Goal: Task Accomplishment & Management: Use online tool/utility

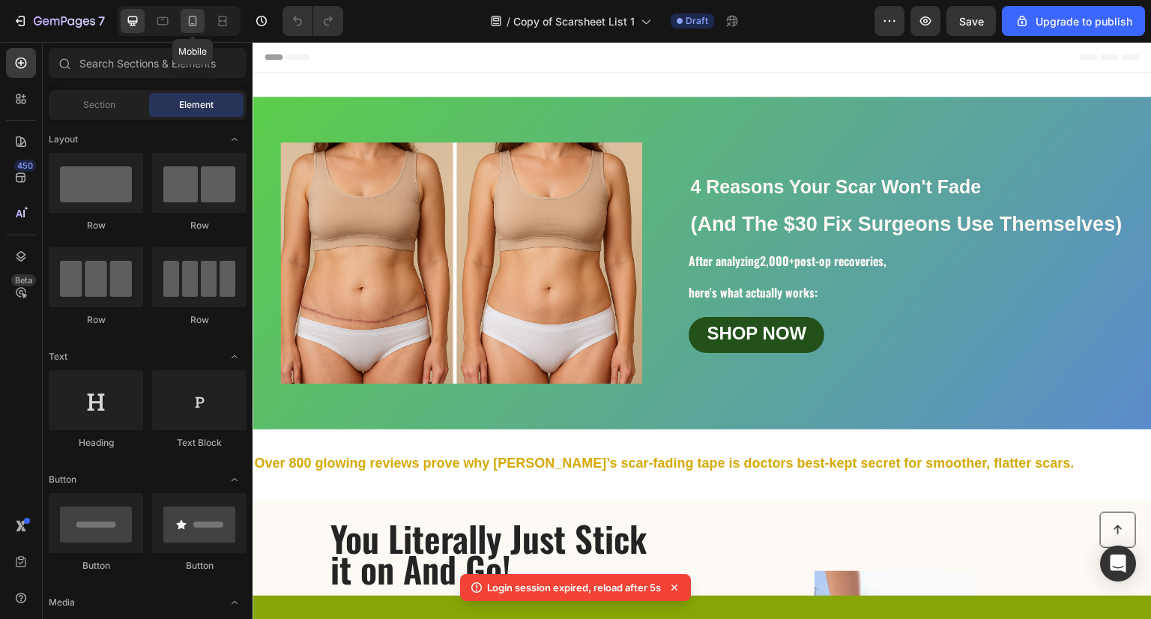
click at [195, 22] on icon at bounding box center [193, 21] width 8 height 10
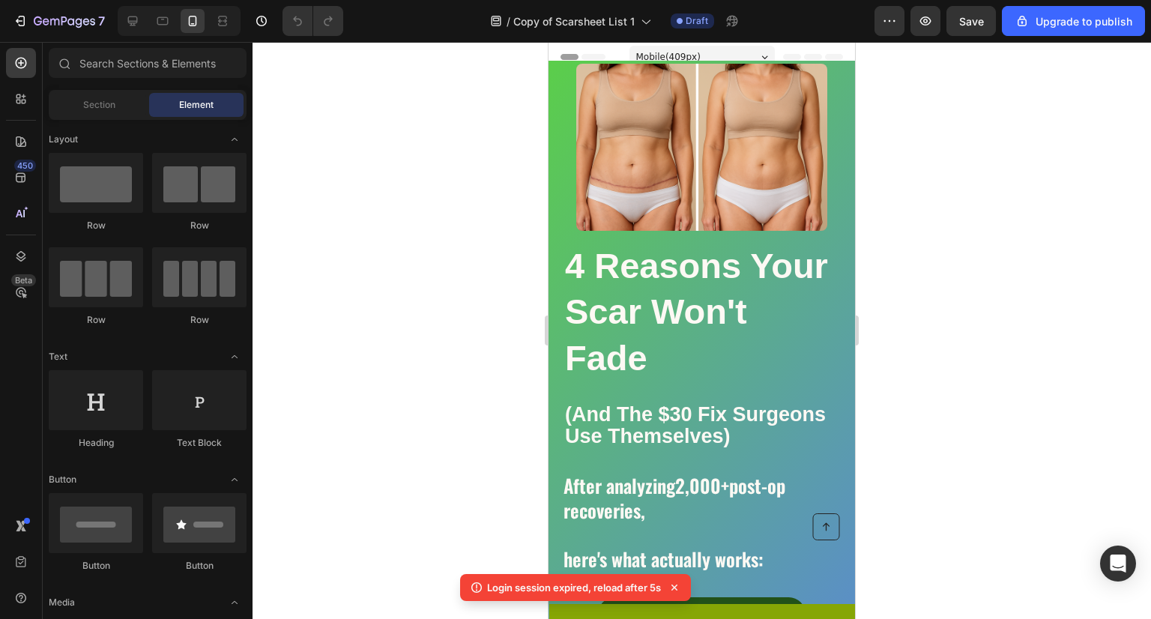
scroll to position [63, 0]
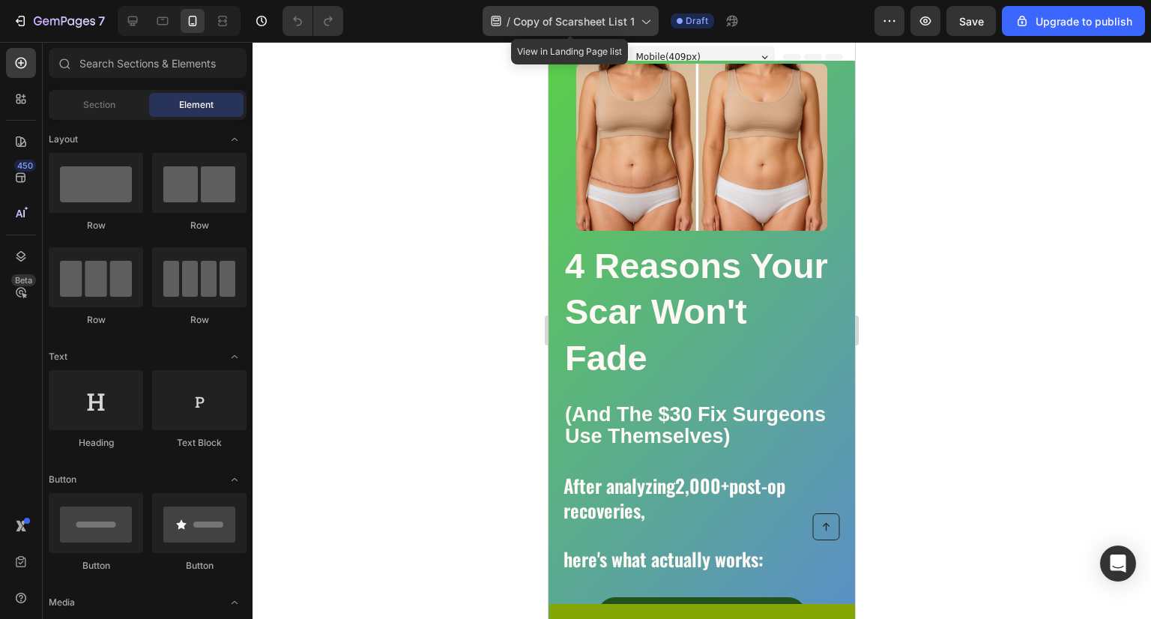
click at [541, 16] on span "Copy of Scarsheet List 1" at bounding box center [574, 21] width 121 height 16
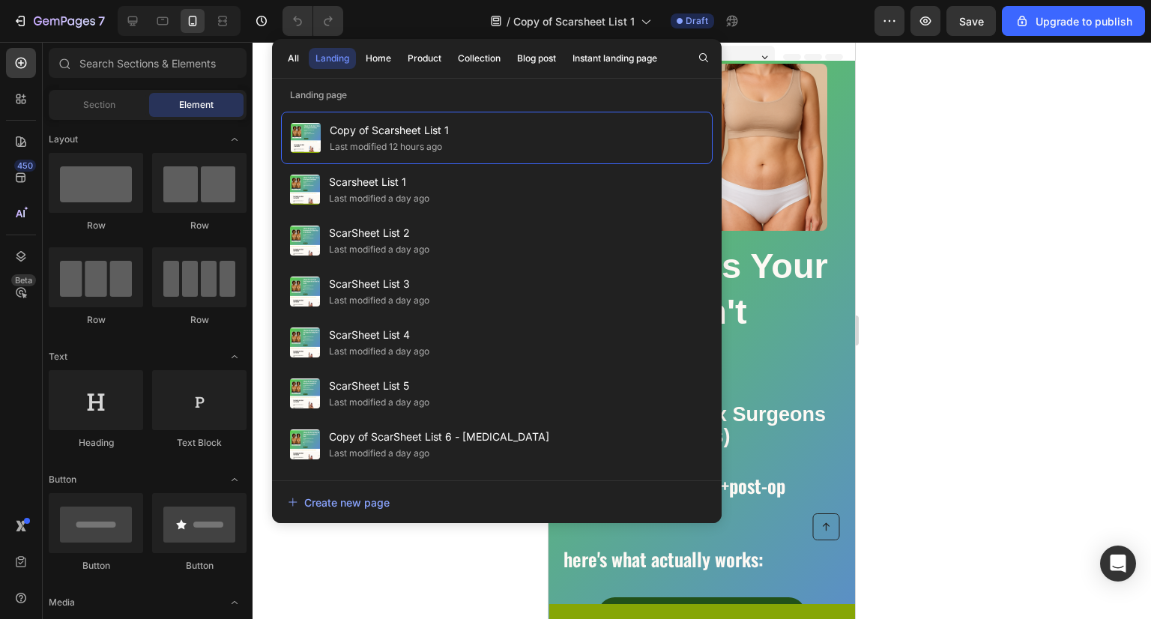
click at [948, 211] on div at bounding box center [702, 330] width 899 height 577
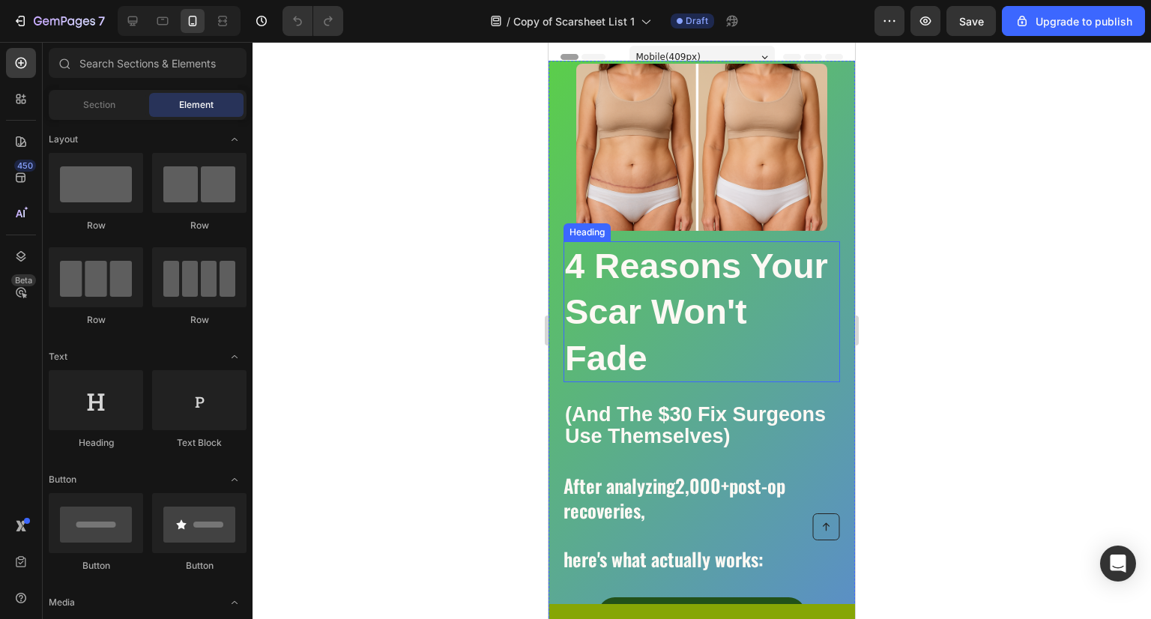
click at [714, 331] on h2 "4 Reasons Your Scar Won't Fade" at bounding box center [702, 311] width 277 height 140
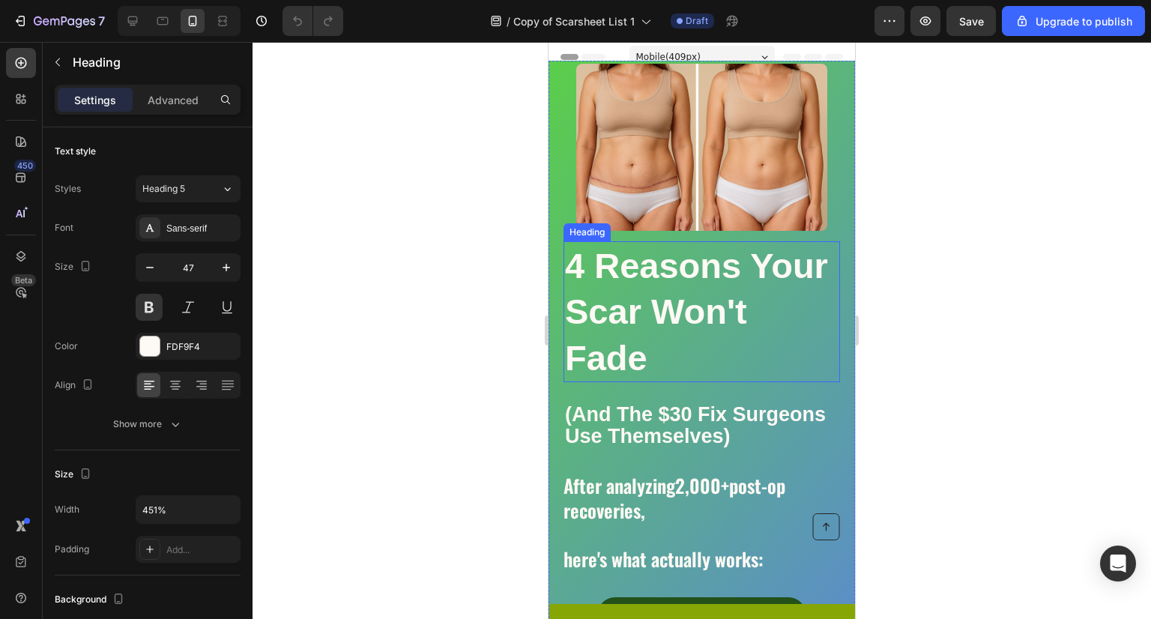
click at [714, 331] on h2 "4 Reasons Your Scar Won't Fade" at bounding box center [702, 311] width 277 height 140
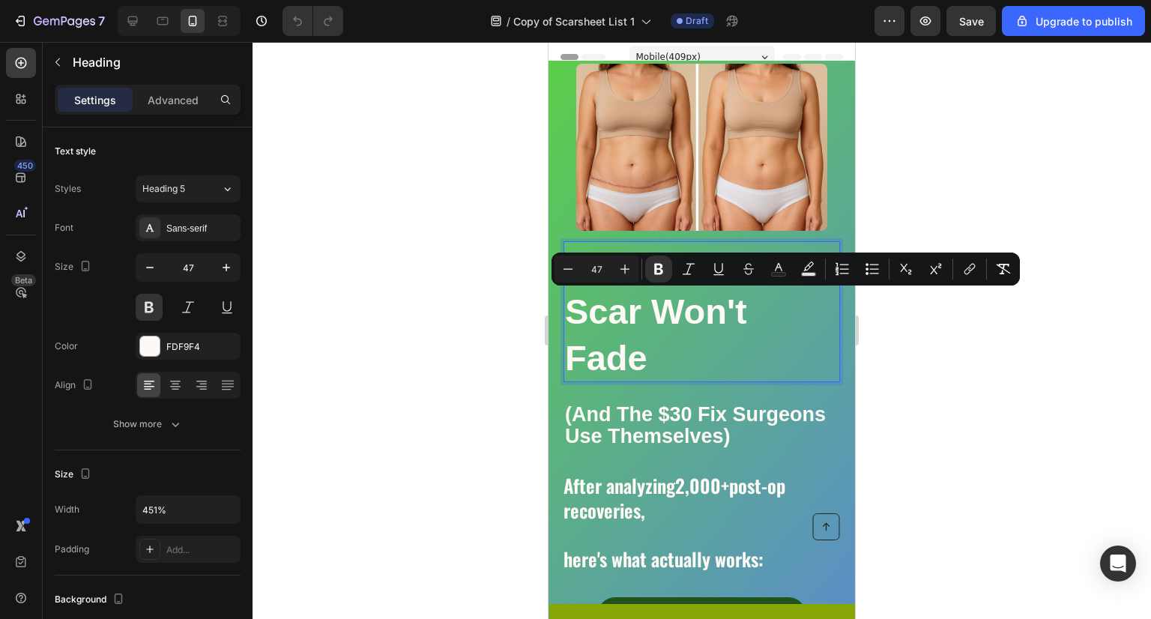
click at [750, 343] on strong "4 Reasons Your Scar Won't Fade" at bounding box center [696, 311] width 263 height 131
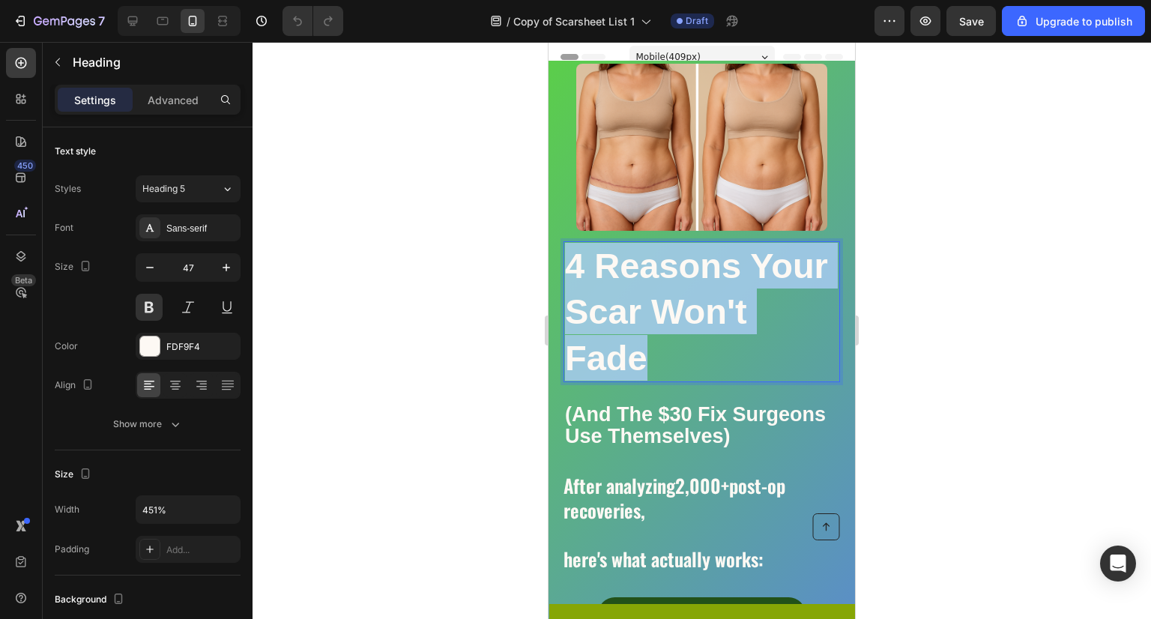
drag, startPoint x: 747, startPoint y: 342, endPoint x: 548, endPoint y: 250, distance: 219.0
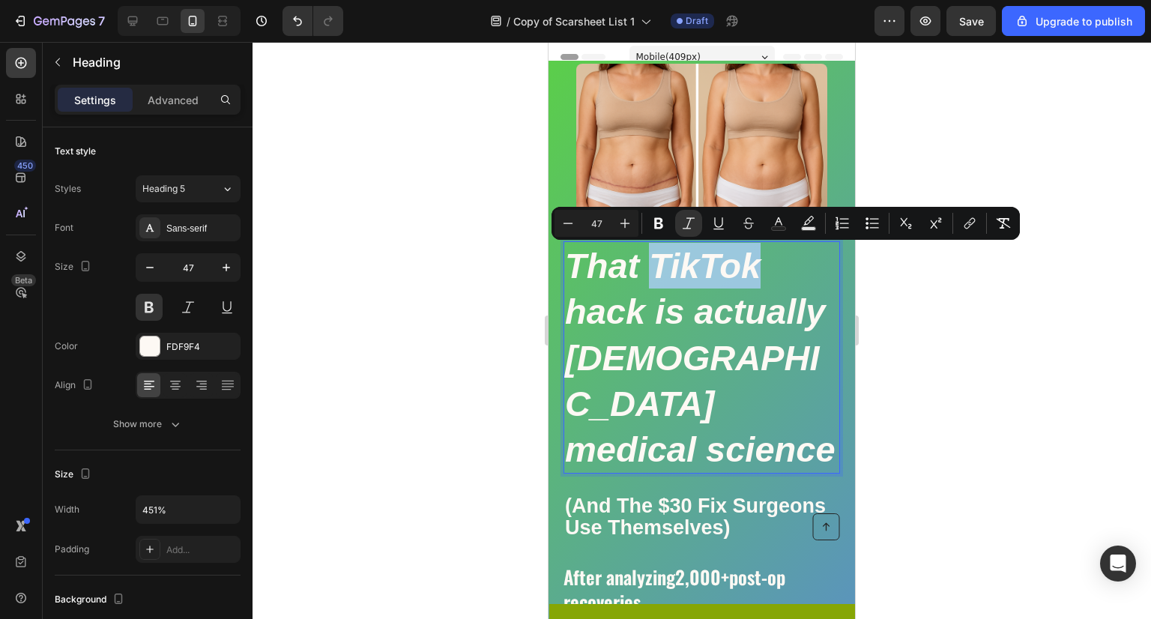
drag, startPoint x: 761, startPoint y: 264, endPoint x: 660, endPoint y: 280, distance: 102.4
click at [660, 280] on p "That TikTok hack is actually [DEMOGRAPHIC_DATA] medical science" at bounding box center [702, 357] width 274 height 229
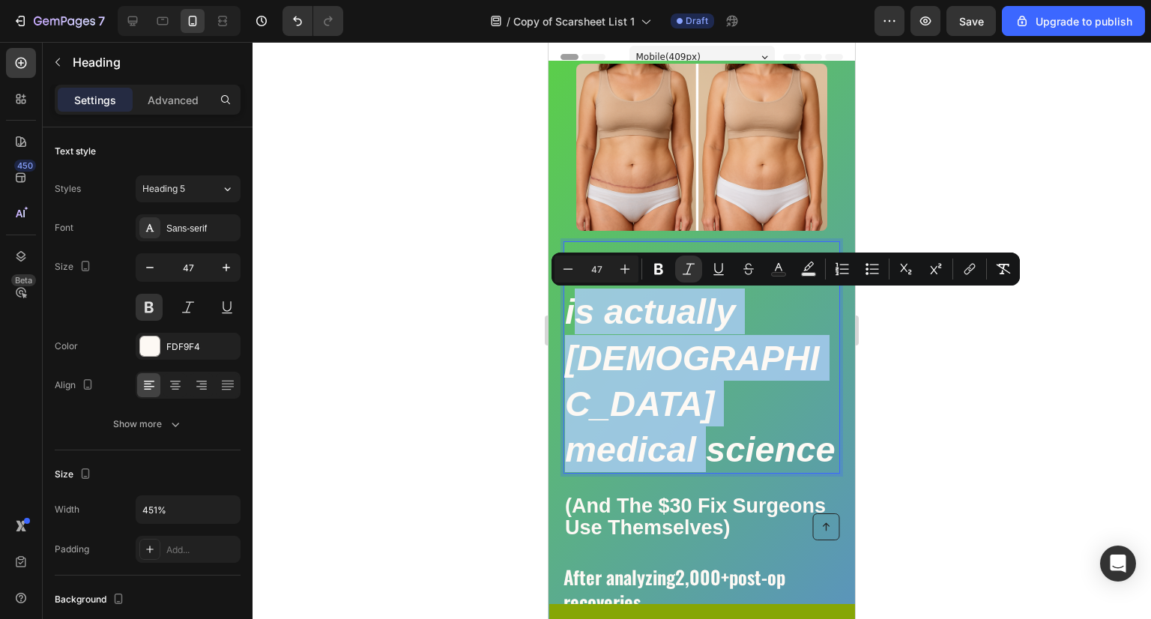
drag, startPoint x: 702, startPoint y: 446, endPoint x: 570, endPoint y: 325, distance: 179.3
click at [570, 325] on p "The Scar hack is actually [DEMOGRAPHIC_DATA] medical science" at bounding box center [702, 357] width 274 height 229
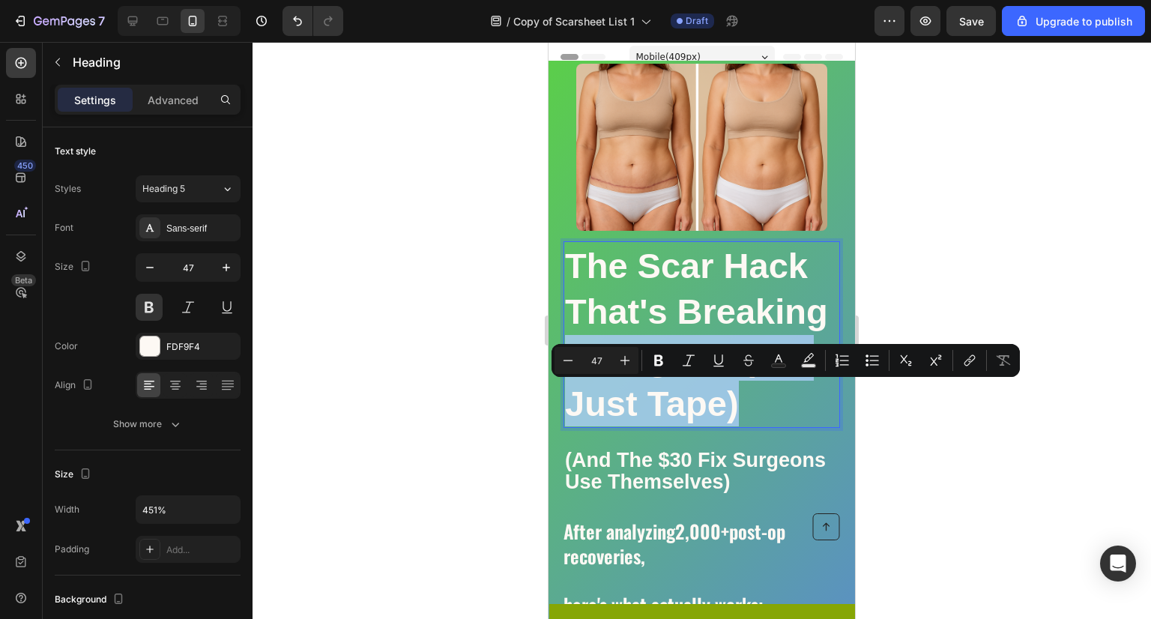
drag, startPoint x: 753, startPoint y: 444, endPoint x: 564, endPoint y: 388, distance: 196.2
click at [565, 388] on p "The Scar Hack That's Breaking Instagram (It's Just Tape)" at bounding box center [702, 334] width 274 height 183
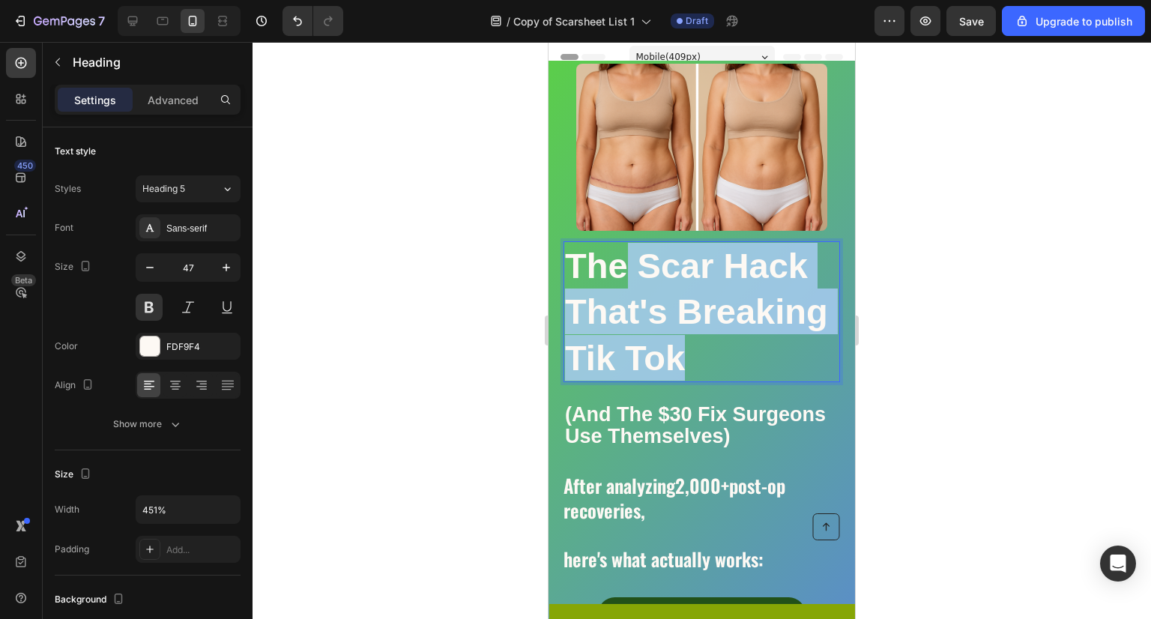
drag, startPoint x: 630, startPoint y: 400, endPoint x: 619, endPoint y: 258, distance: 142.9
click at [619, 258] on p "The Scar Hack That's Breaking Tik Tok" at bounding box center [702, 311] width 274 height 137
drag, startPoint x: 637, startPoint y: 407, endPoint x: 575, endPoint y: 262, distance: 157.5
click at [575, 262] on p "The Scar Hack That's Breaking Tik Tok" at bounding box center [702, 311] width 274 height 137
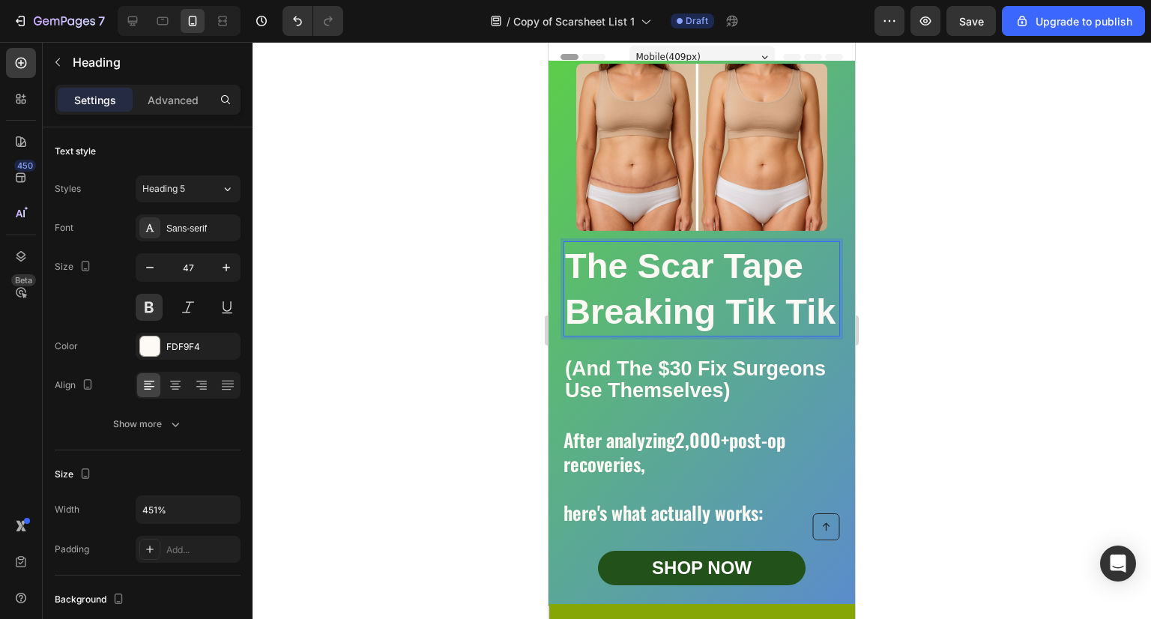
click at [726, 313] on p "The Scar Tape Breaking Tik Tik" at bounding box center [702, 288] width 274 height 91
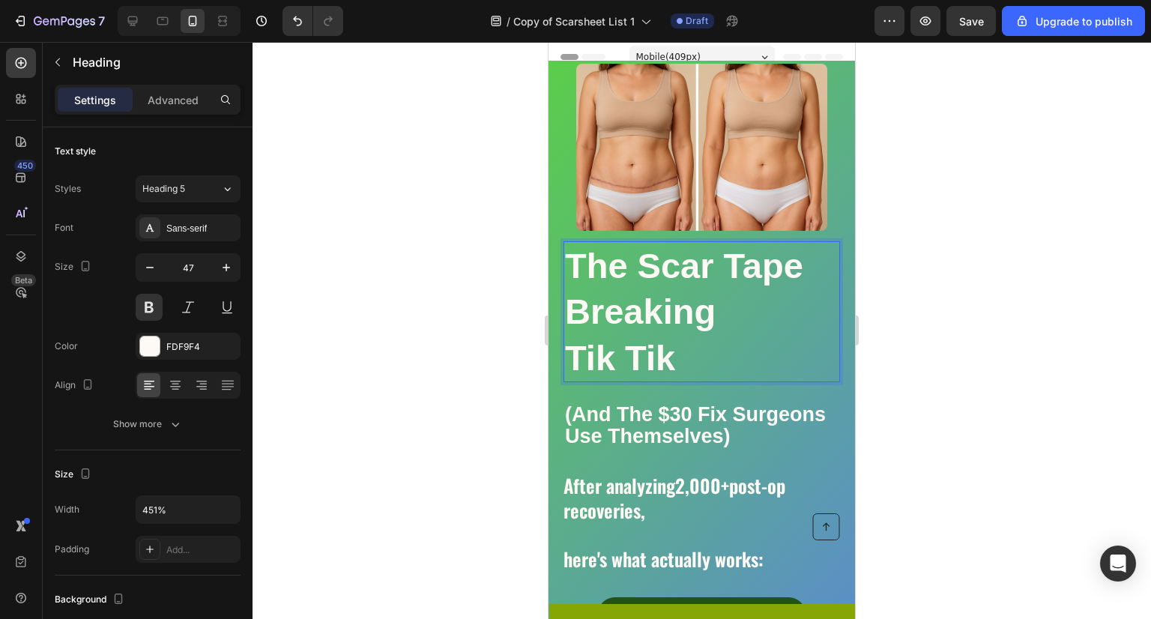
click at [657, 361] on p "The Scar Tape Breaking Tik Tik" at bounding box center [702, 311] width 274 height 137
click at [723, 442] on strong "(And The $30 Fix Surgeons Use Themselves)" at bounding box center [695, 425] width 261 height 44
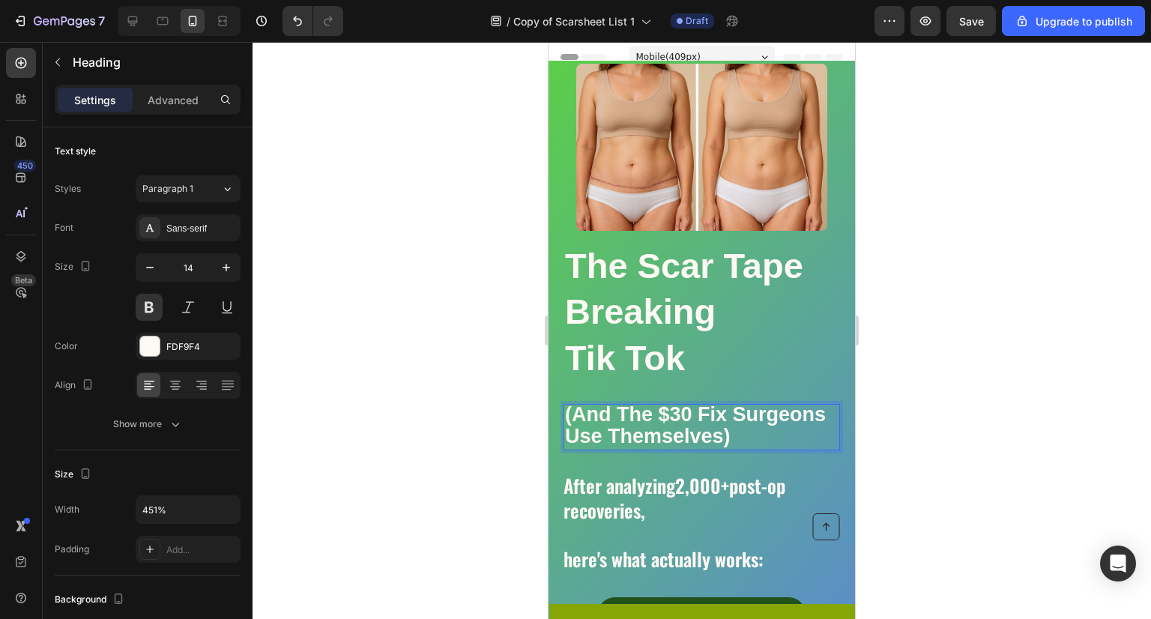
click at [762, 426] on h2 "(And The $30 Fix Surgeons Use Themselves)" at bounding box center [702, 427] width 277 height 46
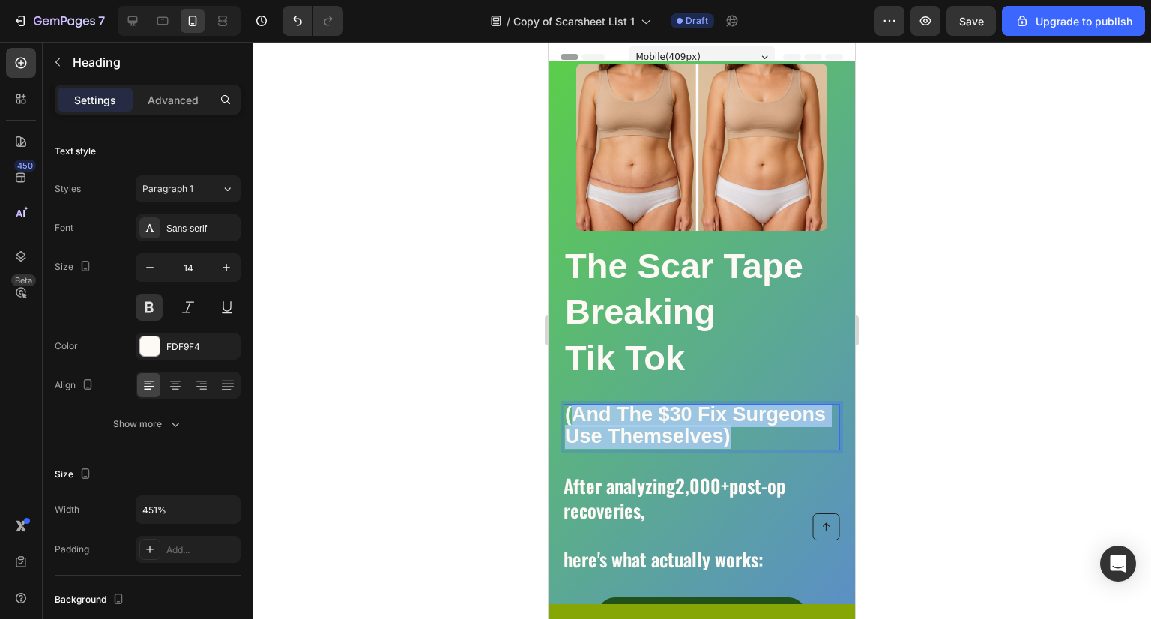
drag, startPoint x: 728, startPoint y: 447, endPoint x: 573, endPoint y: 421, distance: 156.5
click at [573, 421] on strong "(And The $30 Fix Surgeons Use Themselves)" at bounding box center [695, 425] width 261 height 44
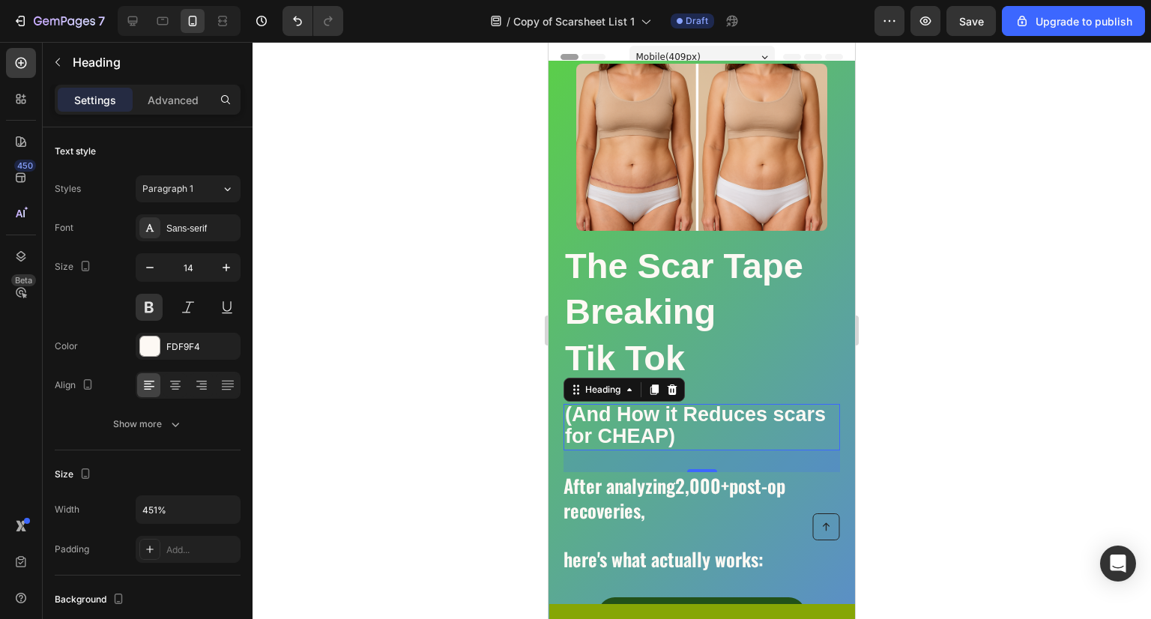
click at [923, 382] on div at bounding box center [702, 330] width 899 height 577
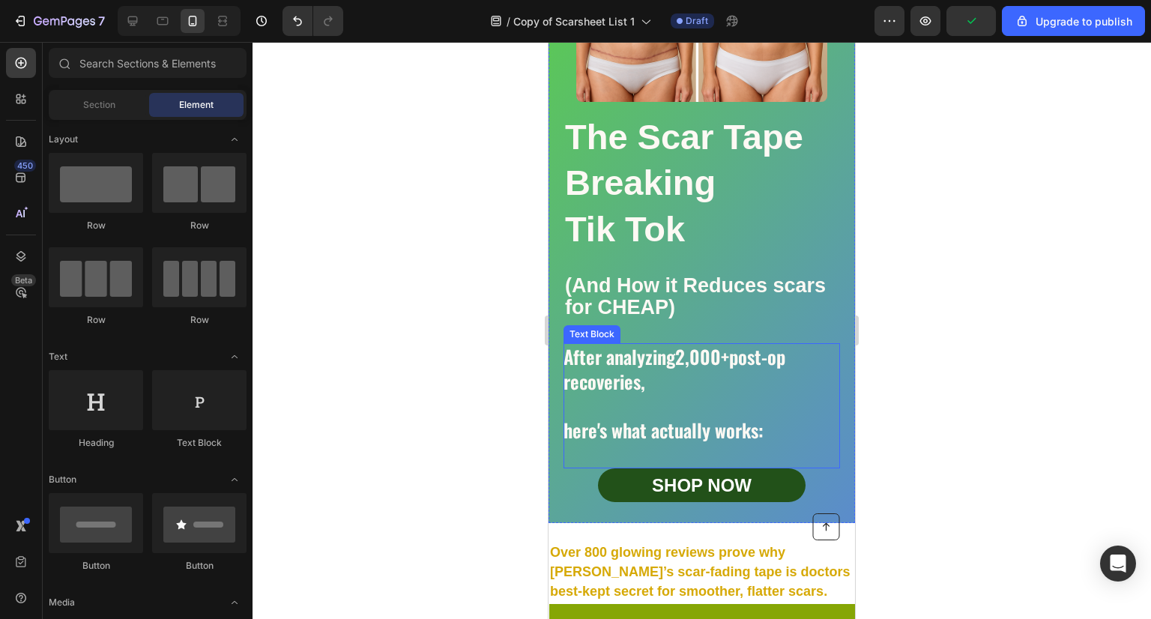
scroll to position [144, 0]
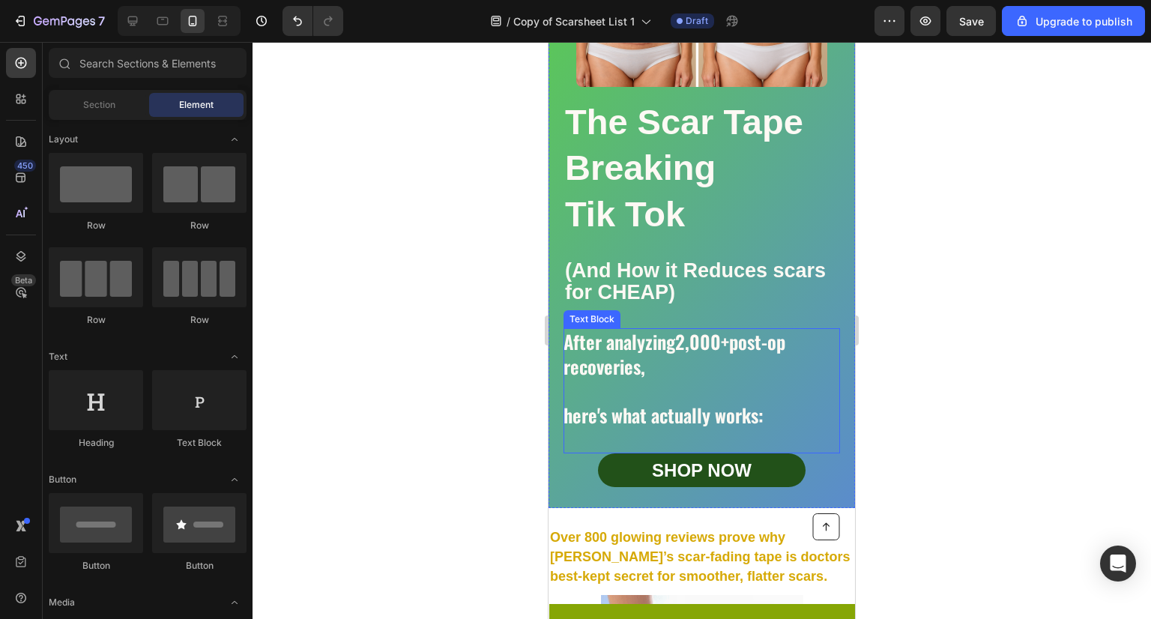
click at [676, 389] on p at bounding box center [701, 391] width 275 height 25
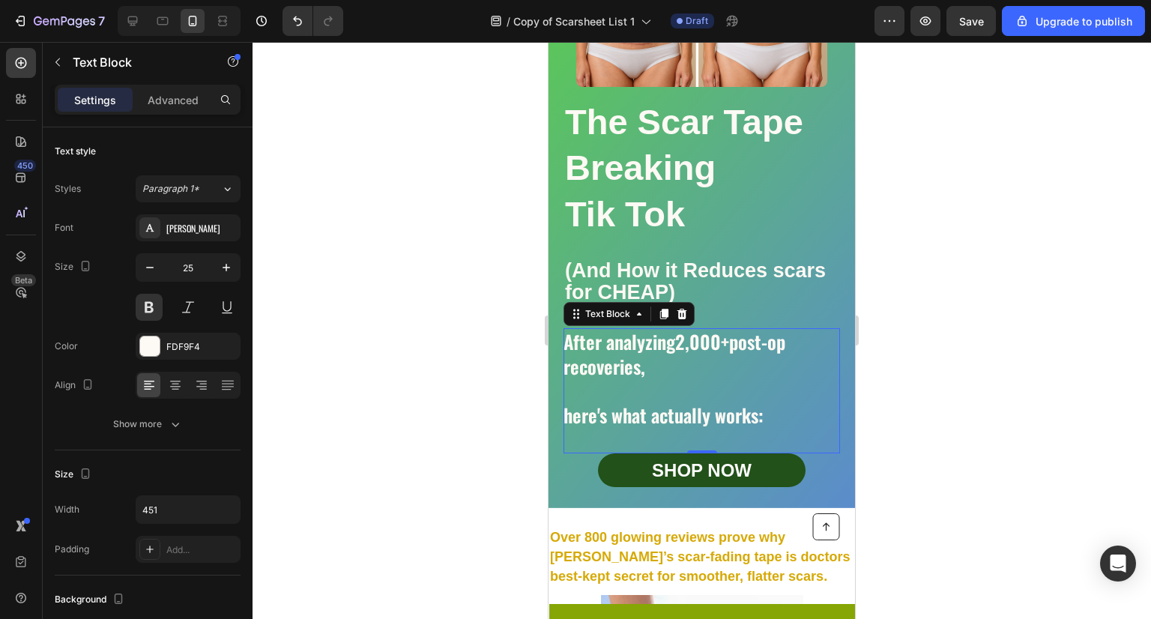
click at [729, 389] on p at bounding box center [701, 391] width 275 height 25
click at [751, 399] on p "Rich Text Editor. Editing area: main" at bounding box center [701, 391] width 275 height 25
click at [780, 422] on p "here's what actually works:" at bounding box center [701, 415] width 275 height 25
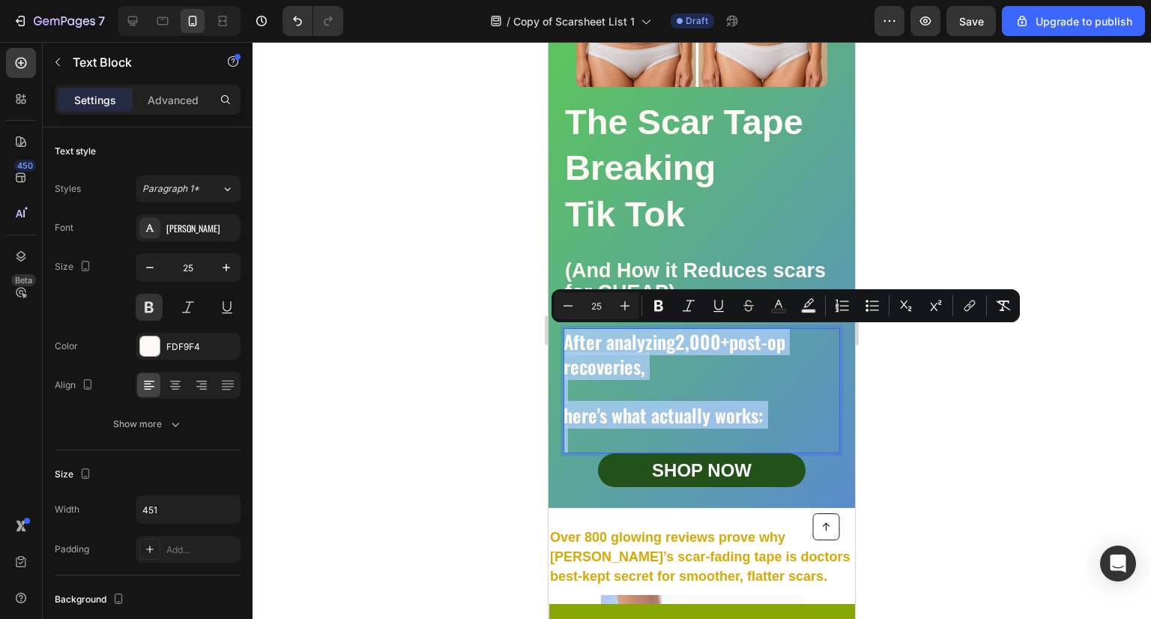
drag, startPoint x: 780, startPoint y: 422, endPoint x: 533, endPoint y: 328, distance: 264.1
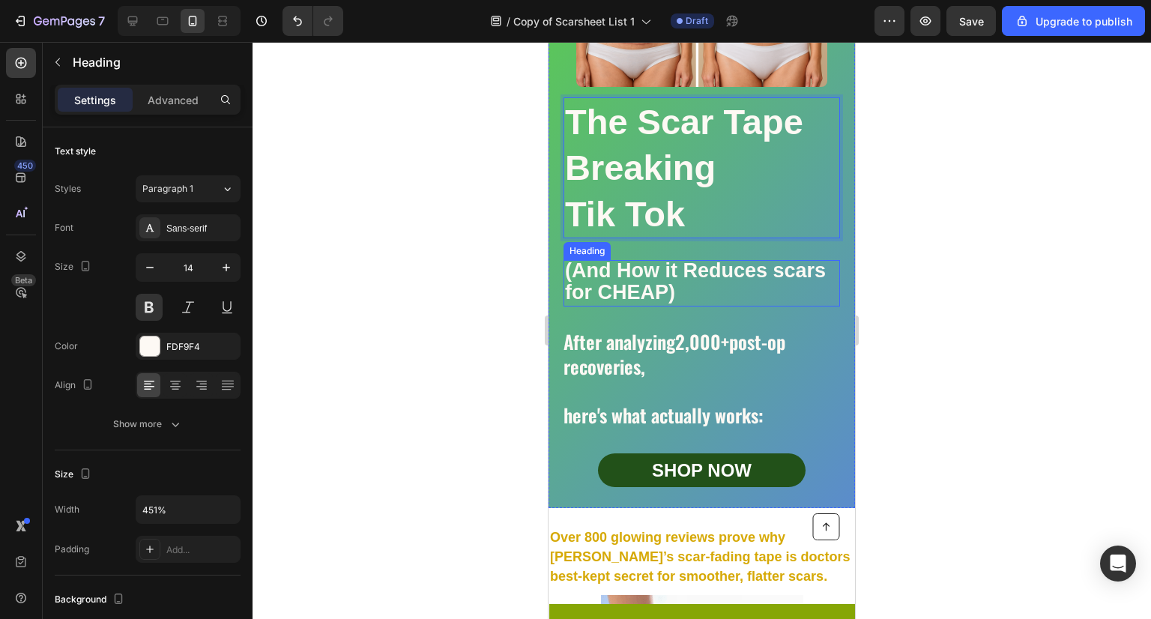
click at [671, 280] on strong "(And How it Reduces scars for CHEAP)" at bounding box center [695, 281] width 261 height 44
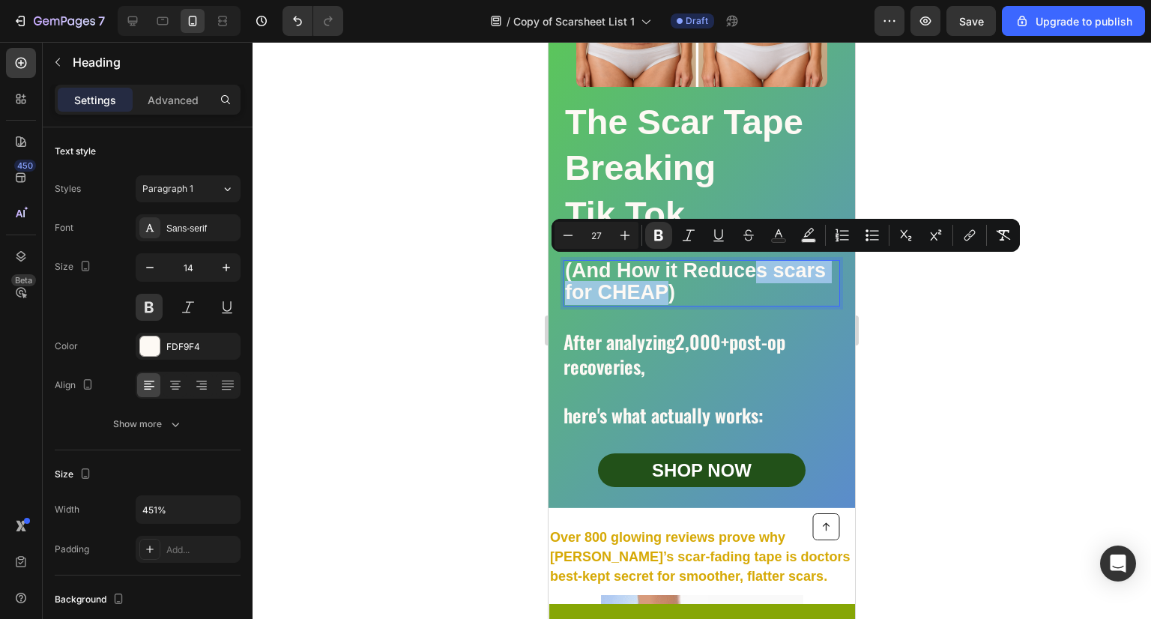
drag, startPoint x: 665, startPoint y: 293, endPoint x: 760, endPoint y: 278, distance: 96.4
click at [760, 278] on strong "(And How it Reduces scars for CHEAP)" at bounding box center [695, 281] width 261 height 44
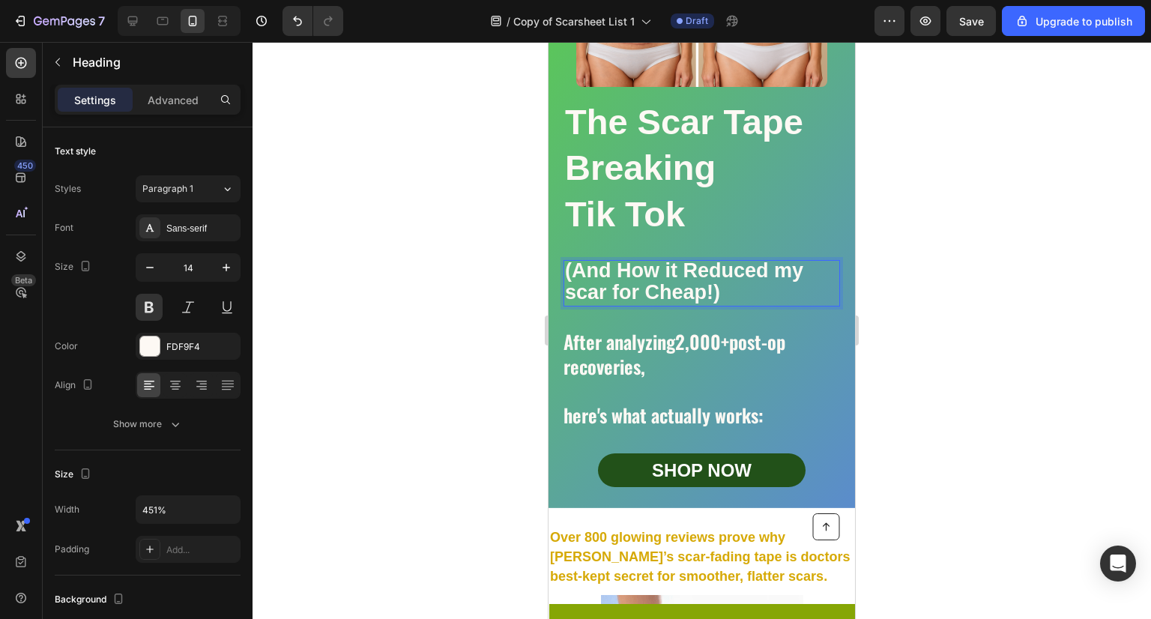
click at [939, 333] on div at bounding box center [702, 330] width 899 height 577
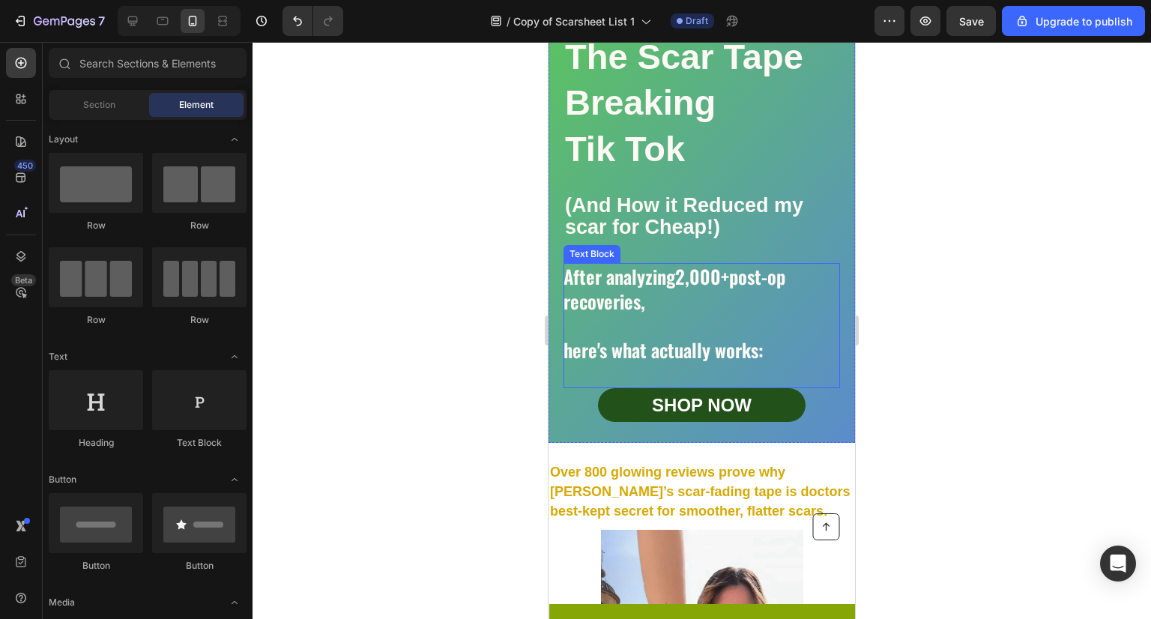
scroll to position [208, 0]
click at [681, 334] on p "Rich Text Editor. Editing area: main" at bounding box center [701, 326] width 275 height 25
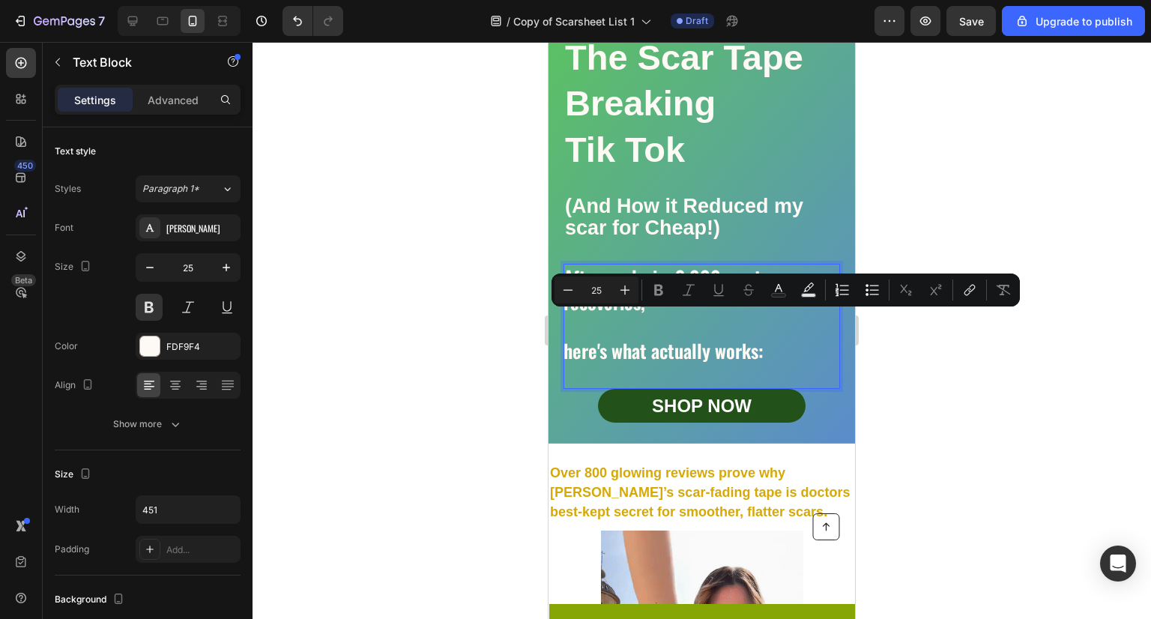
click at [785, 344] on p "here's what actually works:" at bounding box center [701, 351] width 275 height 25
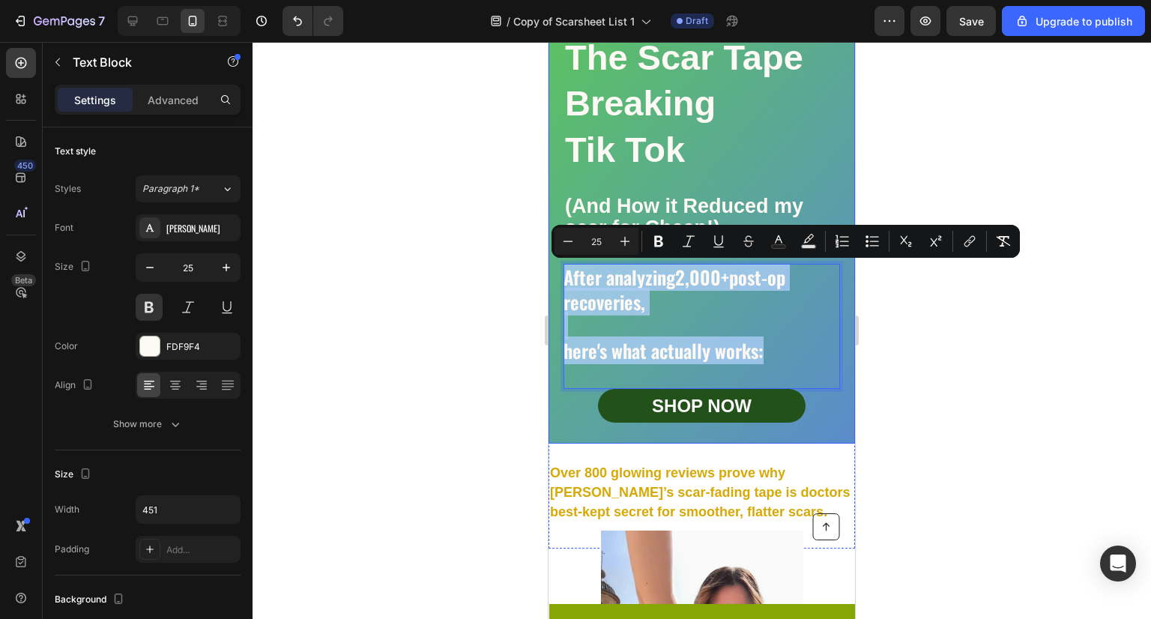
drag, startPoint x: 783, startPoint y: 346, endPoint x: 557, endPoint y: 258, distance: 242.4
click at [557, 258] on div "Image The Scar Tape Breaking Tik Tok Heading ⁠⁠⁠⁠⁠⁠⁠ (And How it Reduced my sca…" at bounding box center [702, 147] width 307 height 591
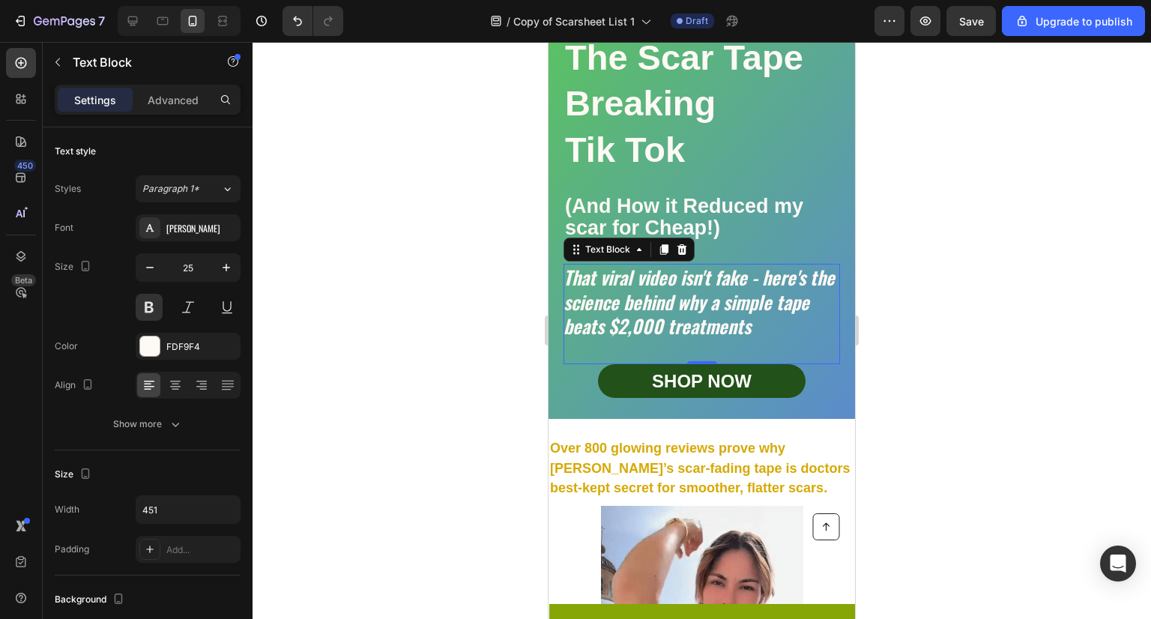
click at [936, 357] on div at bounding box center [702, 330] width 899 height 577
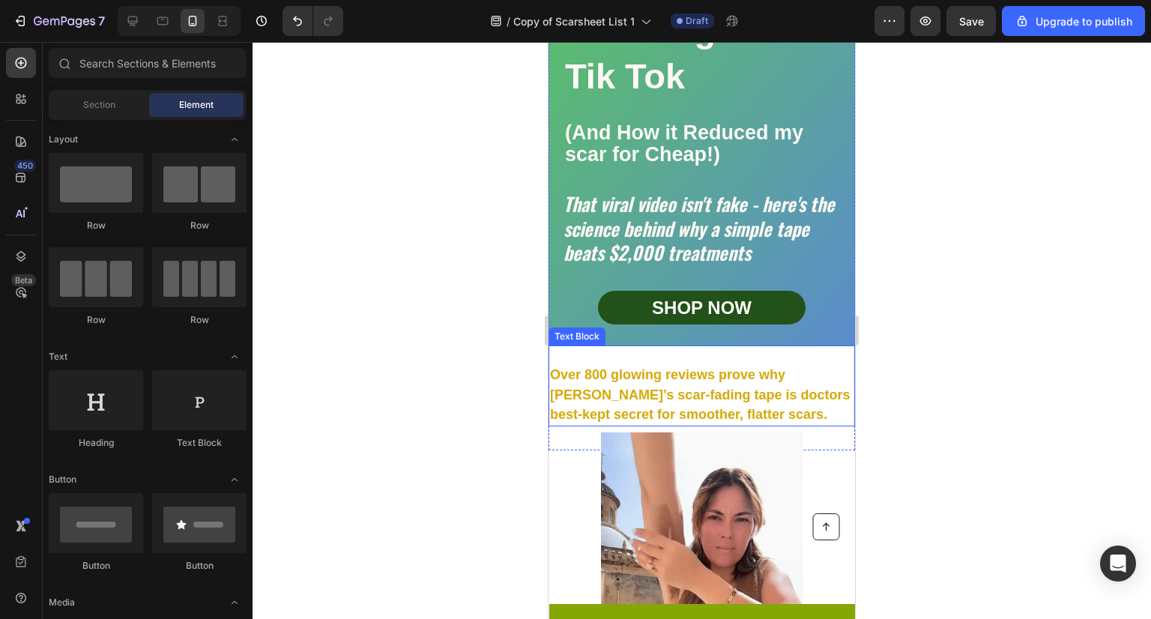
scroll to position [291, 0]
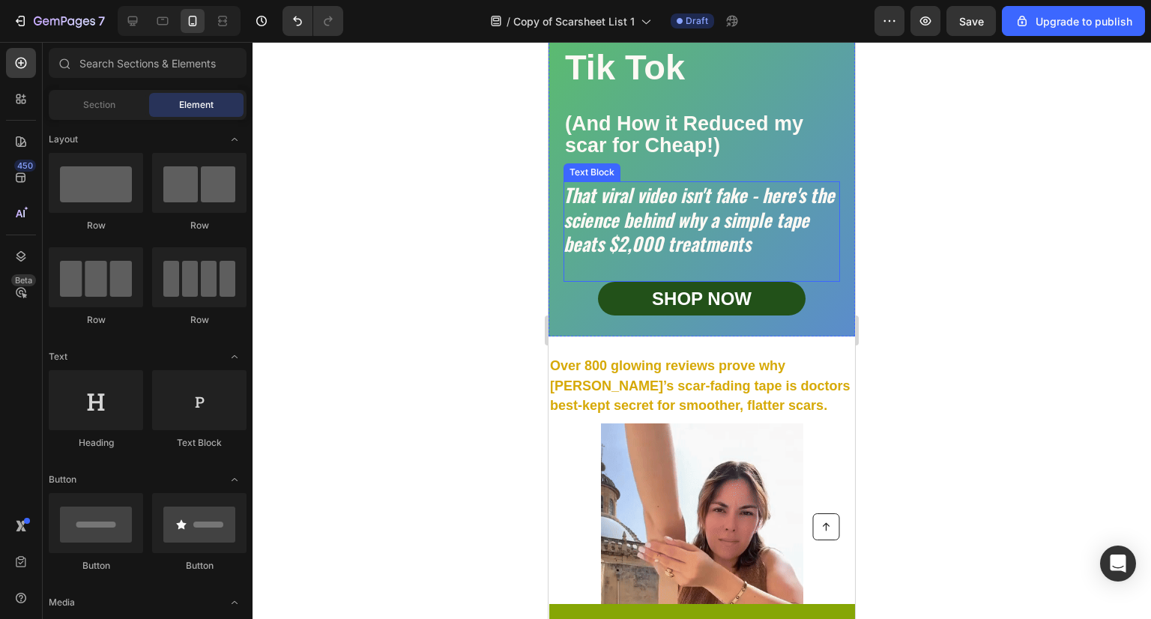
click at [660, 250] on icon "That viral video isn't fake - here's the science behind why a simple tape beats…" at bounding box center [699, 219] width 271 height 76
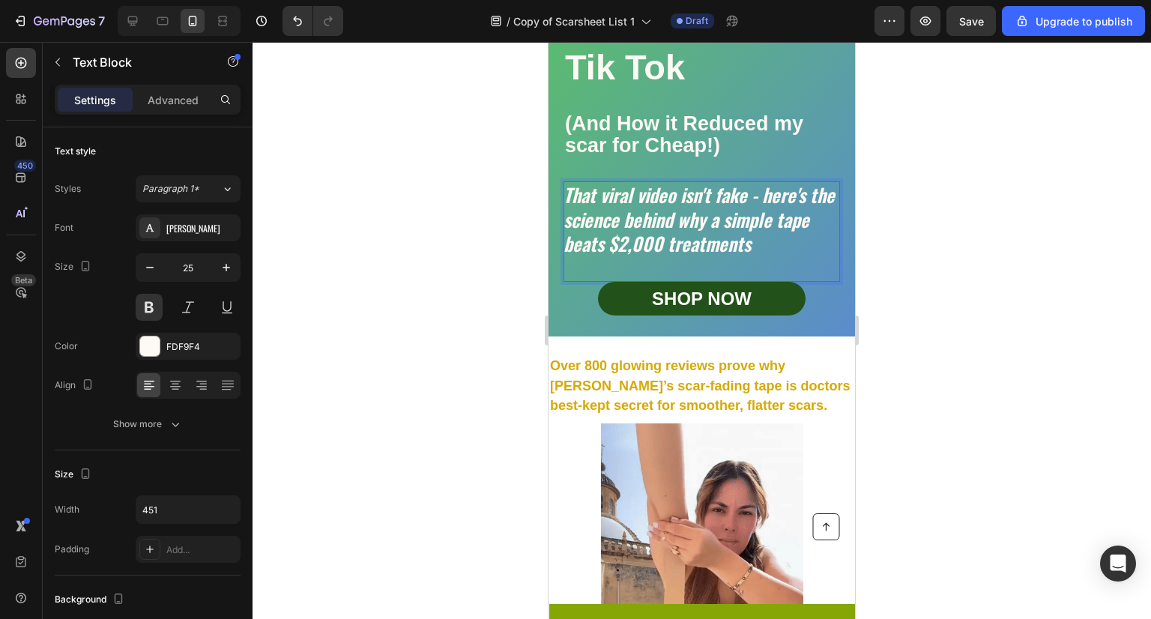
click at [664, 251] on icon "That viral video isn't fake - here's the science behind why a simple tape beats…" at bounding box center [699, 219] width 271 height 76
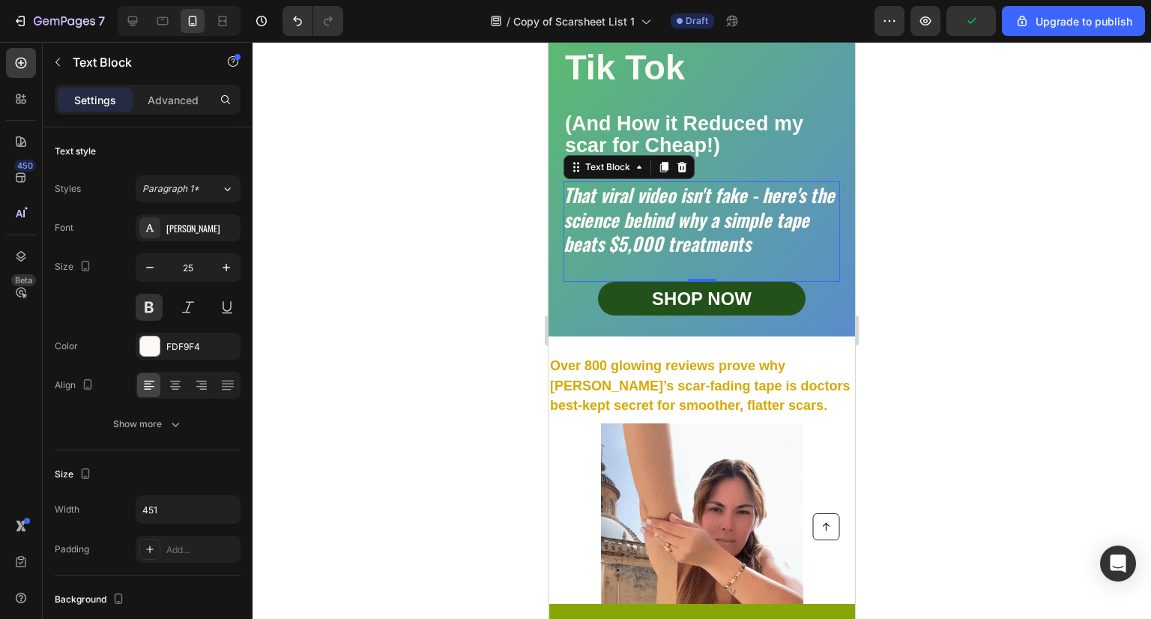
click at [915, 248] on div at bounding box center [702, 330] width 899 height 577
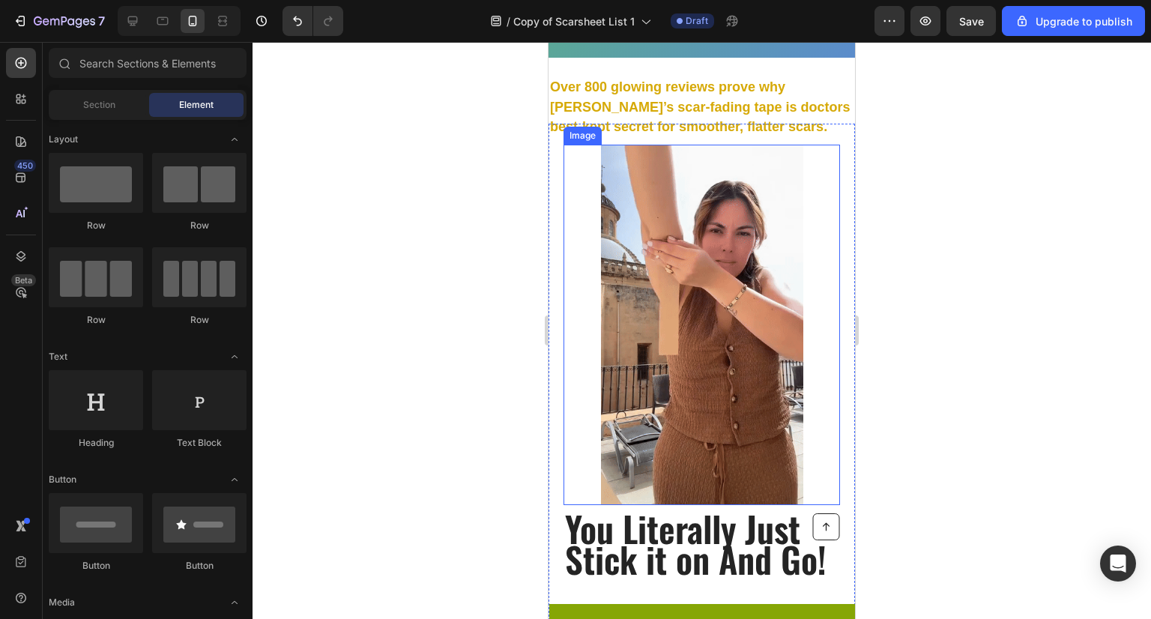
scroll to position [575, 0]
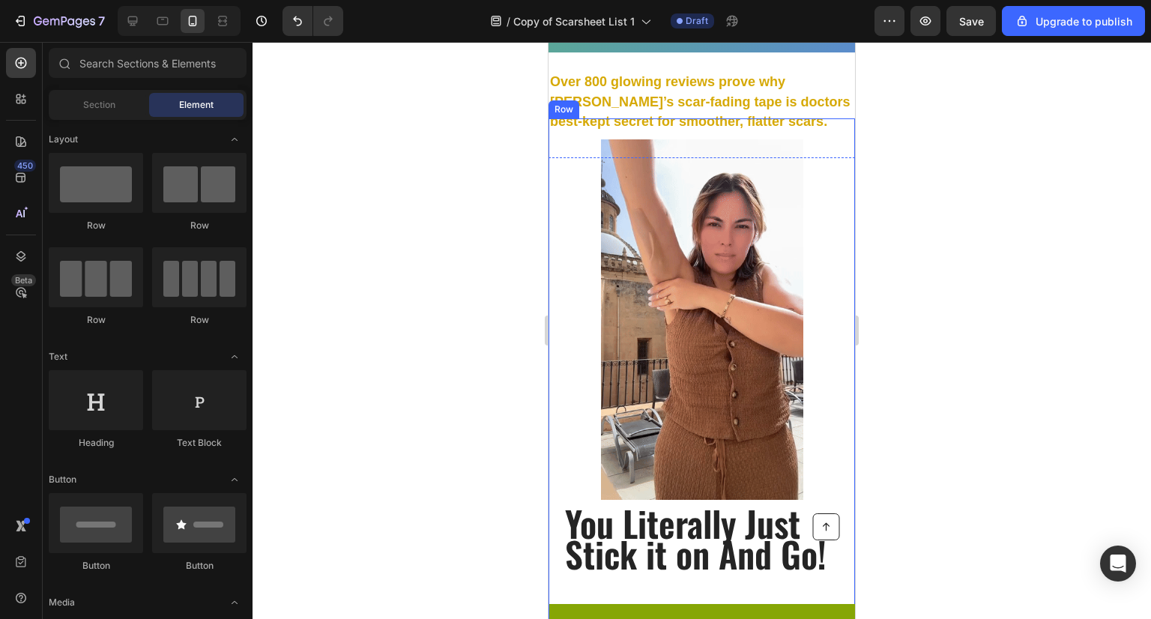
click at [426, 288] on div at bounding box center [702, 330] width 899 height 577
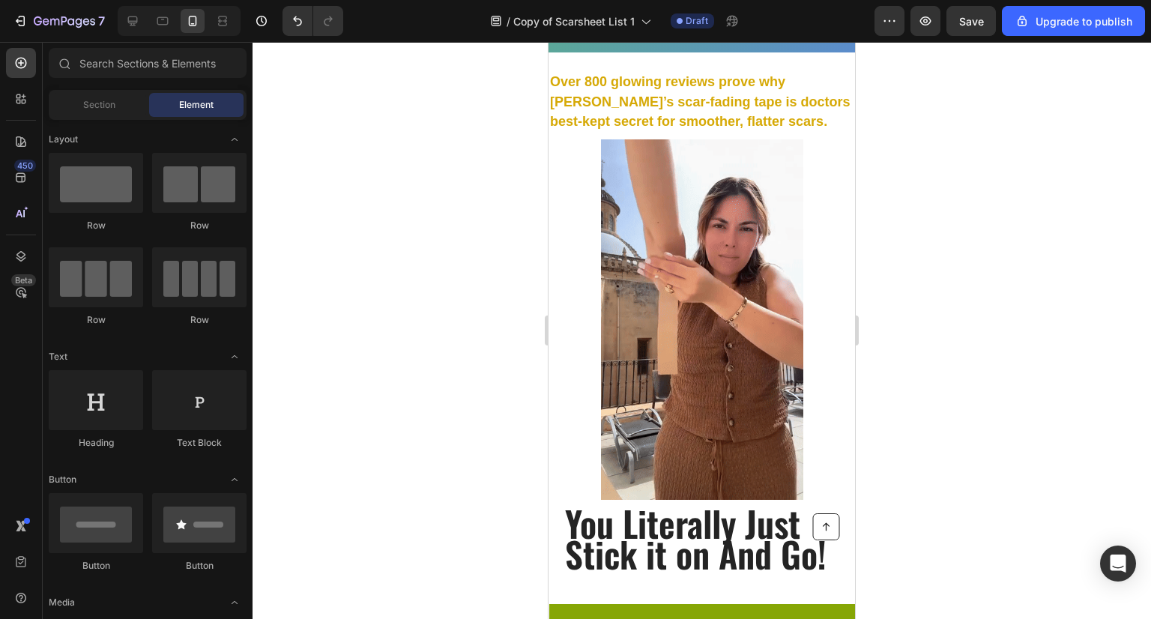
click at [1098, 196] on div at bounding box center [702, 330] width 899 height 577
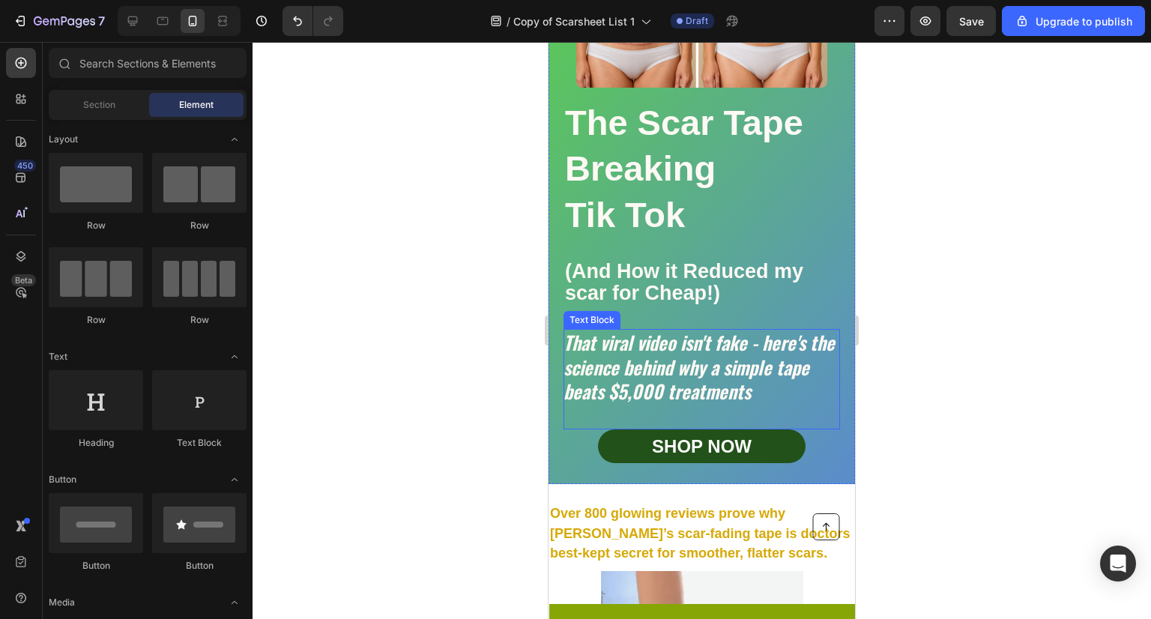
scroll to position [144, 0]
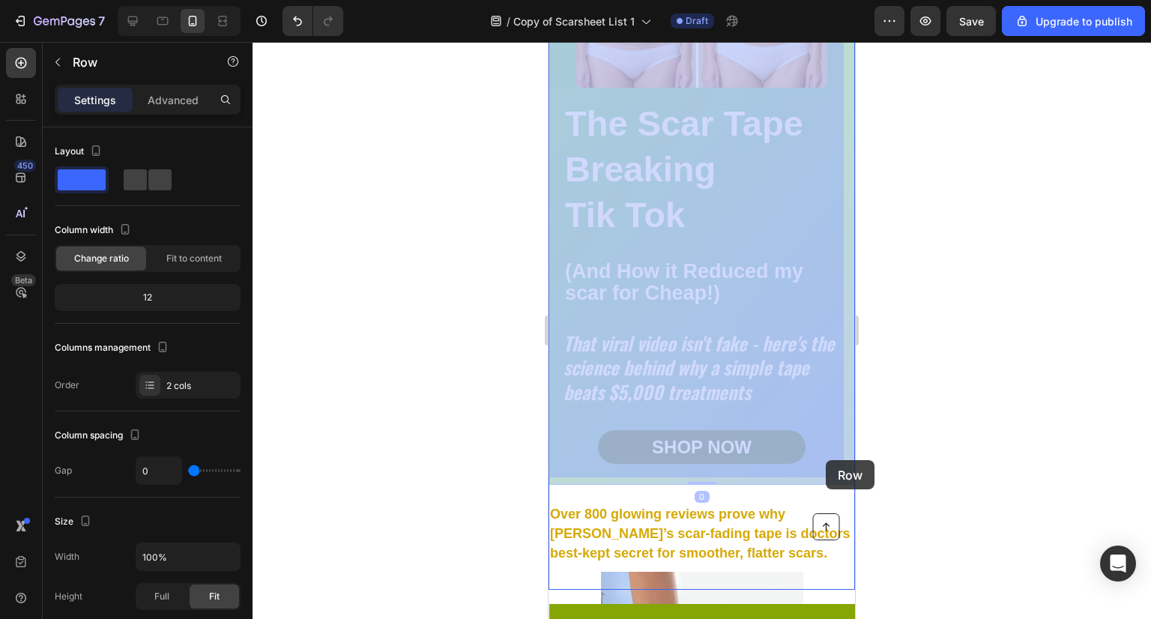
drag, startPoint x: 825, startPoint y: 478, endPoint x: 825, endPoint y: 461, distance: 16.5
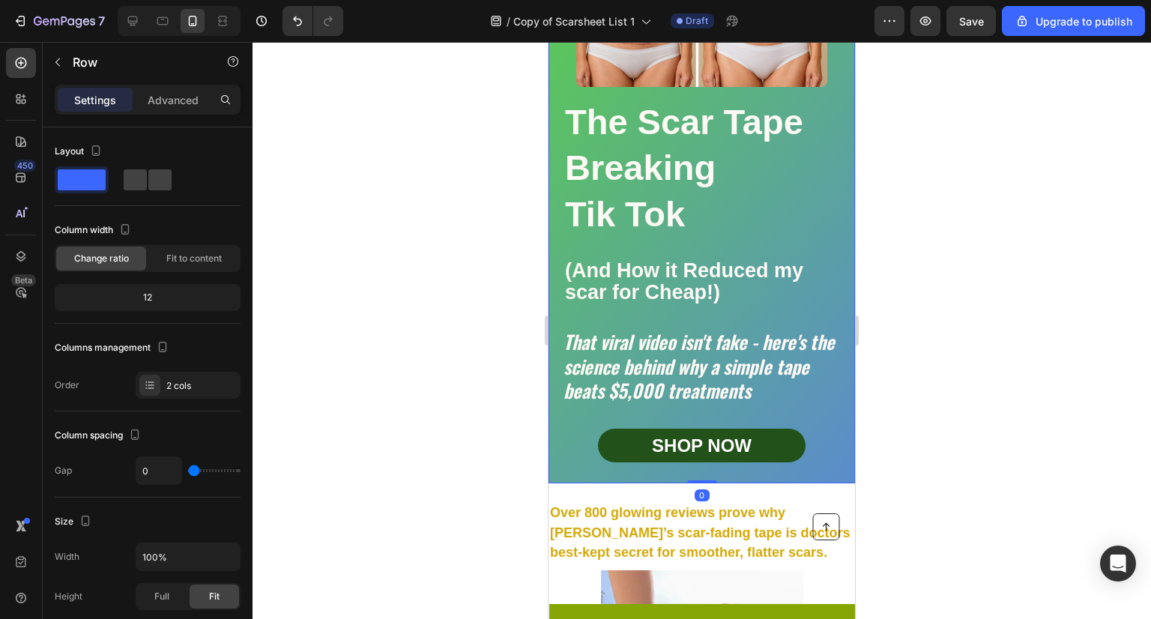
click at [887, 465] on div at bounding box center [702, 330] width 899 height 577
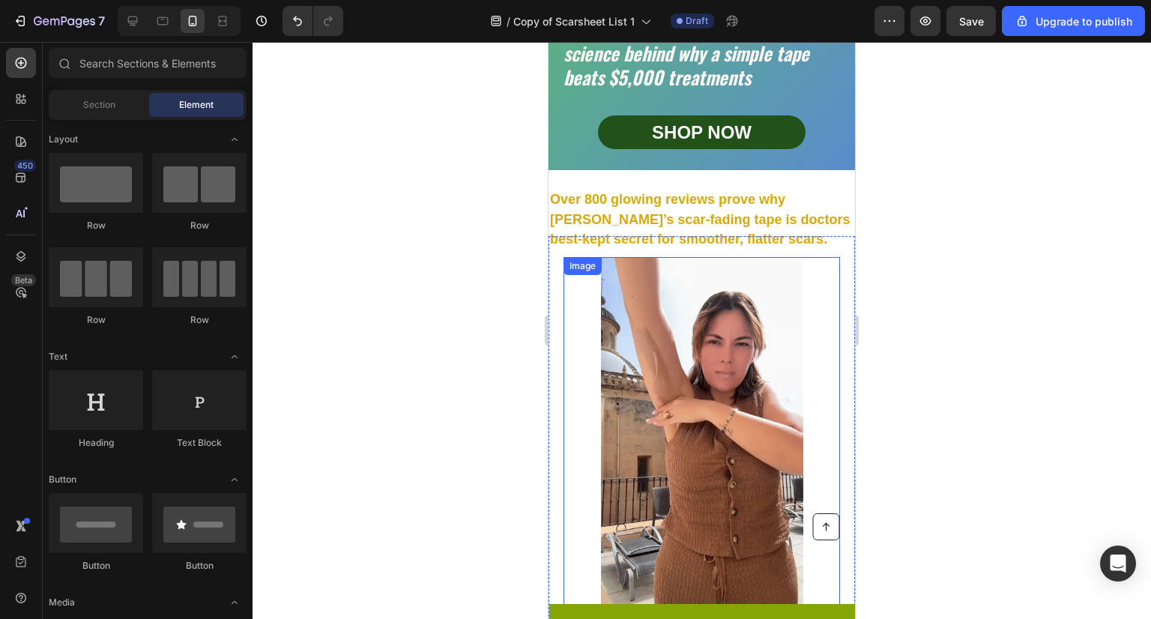
scroll to position [451, 0]
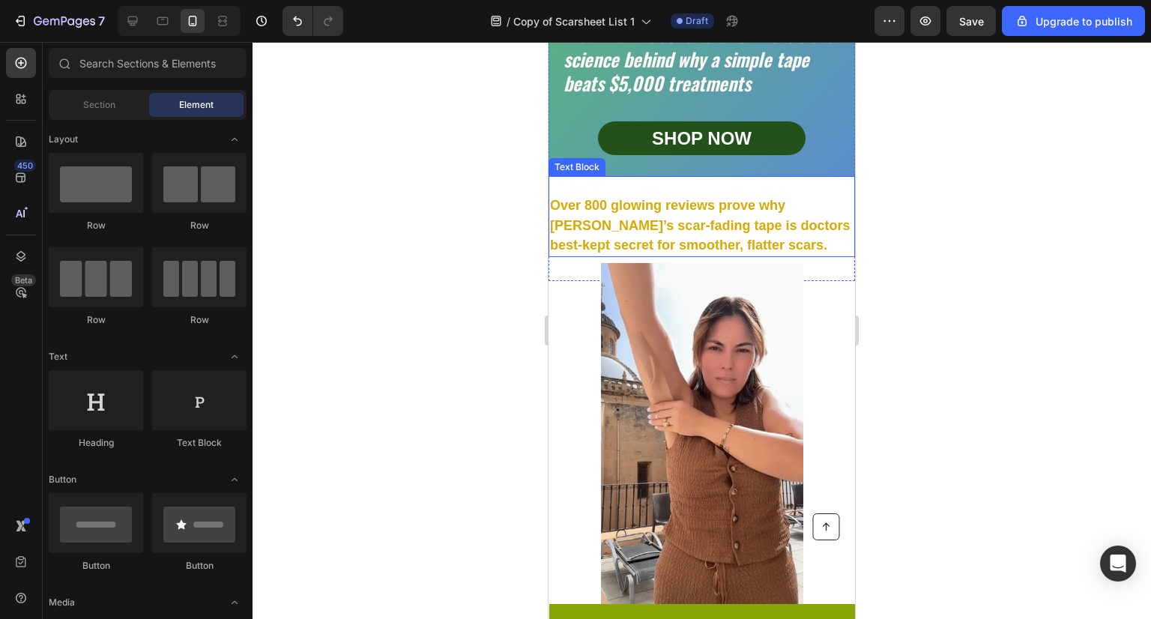
click at [680, 237] on p "Over 800 glowing reviews prove why [PERSON_NAME]’s scar-fading tape is doctors …" at bounding box center [702, 225] width 304 height 59
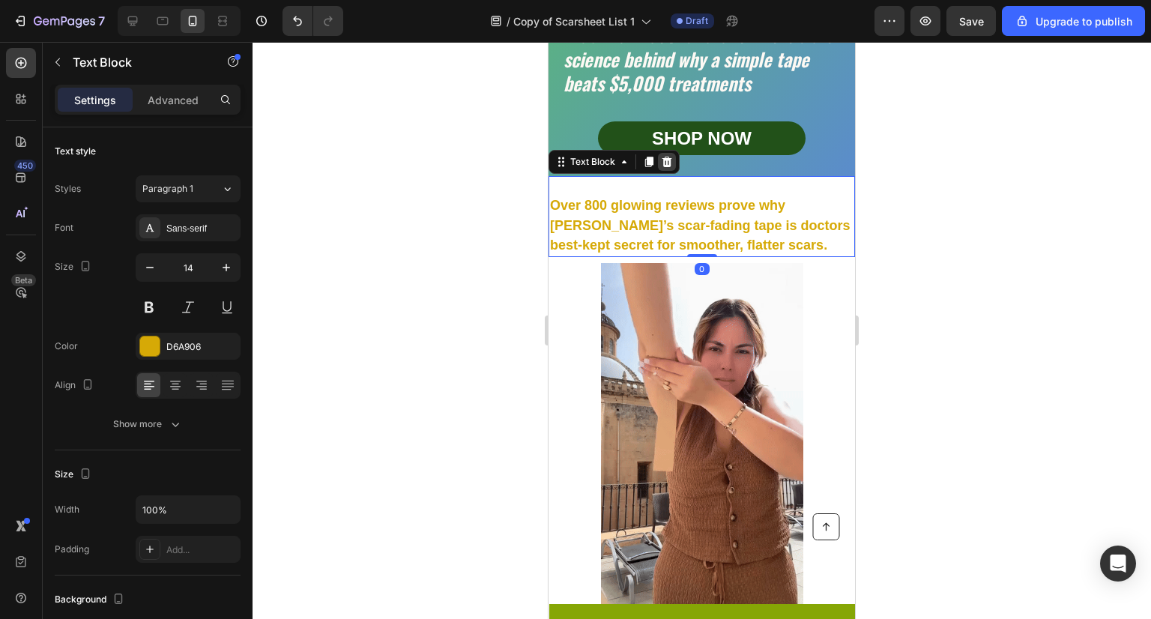
click at [670, 163] on icon at bounding box center [668, 162] width 10 height 10
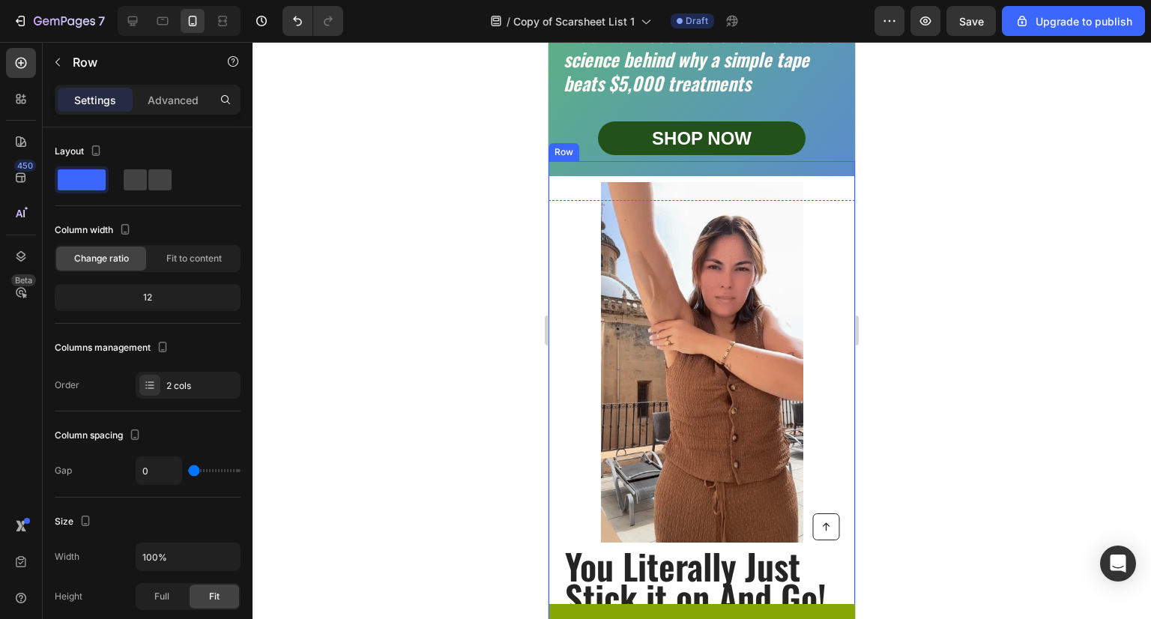
click at [679, 175] on div "You Literally Just Stick it on And Go! Heading I didn’t have time for all that …" at bounding box center [702, 540] width 307 height 759
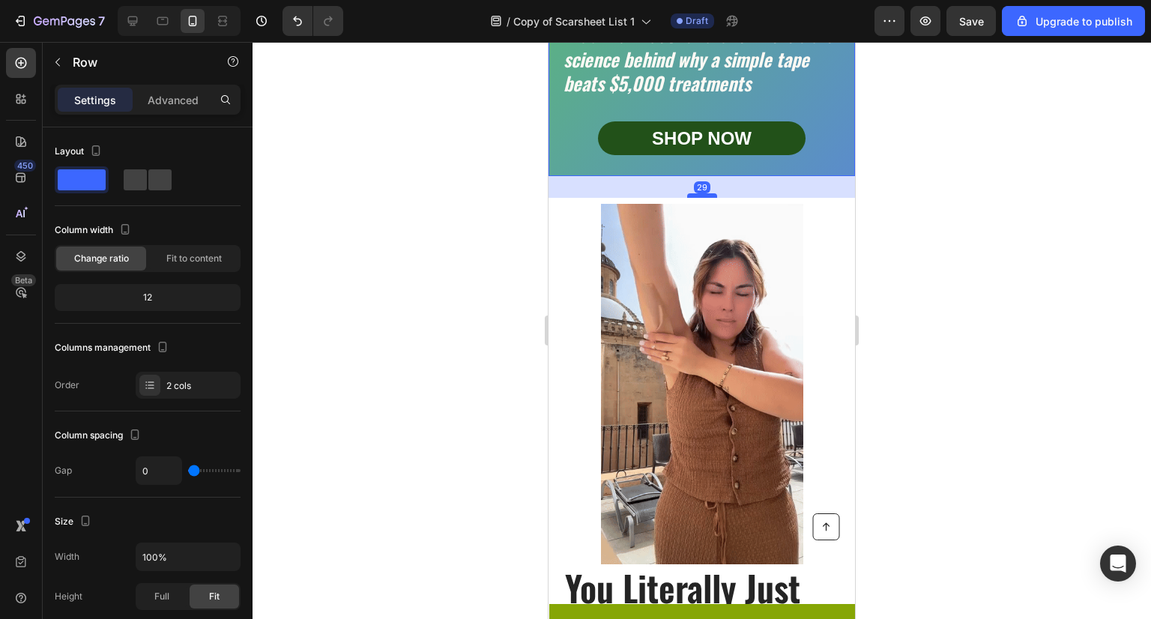
drag, startPoint x: 696, startPoint y: 175, endPoint x: 698, endPoint y: 197, distance: 21.8
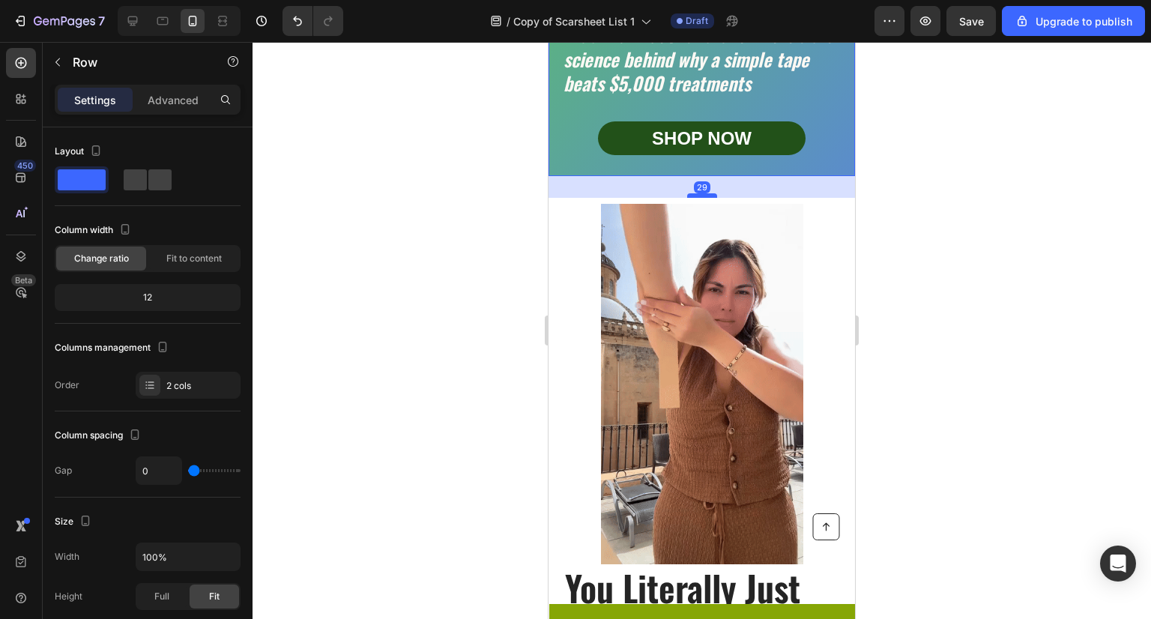
click at [698, 197] on div at bounding box center [702, 195] width 30 height 4
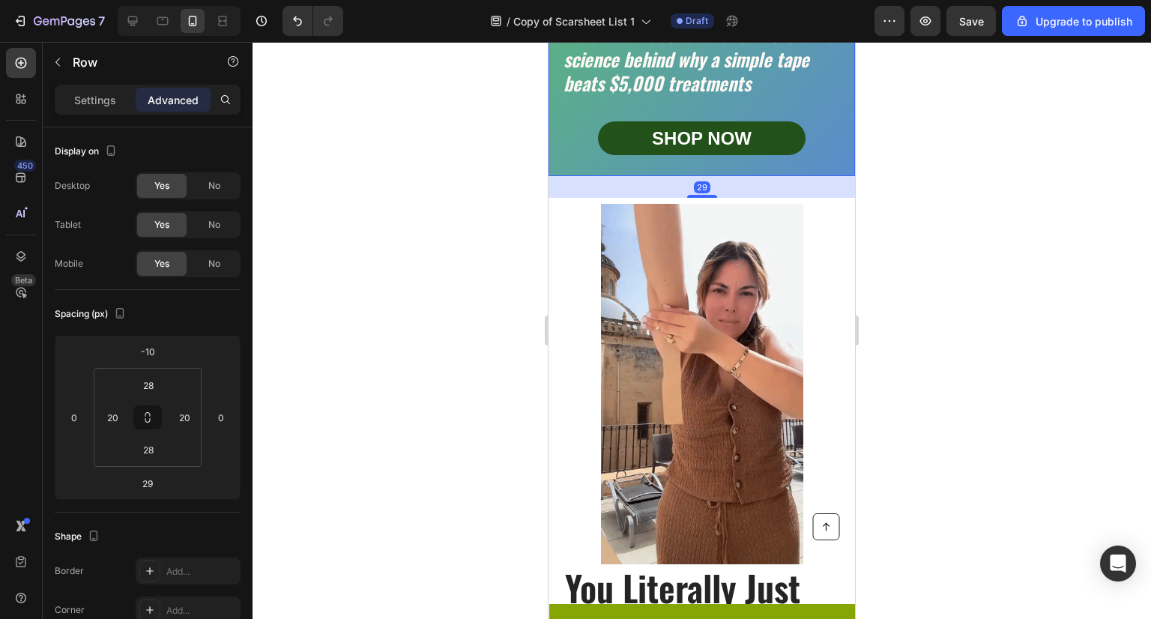
click at [888, 251] on div at bounding box center [702, 330] width 899 height 577
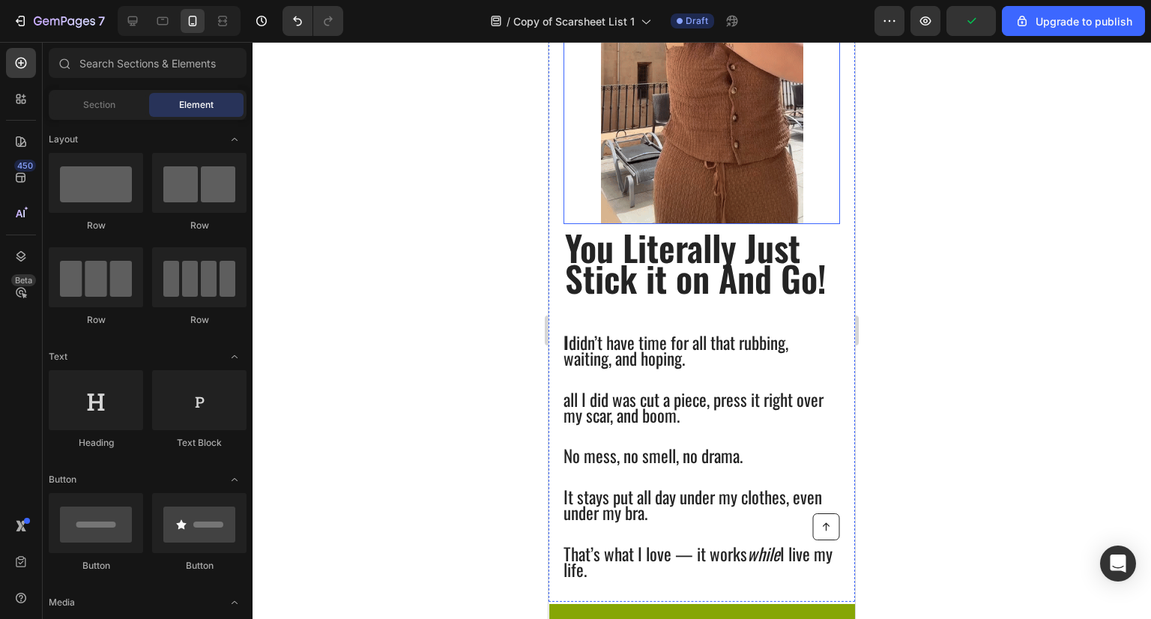
scroll to position [798, 0]
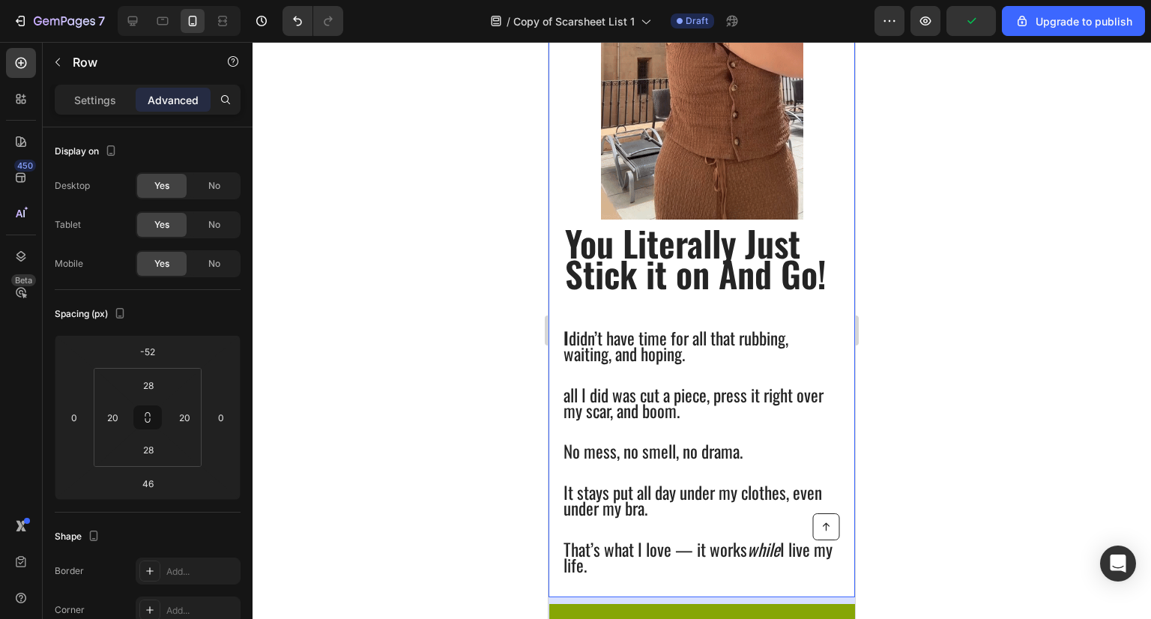
click at [717, 295] on div "You Literally Just Stick it on And Go! Heading I didn’t have time for all that …" at bounding box center [702, 403] width 277 height 346
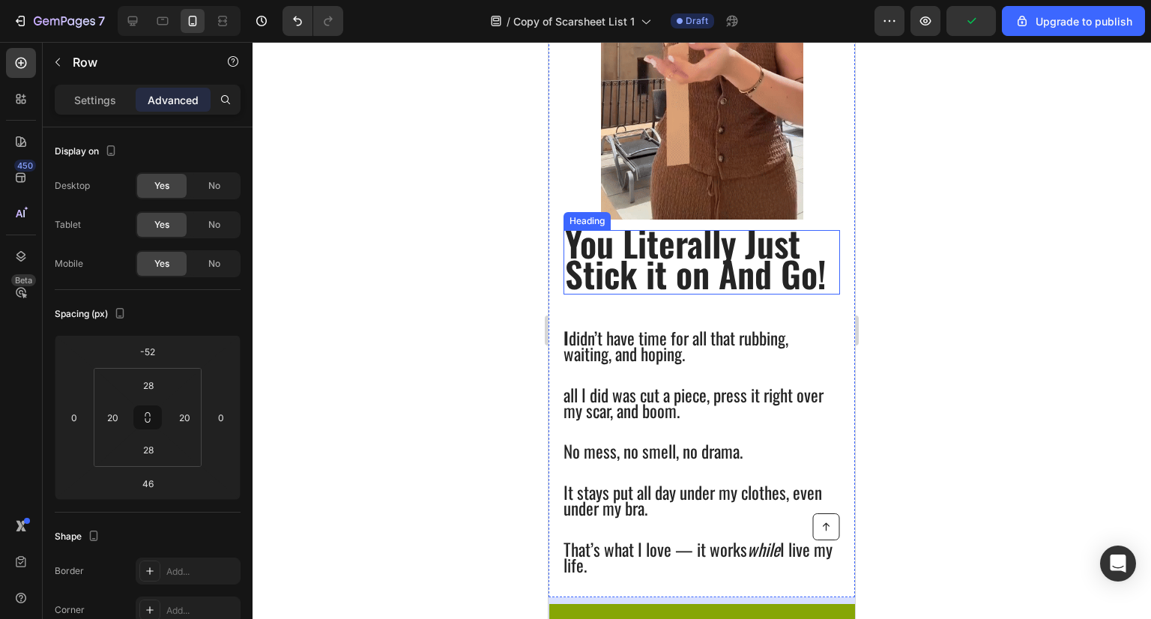
click at [718, 268] on span "You Literally Just Stick it on And Go!" at bounding box center [696, 258] width 262 height 83
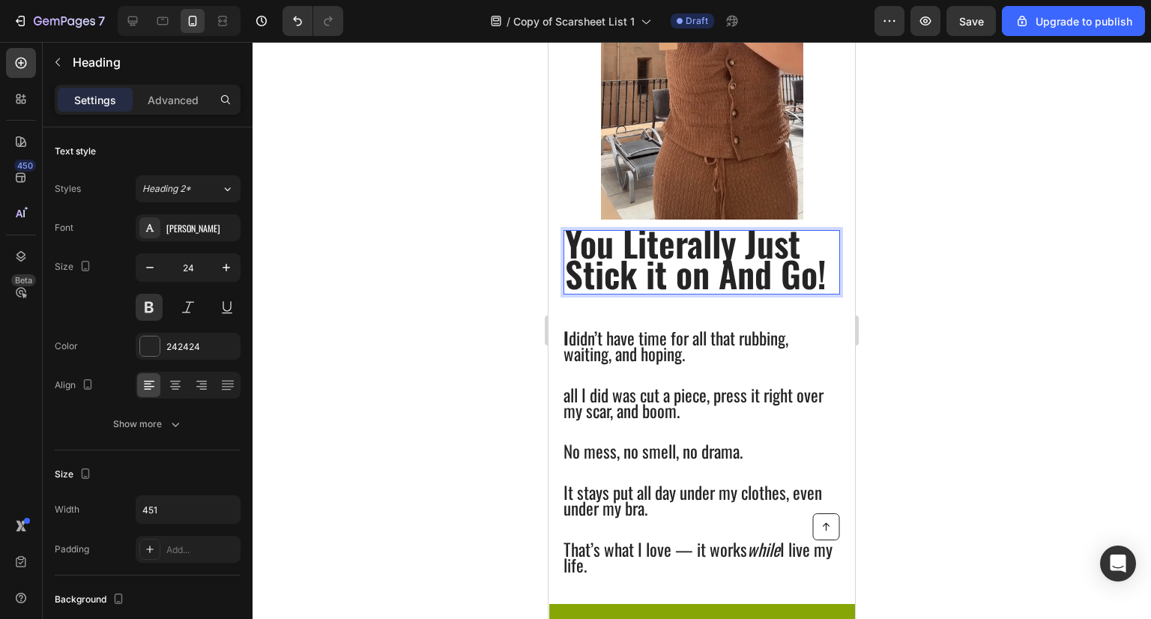
click at [822, 277] on span "You Literally Just Stick it on And Go!" at bounding box center [696, 258] width 262 height 83
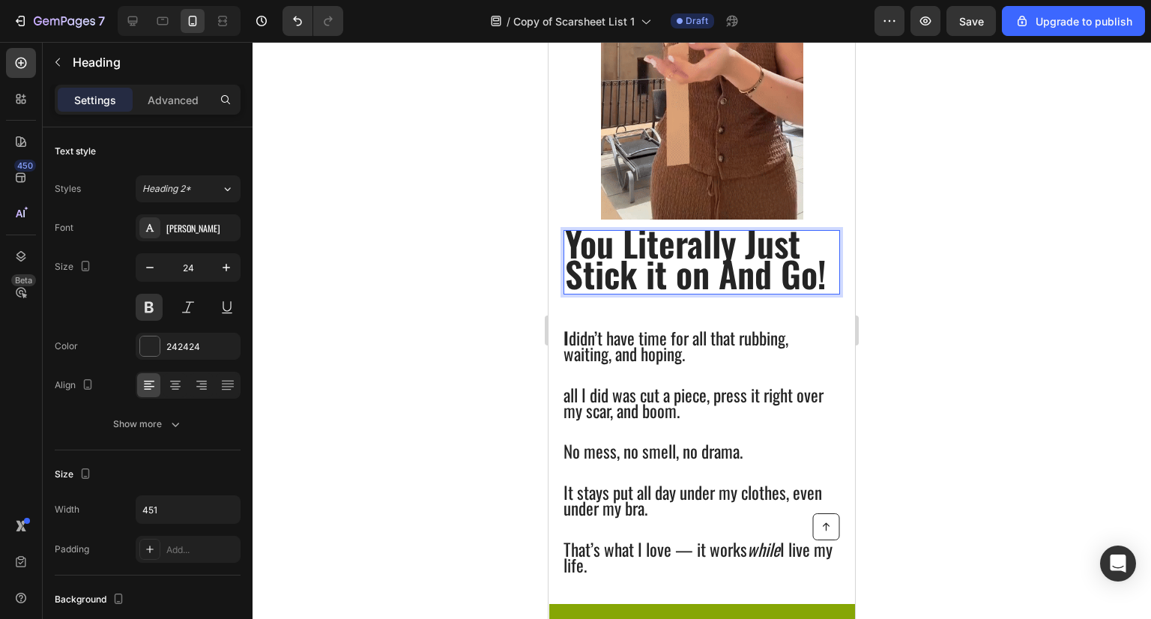
drag, startPoint x: 825, startPoint y: 277, endPoint x: 602, endPoint y: 252, distance: 224.8
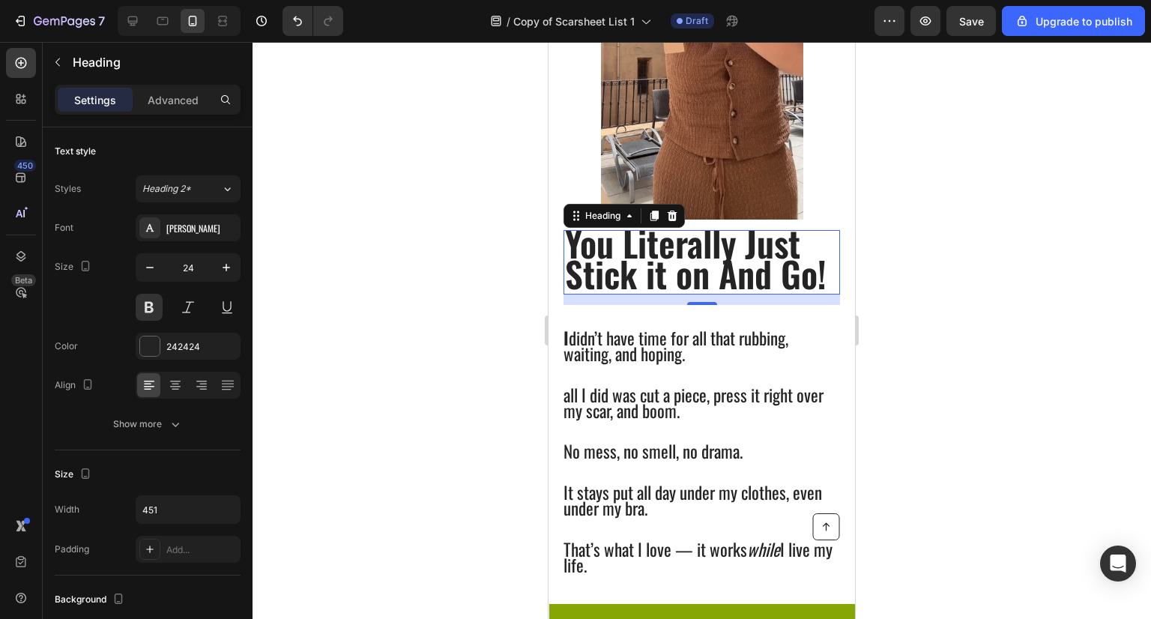
drag, startPoint x: 53, startPoint y: 210, endPoint x: 454, endPoint y: 231, distance: 400.9
click at [454, 231] on div at bounding box center [702, 330] width 899 height 577
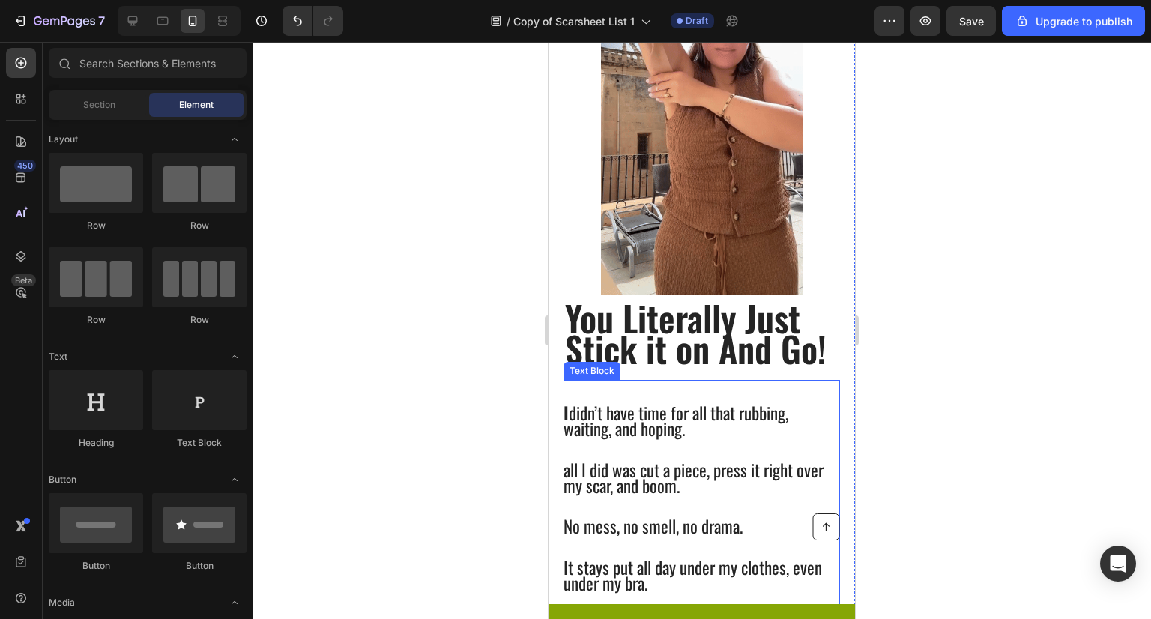
scroll to position [734, 0]
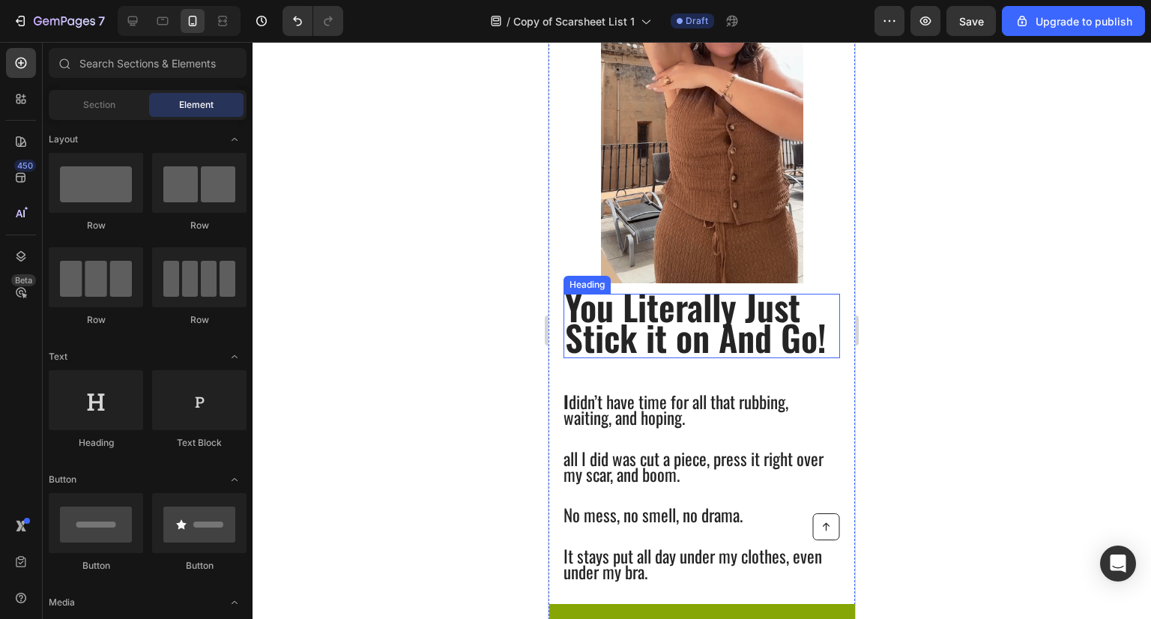
click at [773, 327] on span "You Literally Just Stick it on And Go!" at bounding box center [696, 321] width 262 height 83
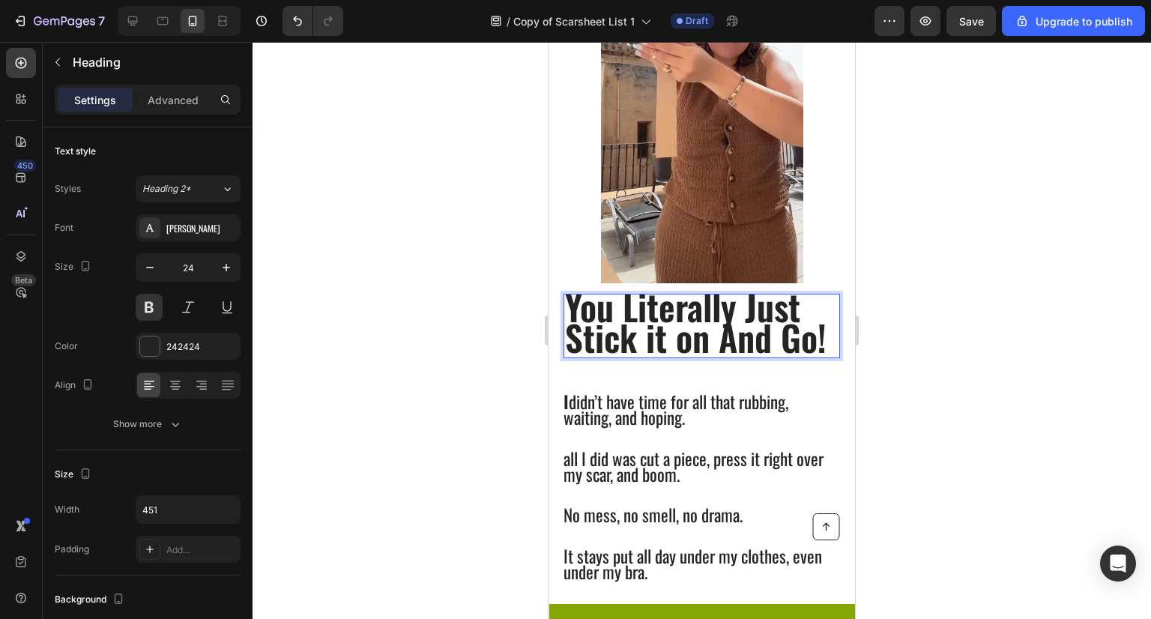
click at [579, 304] on span "You Literally Just Stick it on And Go!" at bounding box center [696, 321] width 262 height 83
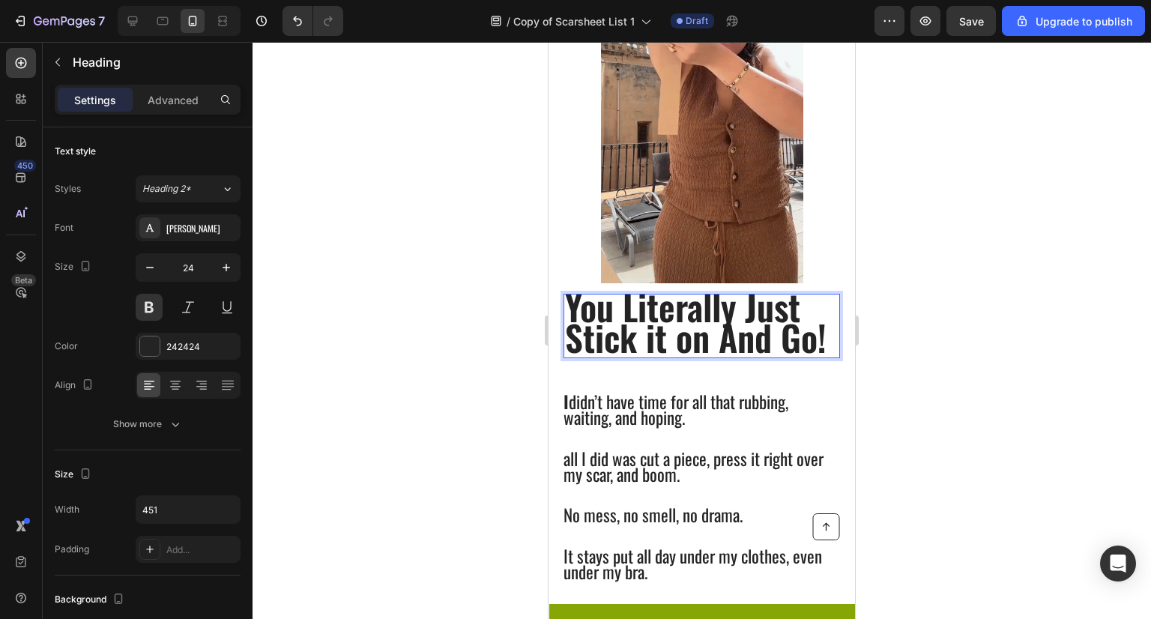
click at [576, 306] on span "You Literally Just Stick it on And Go!" at bounding box center [696, 321] width 262 height 83
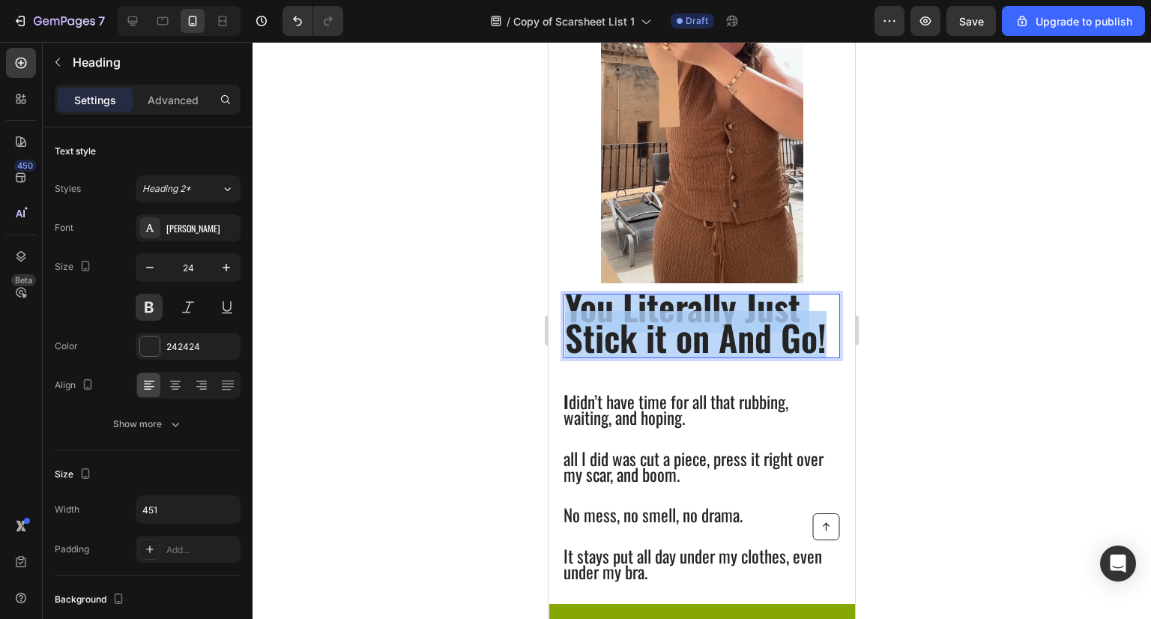
drag, startPoint x: 572, startPoint y: 307, endPoint x: 822, endPoint y: 352, distance: 253.7
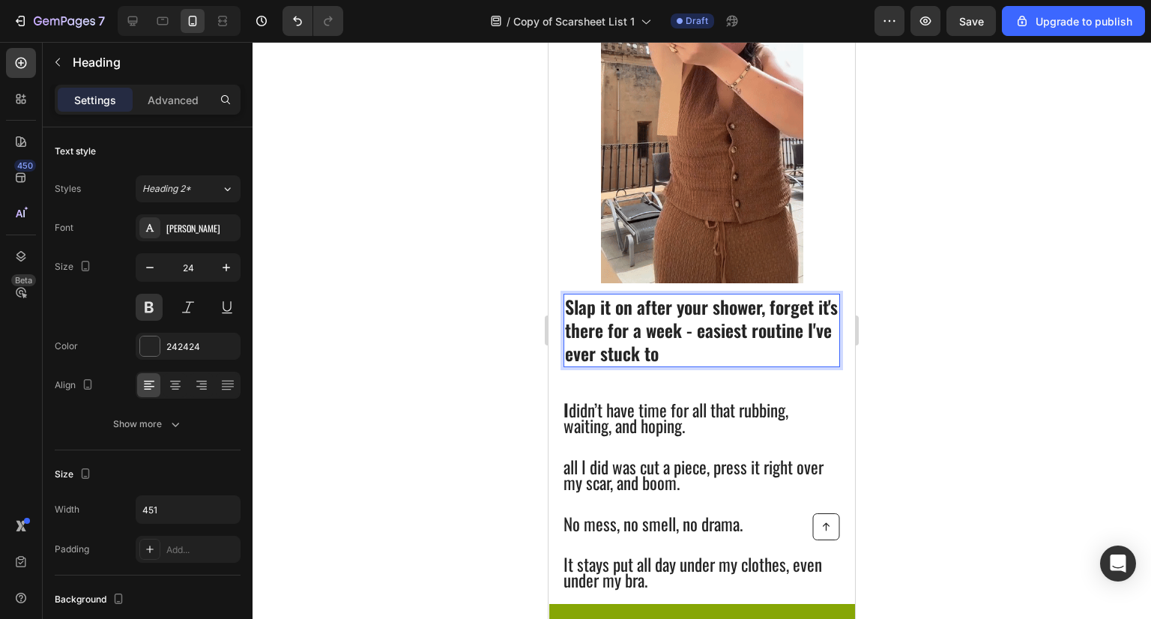
scroll to position [0, 0]
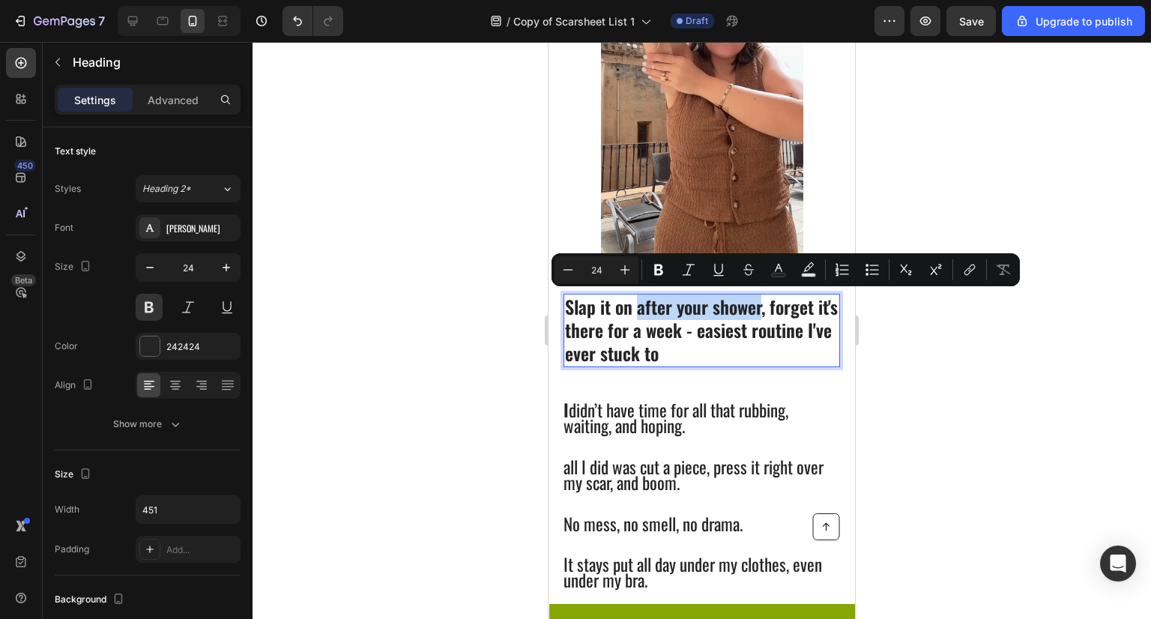
drag, startPoint x: 637, startPoint y: 307, endPoint x: 762, endPoint y: 315, distance: 125.5
click at [762, 315] on p "Slap it on after your shower, forget it's there for a week - easiest routine I'…" at bounding box center [702, 330] width 274 height 70
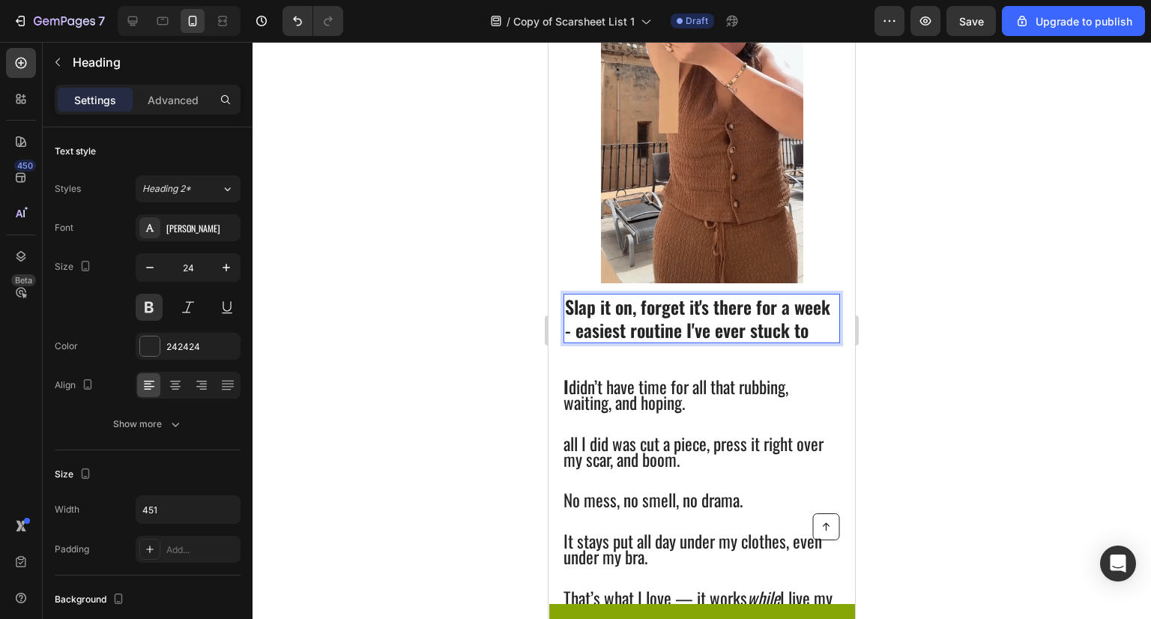
click at [703, 337] on p "Slap it on, forget it's there for a week - easiest routine I've ever stuck to" at bounding box center [702, 318] width 274 height 46
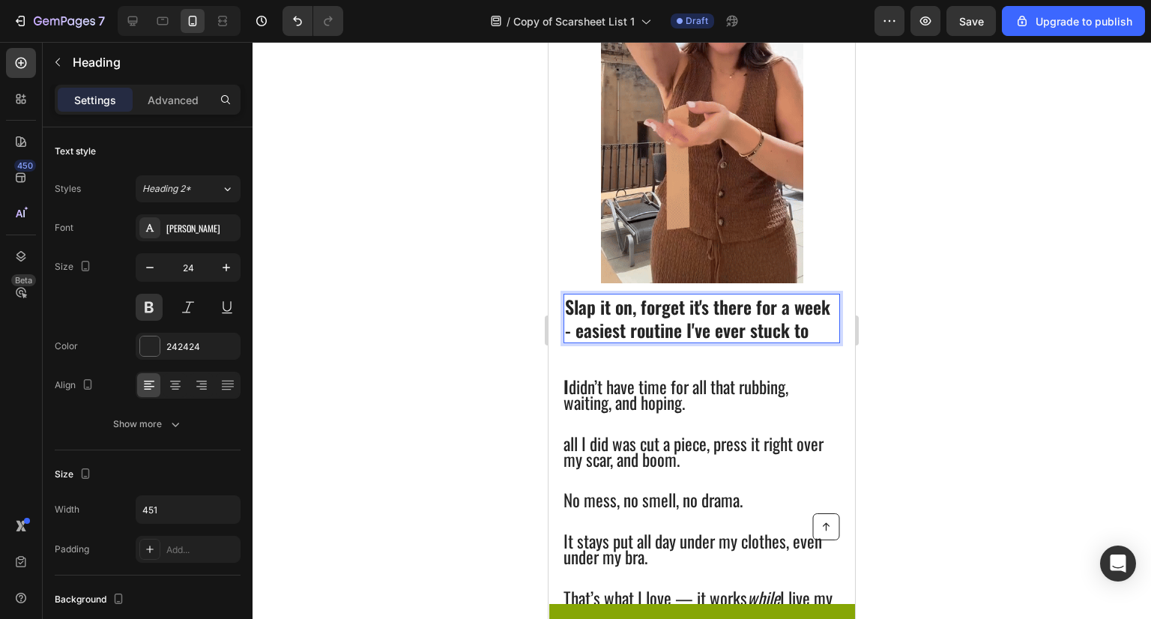
click at [608, 333] on p "Slap it on, forget it's there for a week - easiest routine I've ever stuck to" at bounding box center [702, 318] width 274 height 46
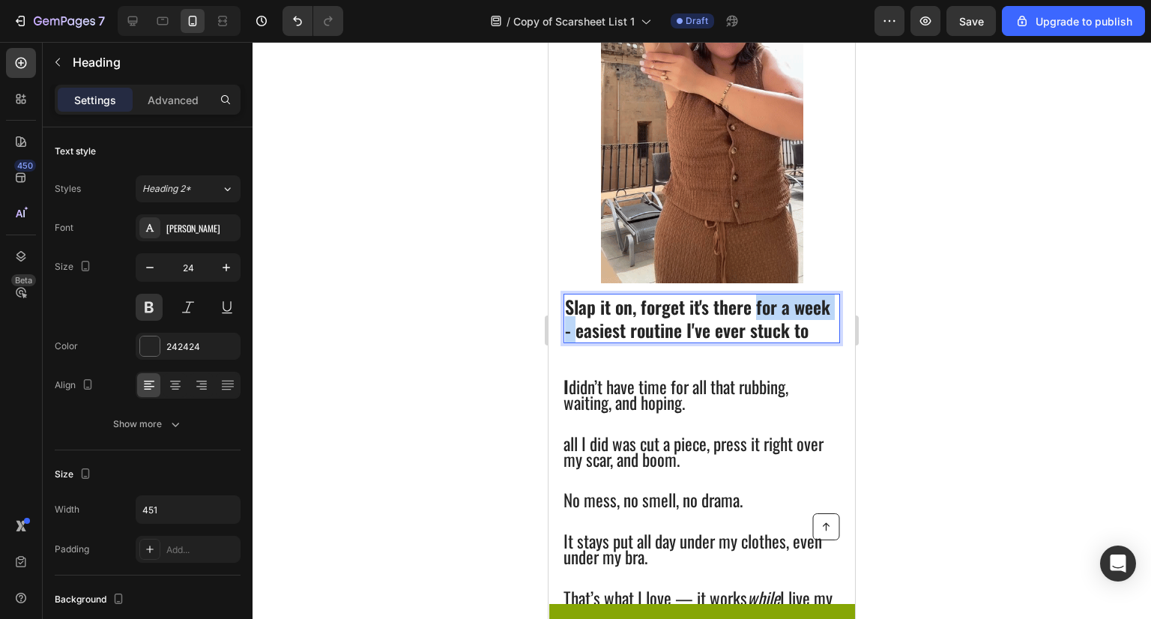
drag, startPoint x: 615, startPoint y: 333, endPoint x: 756, endPoint y: 312, distance: 142.5
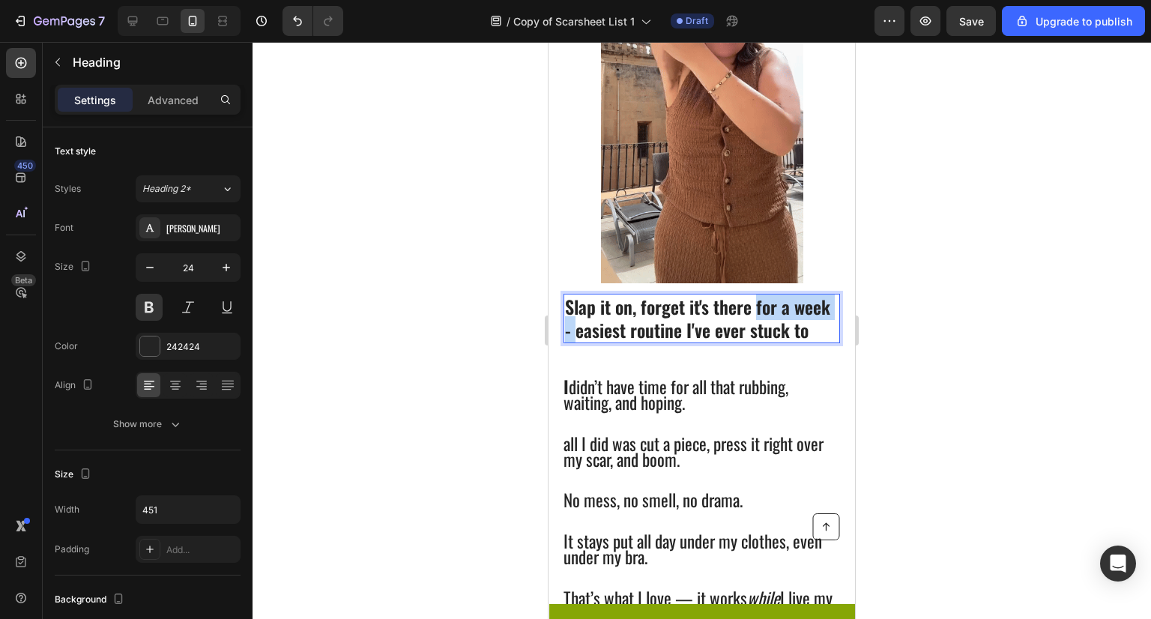
click at [756, 312] on p "Slap it on, forget it's there for a week - easiest routine I've ever stuck to" at bounding box center [702, 318] width 274 height 46
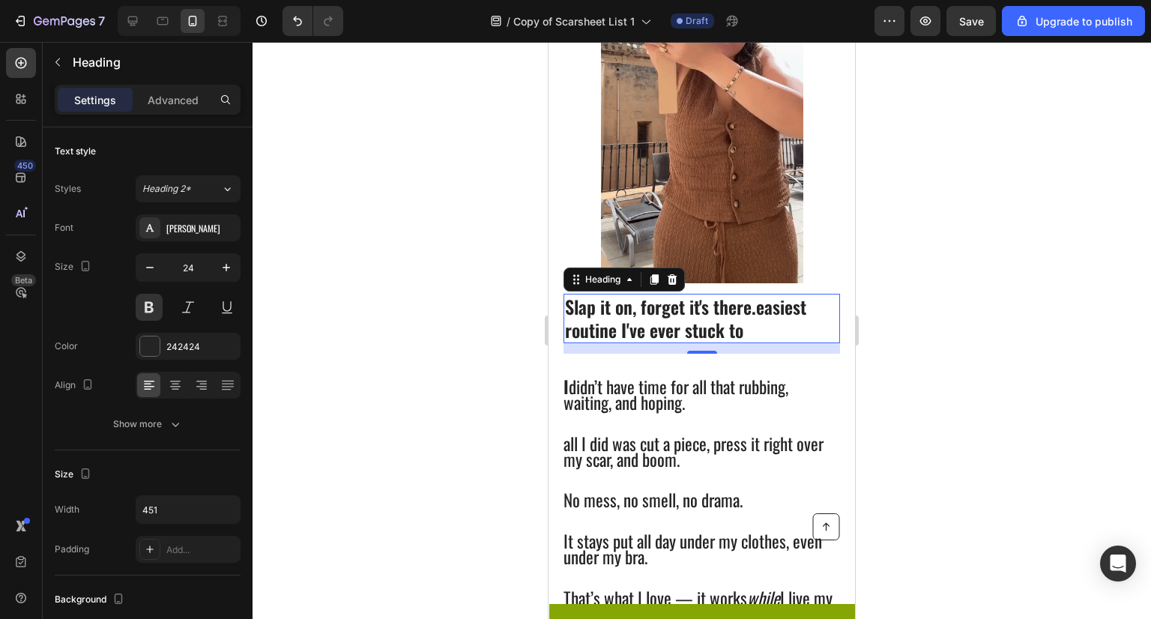
click at [756, 312] on p "Slap it on, forget it's there.easiest routine I've ever stuck to" at bounding box center [702, 318] width 274 height 46
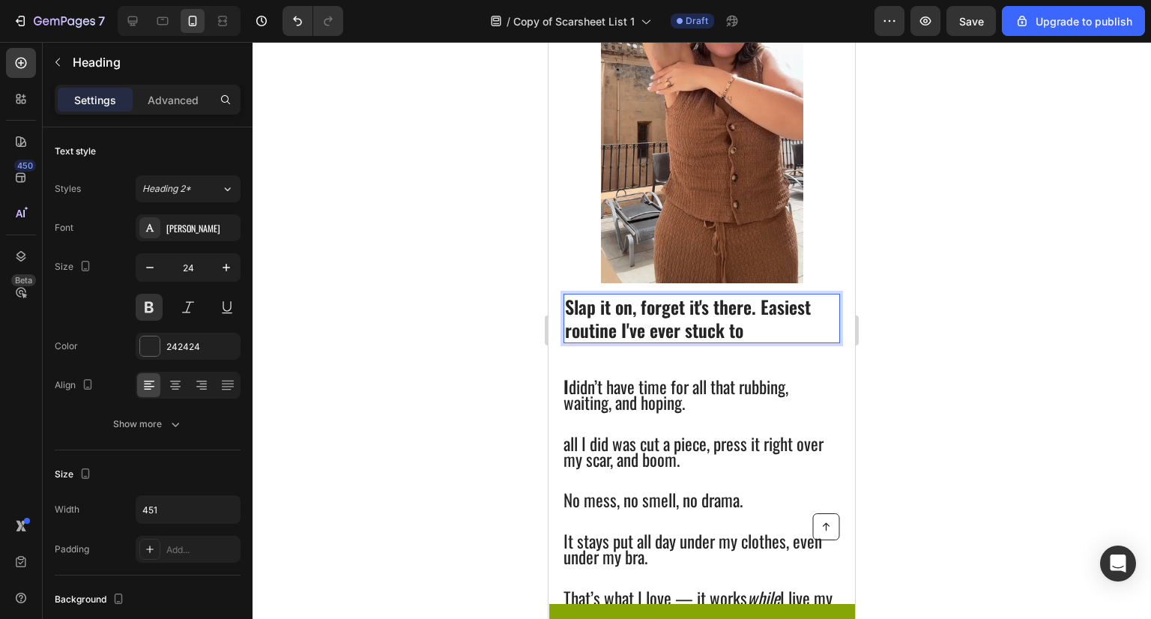
click at [767, 333] on p "Slap it on, forget it's there. Easiest routine I've ever stuck to" at bounding box center [702, 318] width 274 height 46
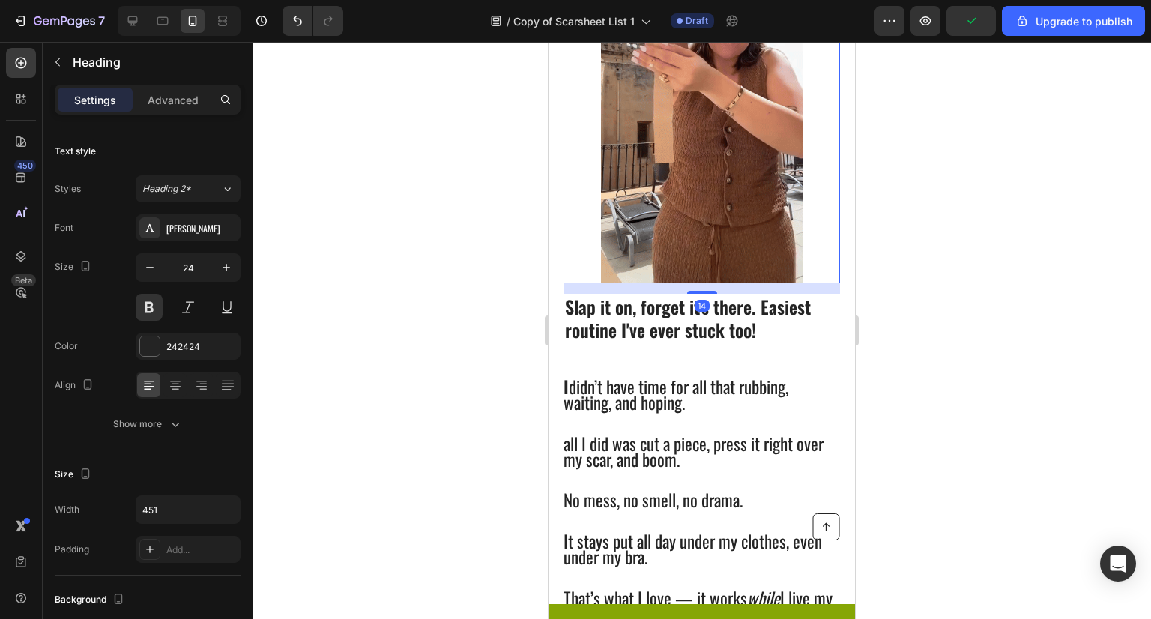
click at [771, 281] on img at bounding box center [702, 103] width 202 height 361
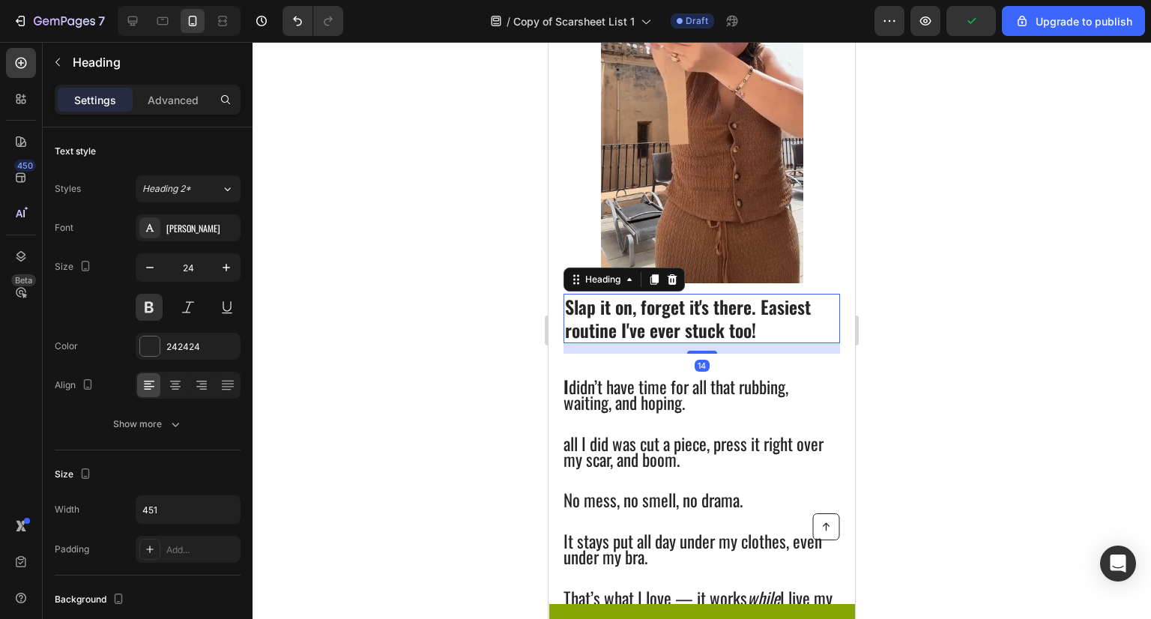
click at [762, 316] on p "Slap it on, forget it's there. Easiest routine I've ever stuck too!" at bounding box center [702, 318] width 274 height 46
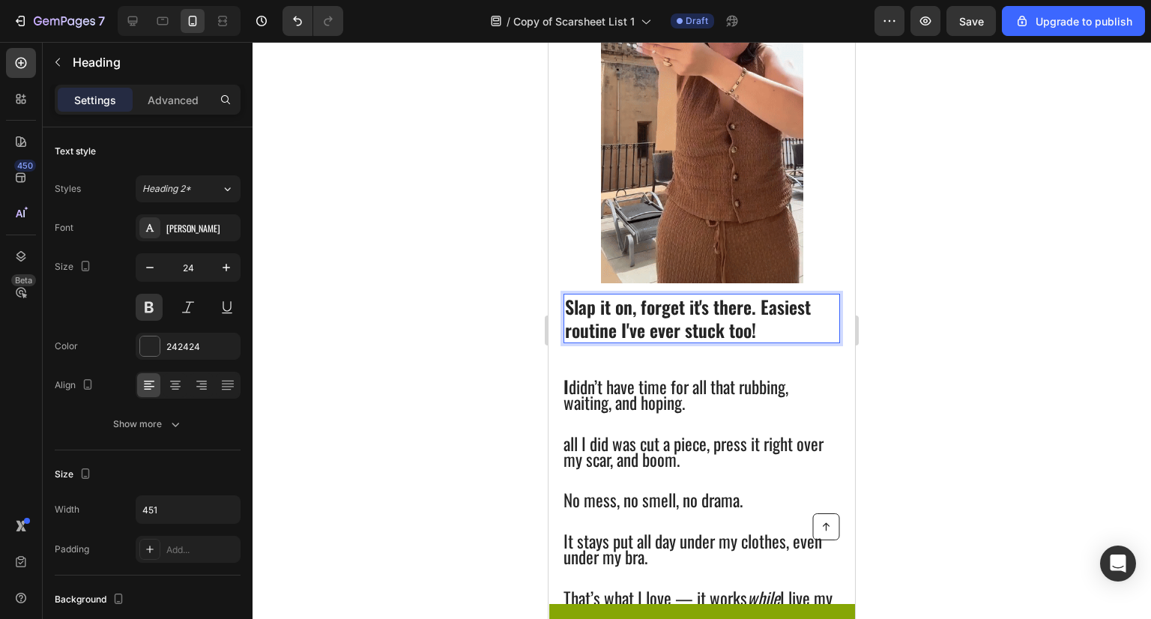
click at [757, 301] on p "Slap it on, forget it's there. Easiest routine I've ever stuck too!" at bounding box center [702, 318] width 274 height 46
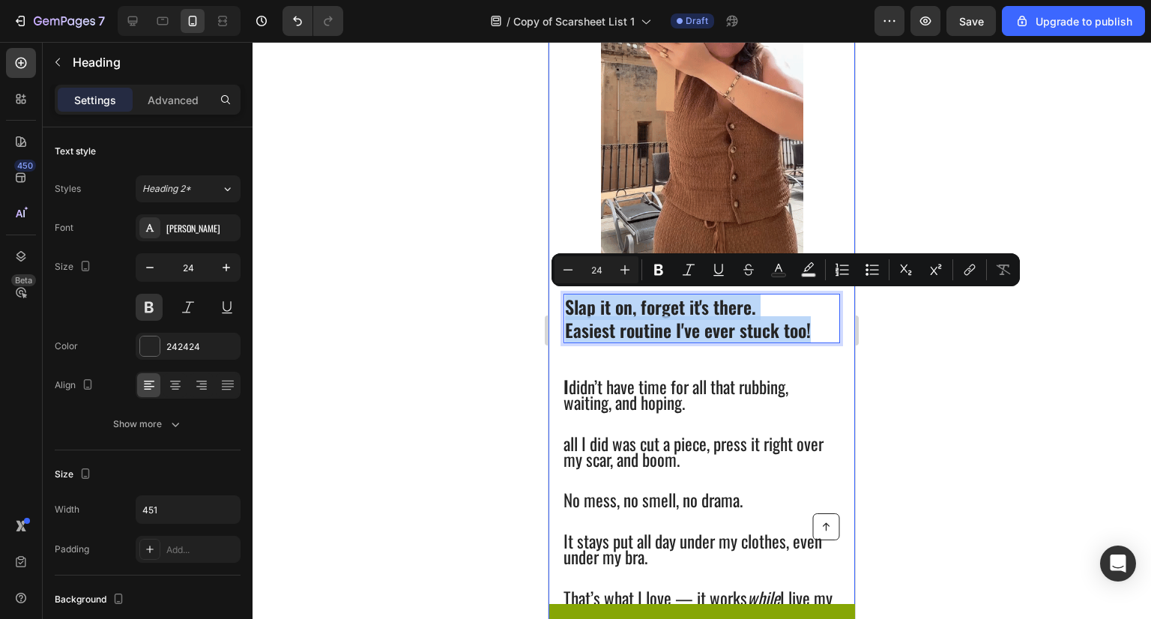
drag, startPoint x: 819, startPoint y: 332, endPoint x: 558, endPoint y: 312, distance: 261.7
click at [558, 312] on div "Slap it on, forget it's there. Easiest routine I've ever stuck too! Heading 14 …" at bounding box center [702, 274] width 307 height 744
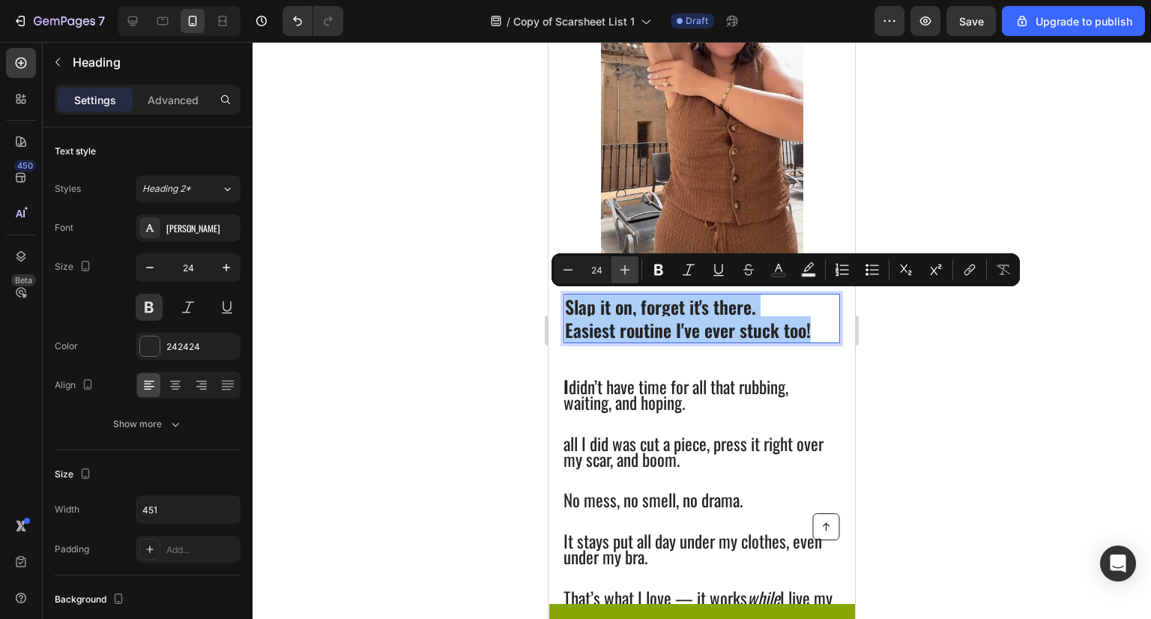
click at [630, 267] on icon "Editor contextual toolbar" at bounding box center [625, 269] width 15 height 15
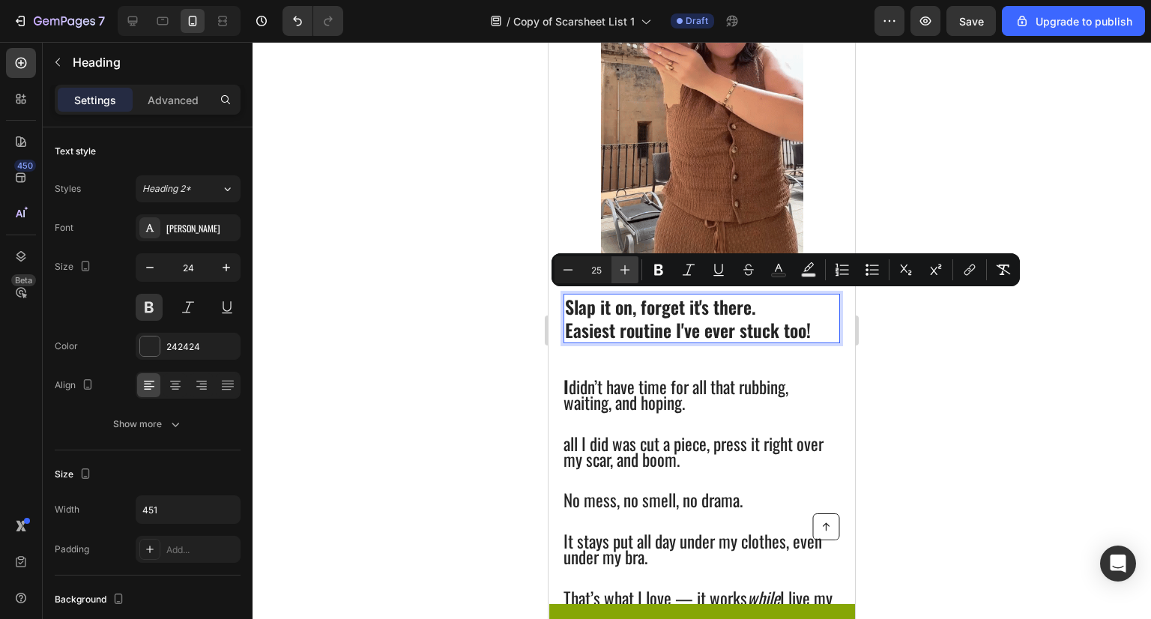
click at [630, 267] on icon "Editor contextual toolbar" at bounding box center [625, 269] width 15 height 15
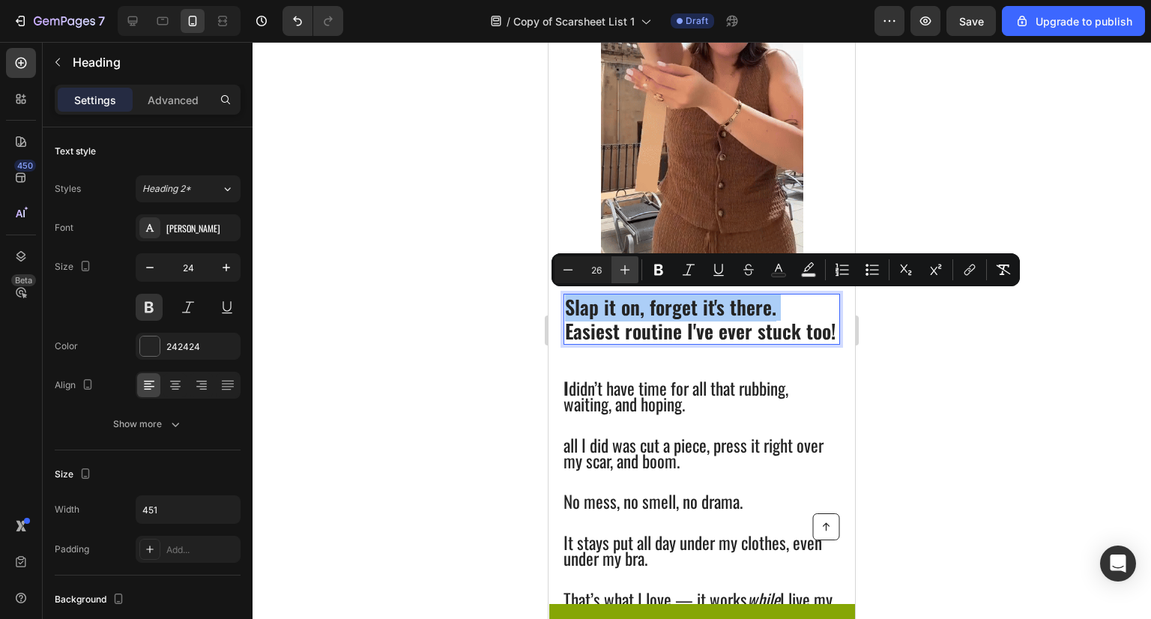
click at [630, 267] on icon "Editor contextual toolbar" at bounding box center [625, 269] width 15 height 15
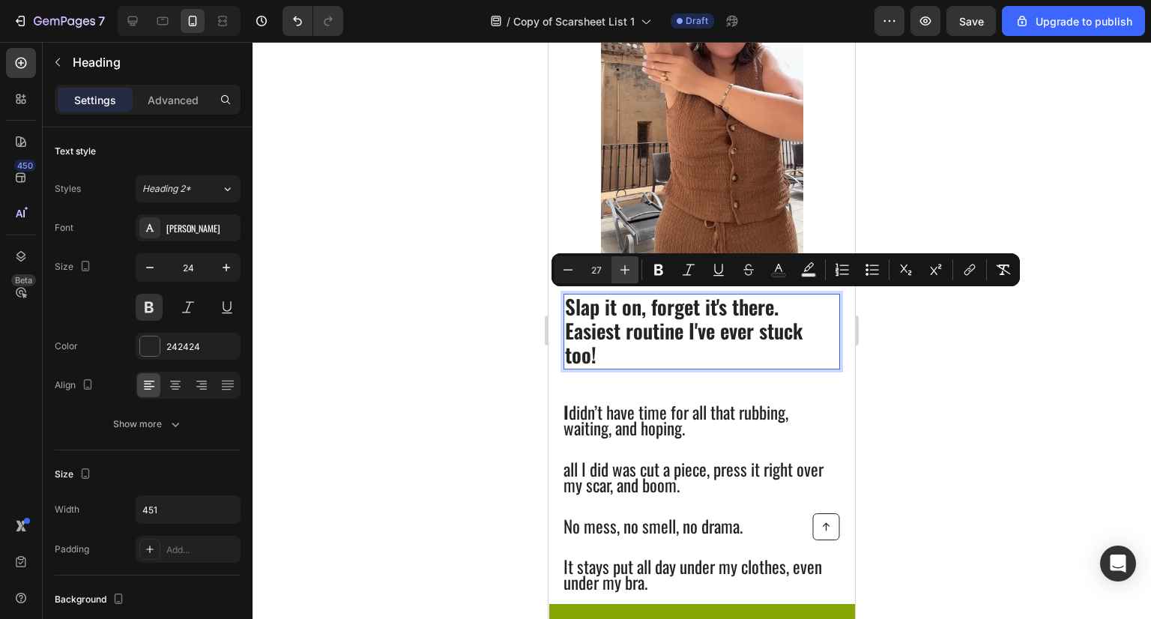
click at [630, 267] on icon "Editor contextual toolbar" at bounding box center [625, 269] width 15 height 15
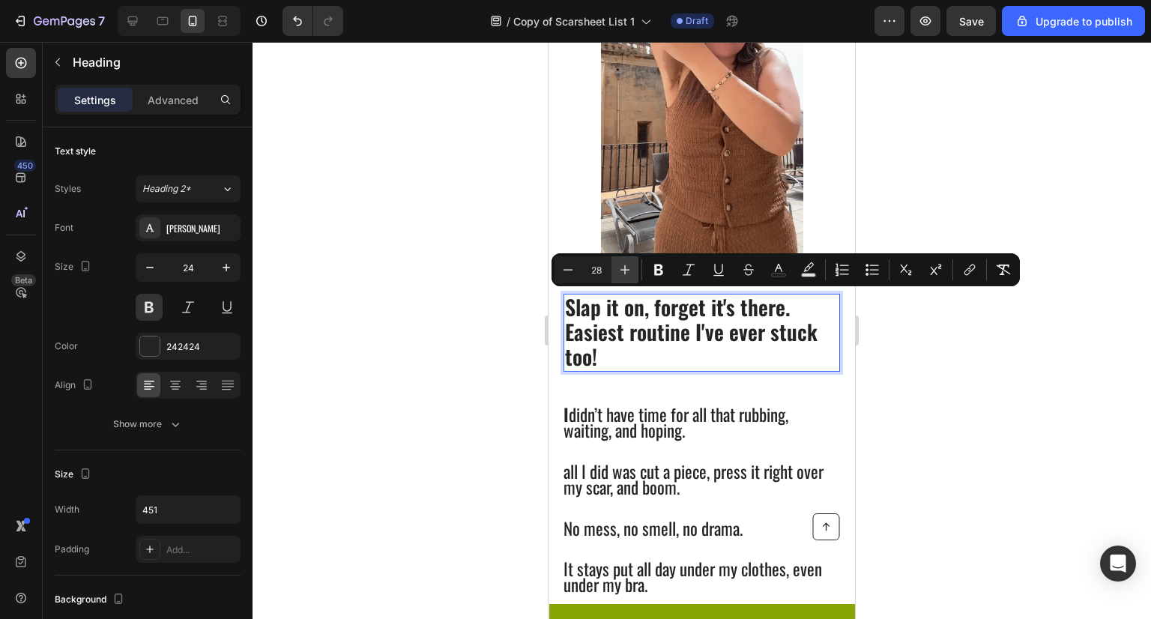
click at [630, 267] on icon "Editor contextual toolbar" at bounding box center [625, 269] width 15 height 15
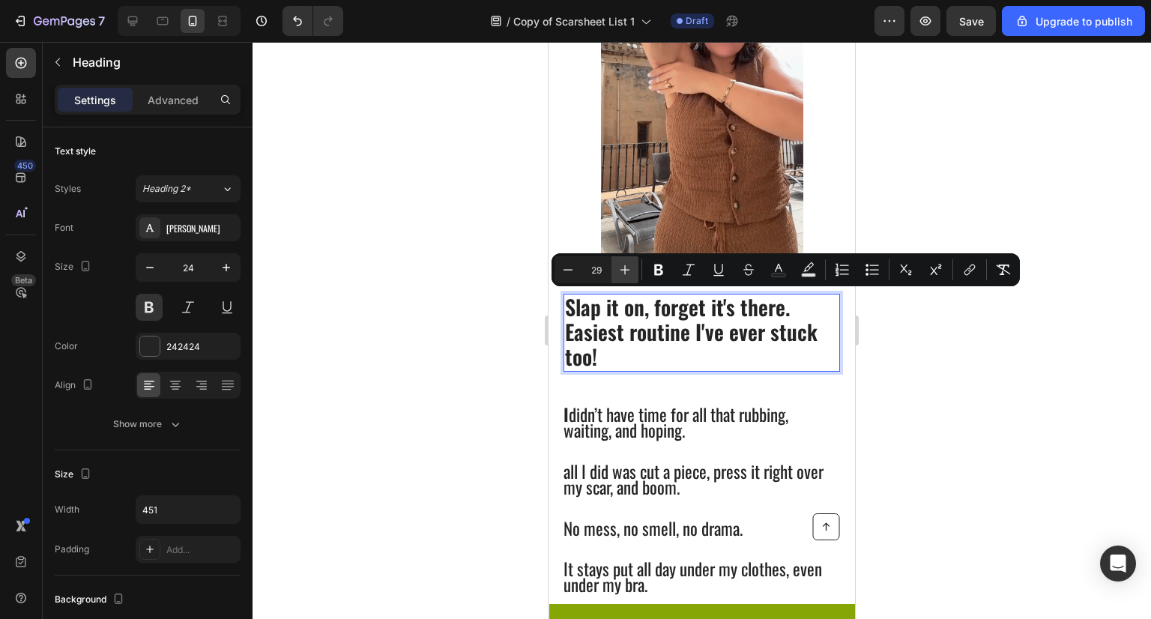
click at [630, 267] on icon "Editor contextual toolbar" at bounding box center [625, 269] width 15 height 15
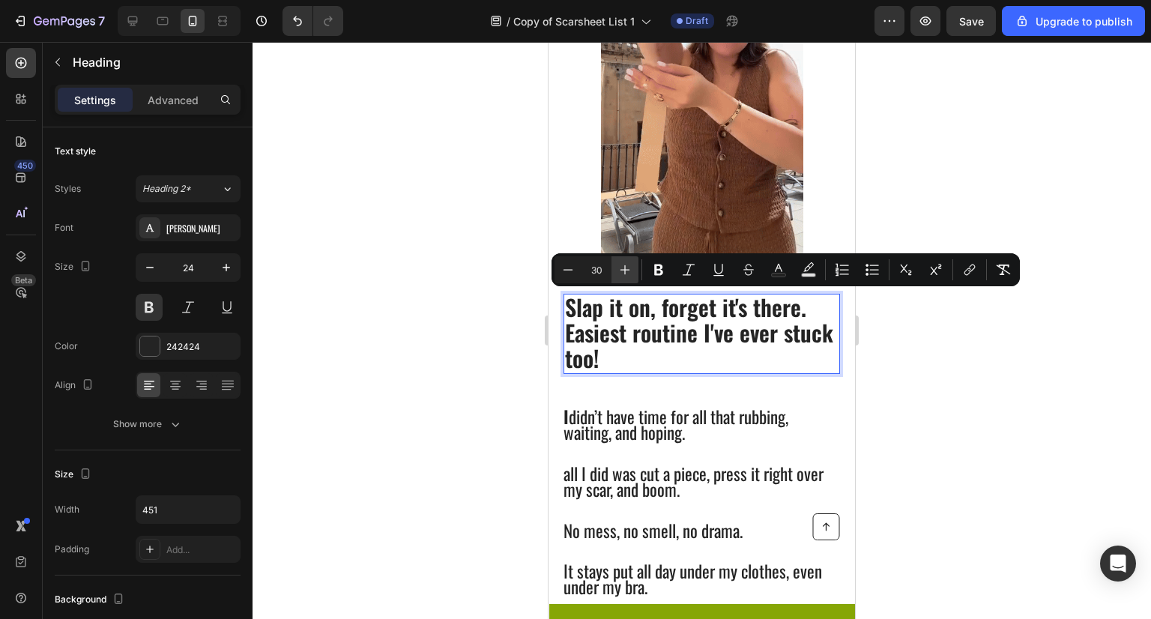
click at [630, 267] on icon "Editor contextual toolbar" at bounding box center [625, 269] width 15 height 15
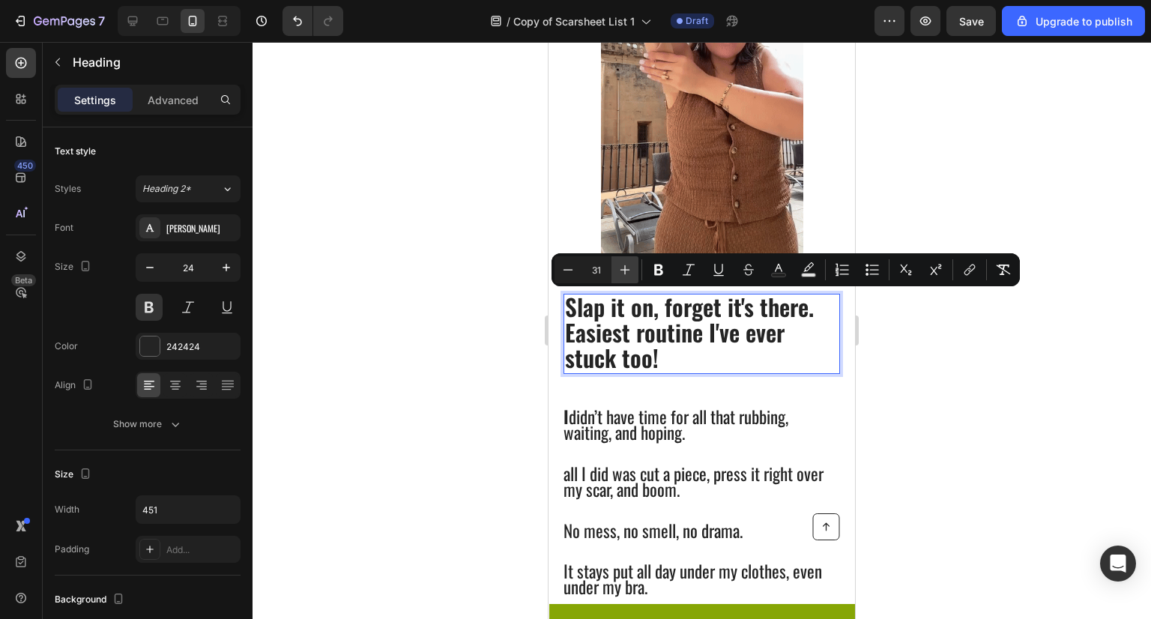
click at [625, 269] on icon "Editor contextual toolbar" at bounding box center [626, 270] width 10 height 10
type input "32"
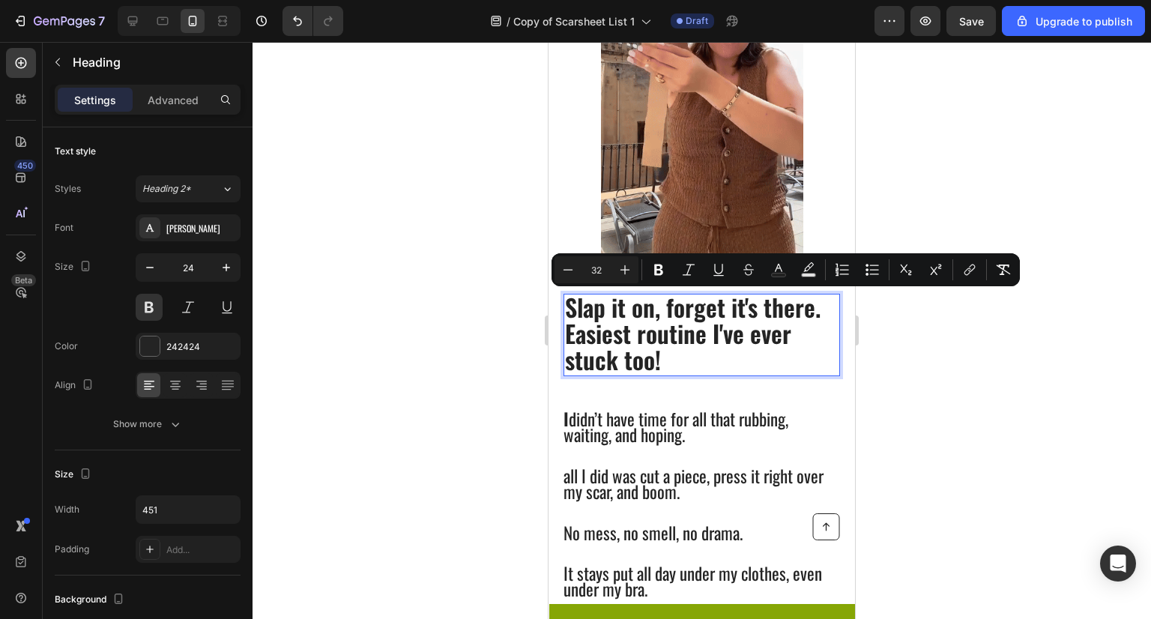
click at [495, 301] on div at bounding box center [702, 330] width 899 height 577
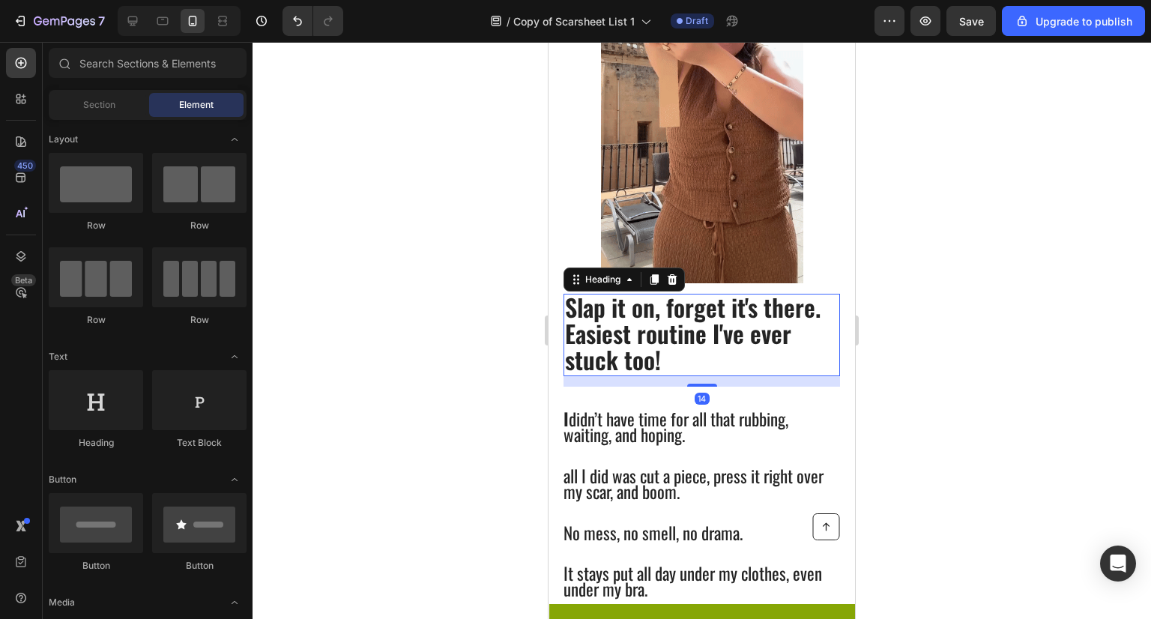
click at [753, 358] on p "⁠⁠⁠⁠⁠⁠⁠ Slap it on, forget it's there. Easiest routine I've ever stuck too!" at bounding box center [702, 334] width 274 height 79
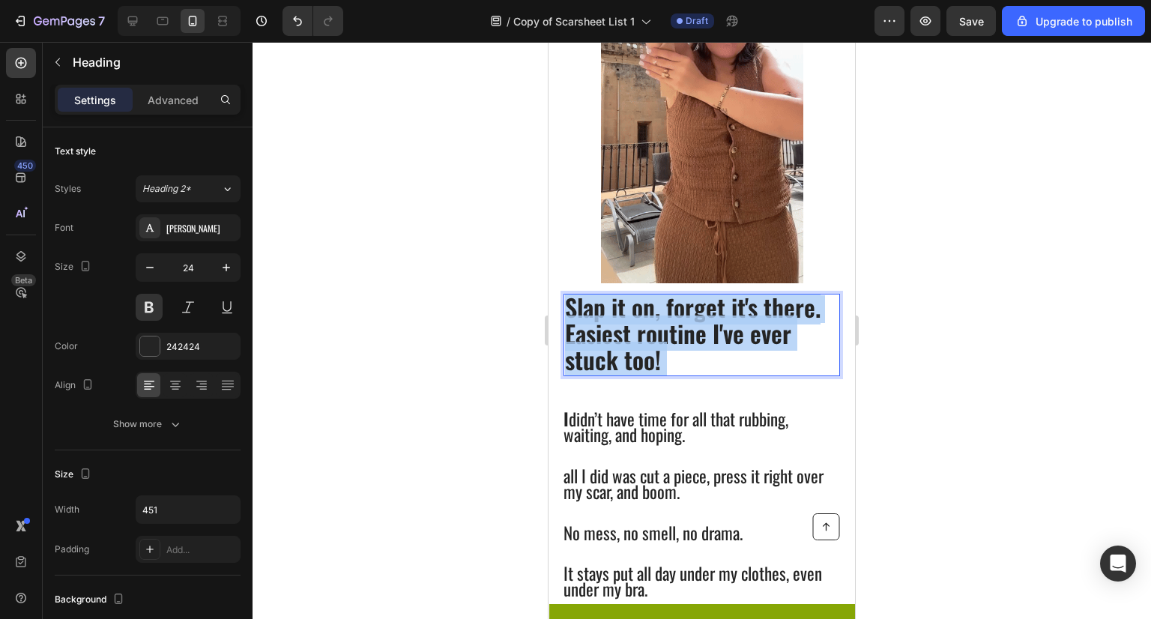
drag, startPoint x: 732, startPoint y: 361, endPoint x: 570, endPoint y: 313, distance: 169.8
click at [570, 313] on p "Slap it on, forget it's there. Easiest routine I've ever stuck too!" at bounding box center [702, 334] width 274 height 79
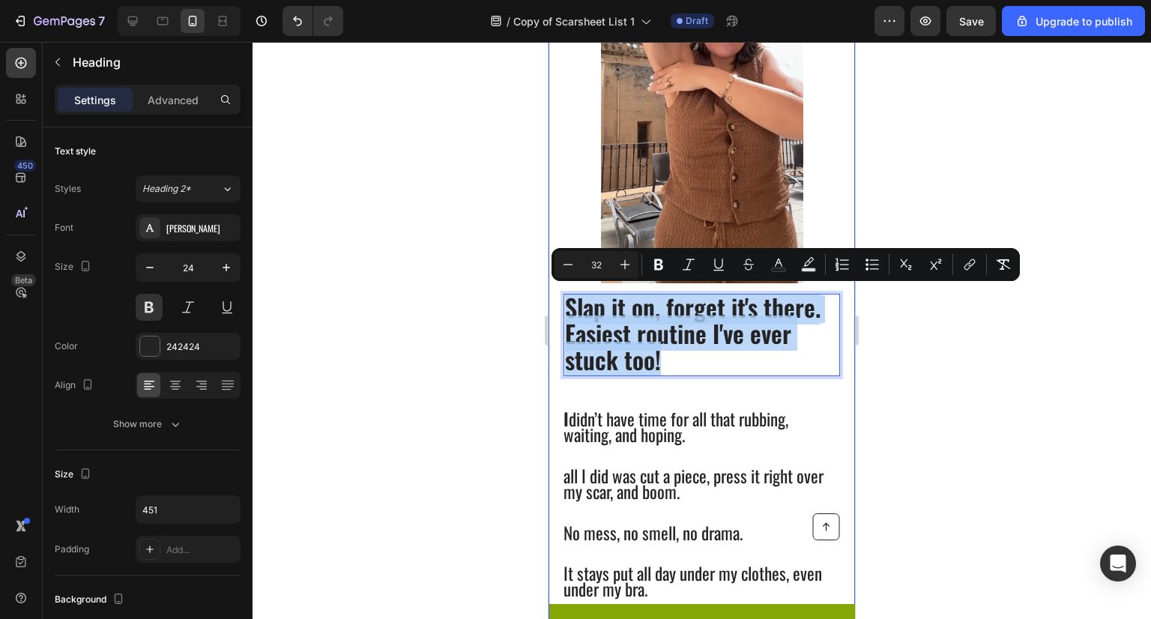
drag, startPoint x: 666, startPoint y: 365, endPoint x: 563, endPoint y: 312, distance: 115.7
click at [563, 312] on div "Slap it on, forget it's there. Easiest routine I've ever stuck too! Heading 14 …" at bounding box center [702, 290] width 307 height 777
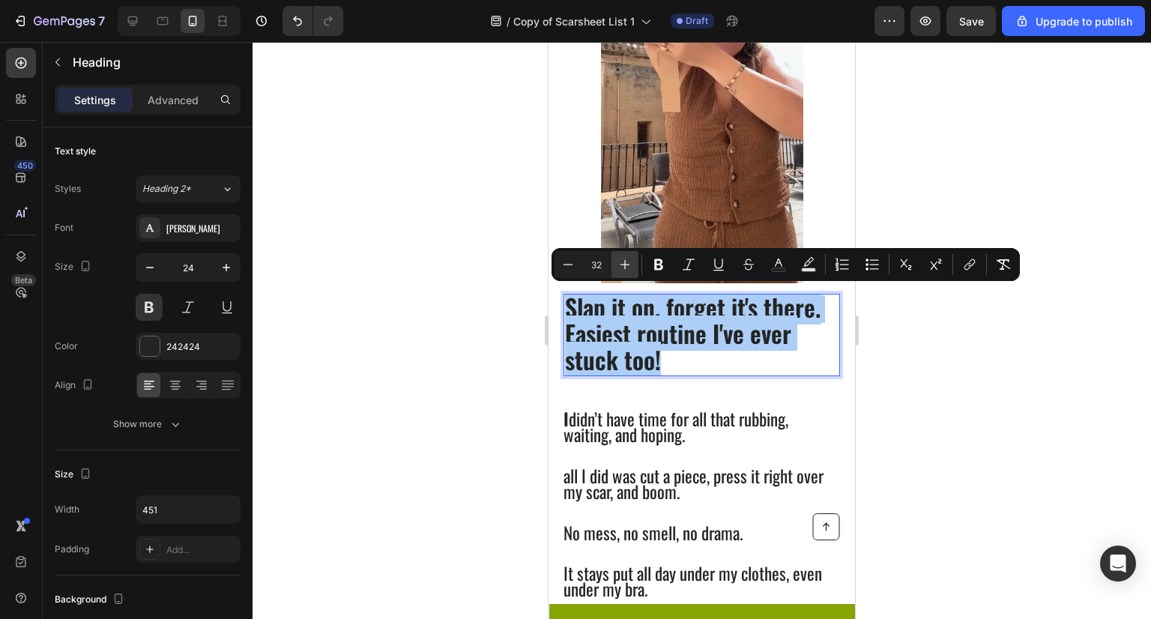
click at [624, 258] on icon "Editor contextual toolbar" at bounding box center [625, 264] width 15 height 15
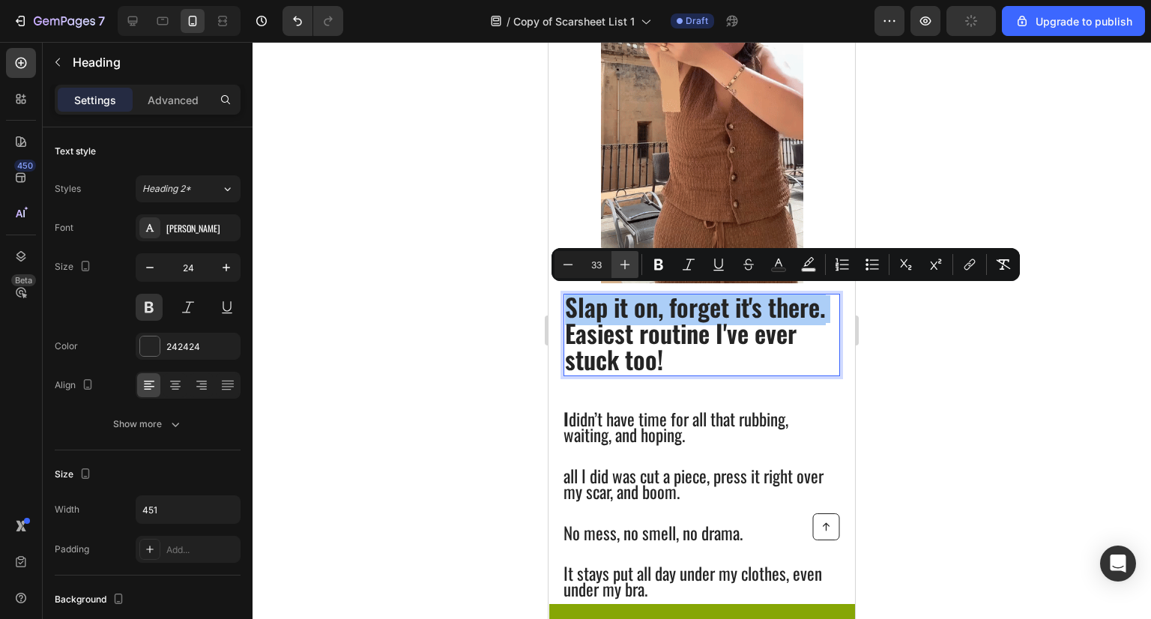
click at [624, 258] on icon "Editor contextual toolbar" at bounding box center [625, 264] width 15 height 15
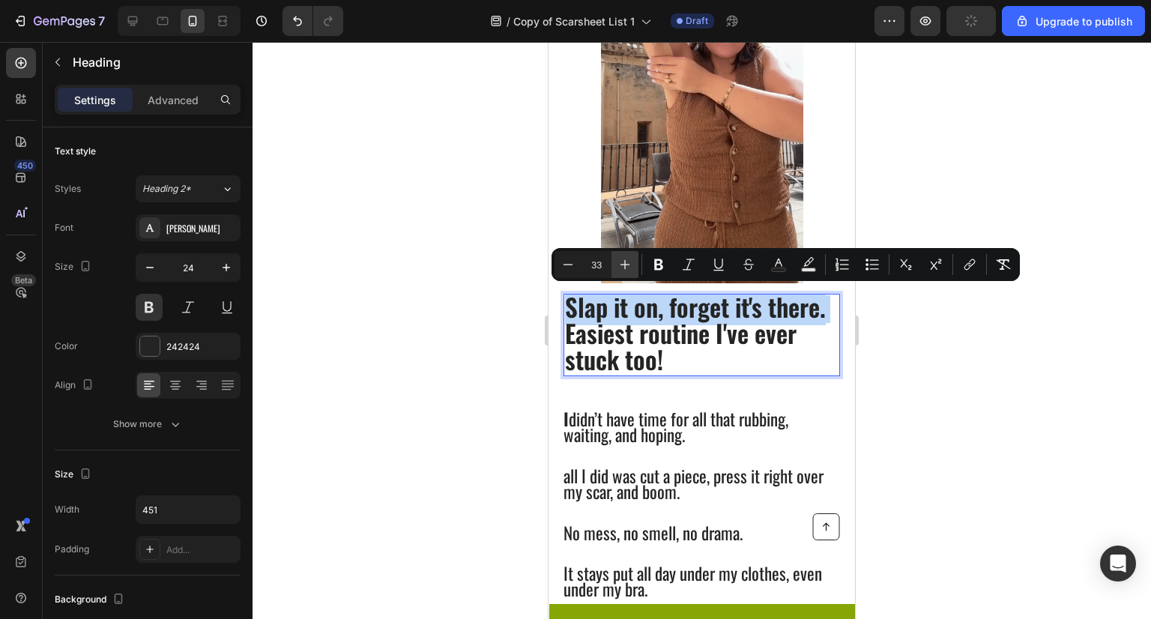
type input "34"
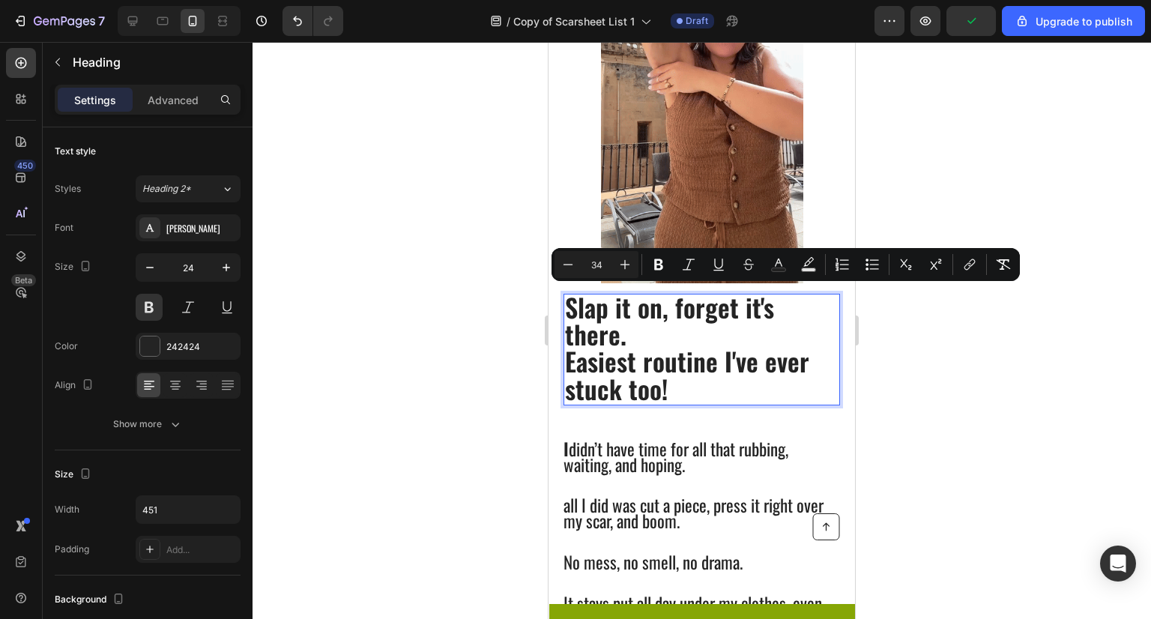
click at [900, 355] on div at bounding box center [702, 330] width 899 height 577
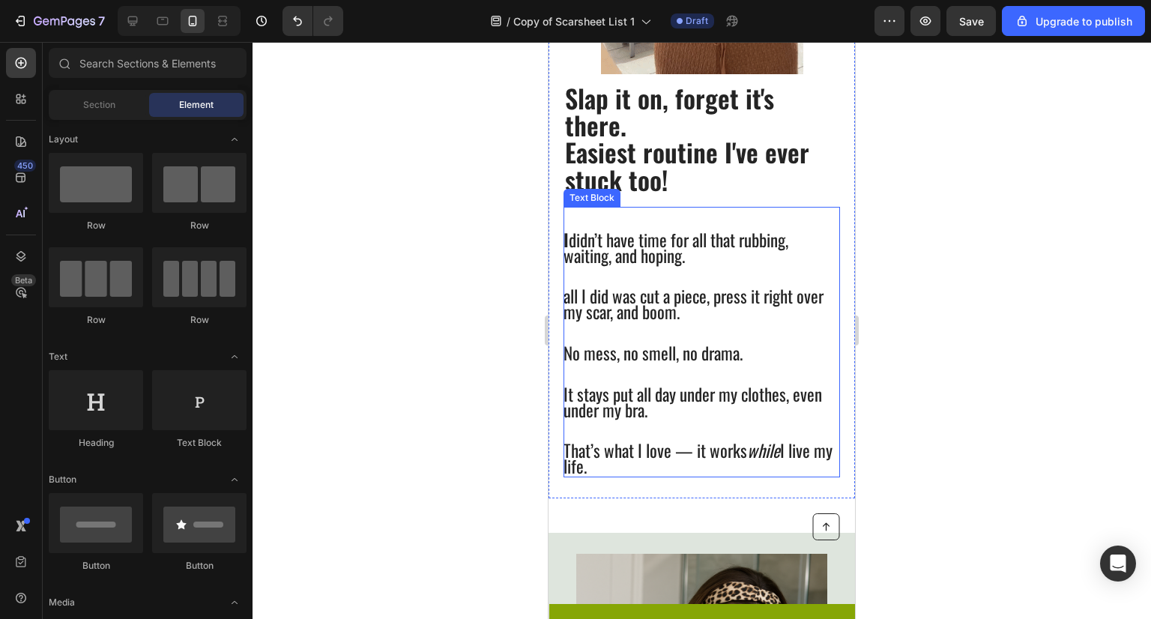
scroll to position [945, 0]
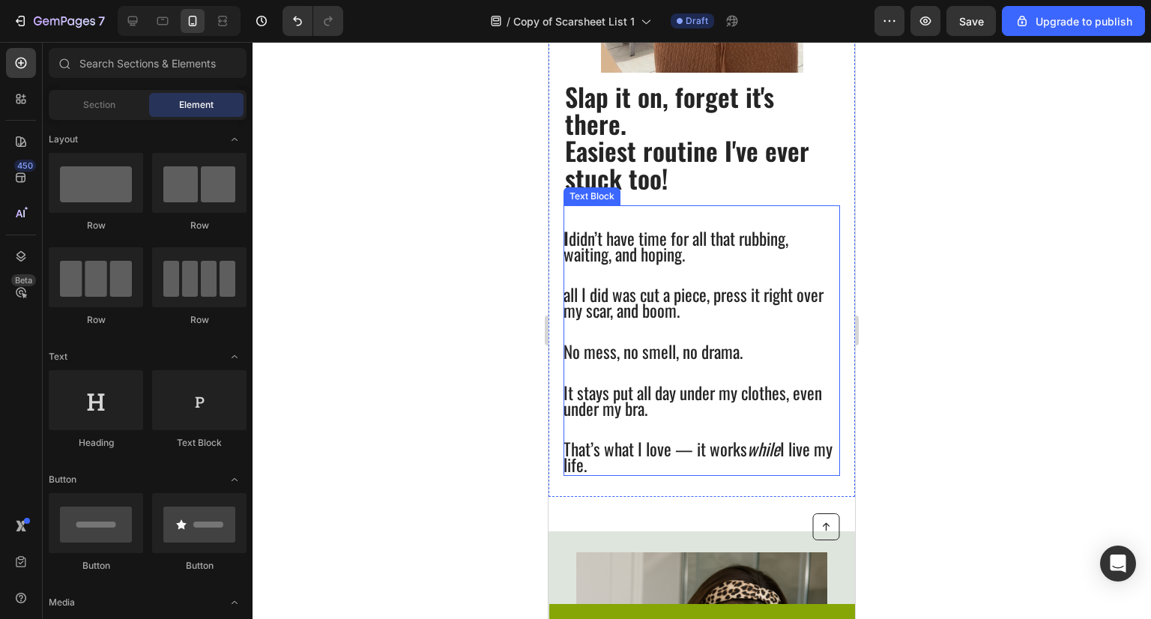
click at [822, 471] on p "That’s what I love — it works while I live my life." at bounding box center [701, 458] width 275 height 31
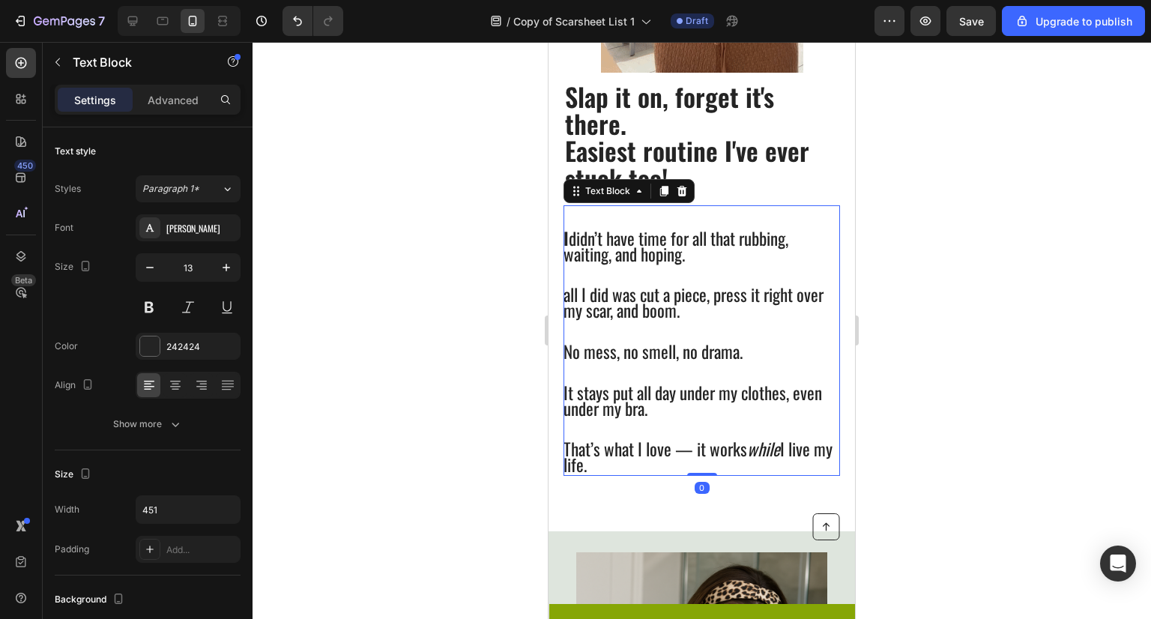
click at [780, 442] on icon "while" at bounding box center [763, 448] width 33 height 25
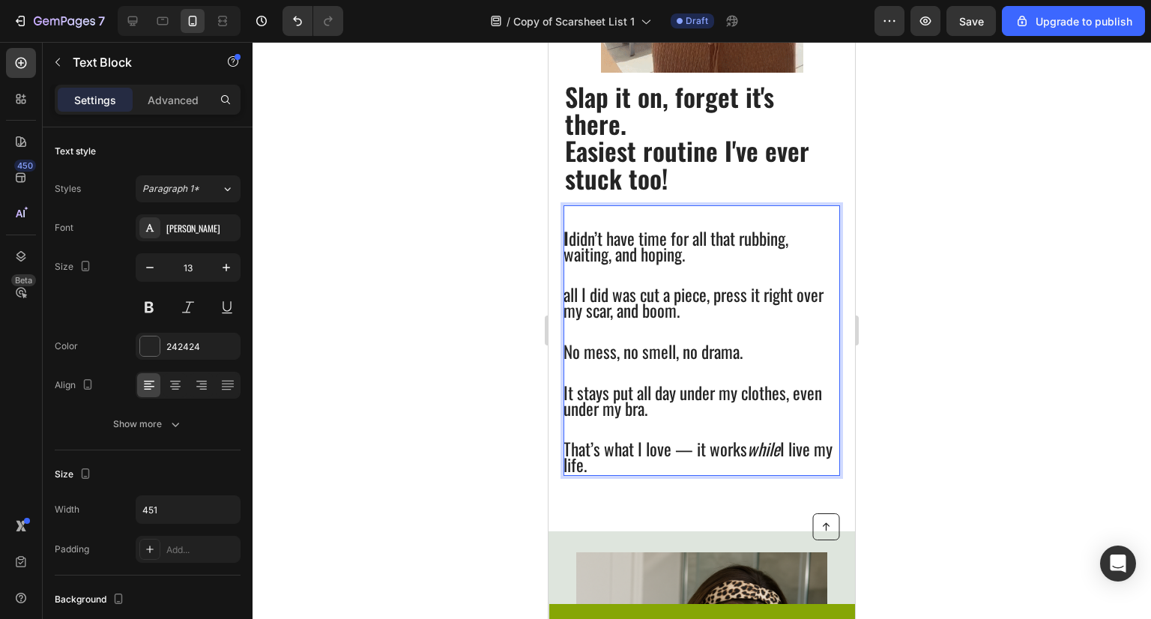
click at [633, 459] on span "That’s what I love — it works while I live my life." at bounding box center [698, 456] width 269 height 41
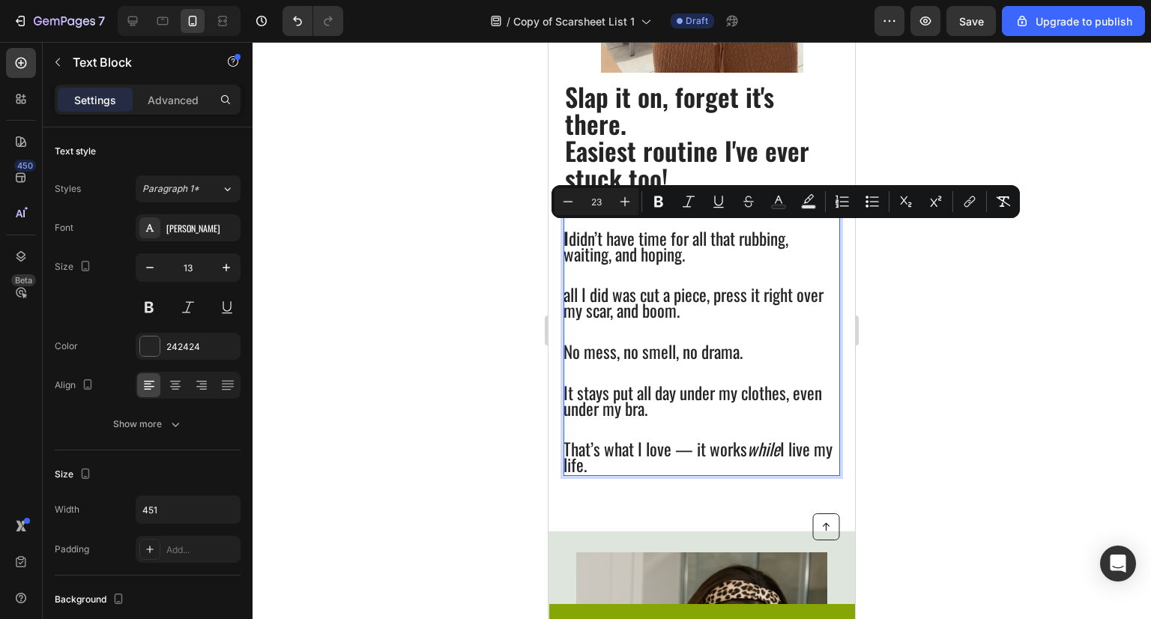
drag, startPoint x: 614, startPoint y: 472, endPoint x: 567, endPoint y: 230, distance: 246.0
click at [567, 230] on div "I didn’t have time for all that rubbing, waiting, and hoping. all I did was cut…" at bounding box center [702, 340] width 277 height 271
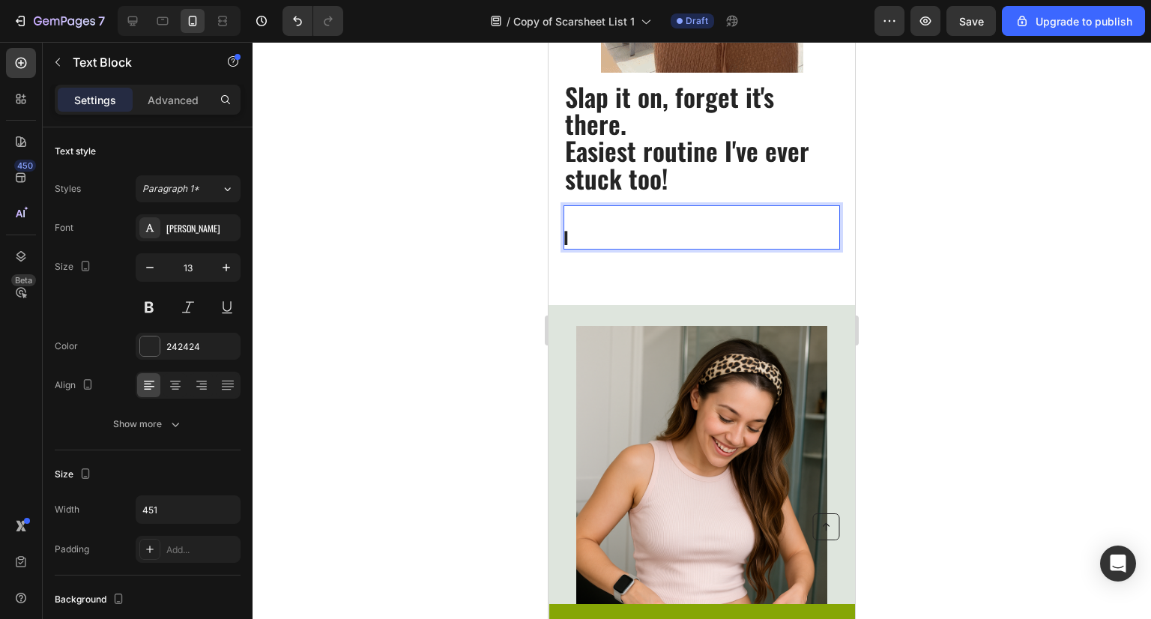
scroll to position [0, 0]
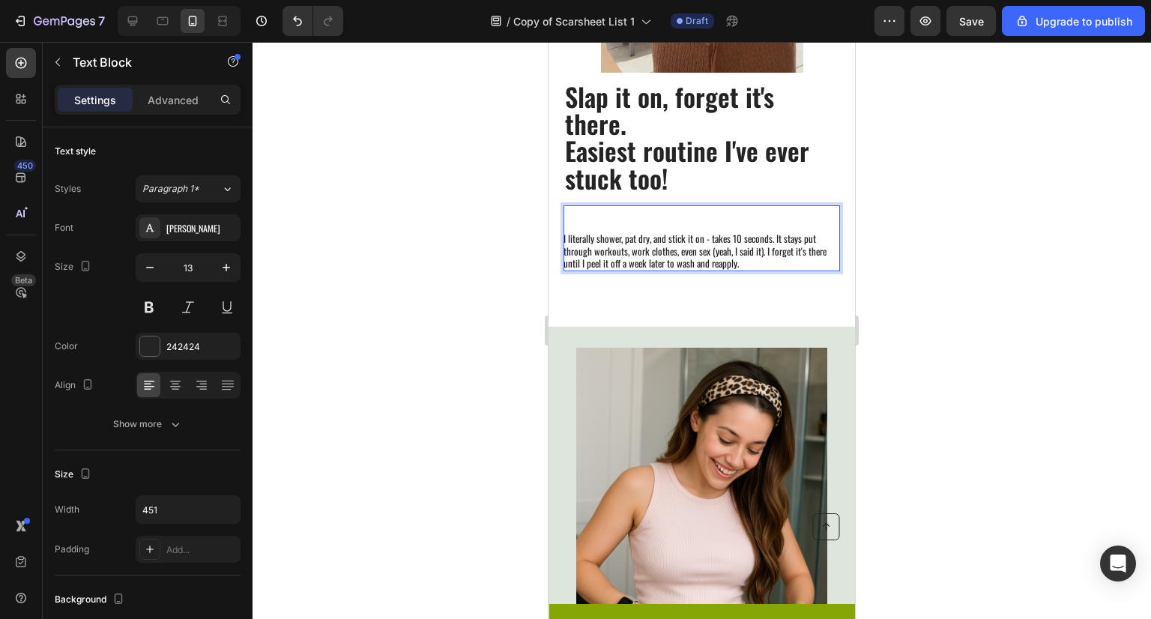
click at [621, 236] on p "I literally shower, pat dry, and stick it on - takes 10 seconds. It stays put t…" at bounding box center [701, 251] width 275 height 38
click at [705, 235] on p "I literally shower, pat dry, and stick it on - takes 10 seconds. It stays put t…" at bounding box center [701, 251] width 275 height 38
click at [777, 239] on p "I literally shower, pat dry, and stick it on - takes 10 seconds. It stays put t…" at bounding box center [701, 251] width 275 height 38
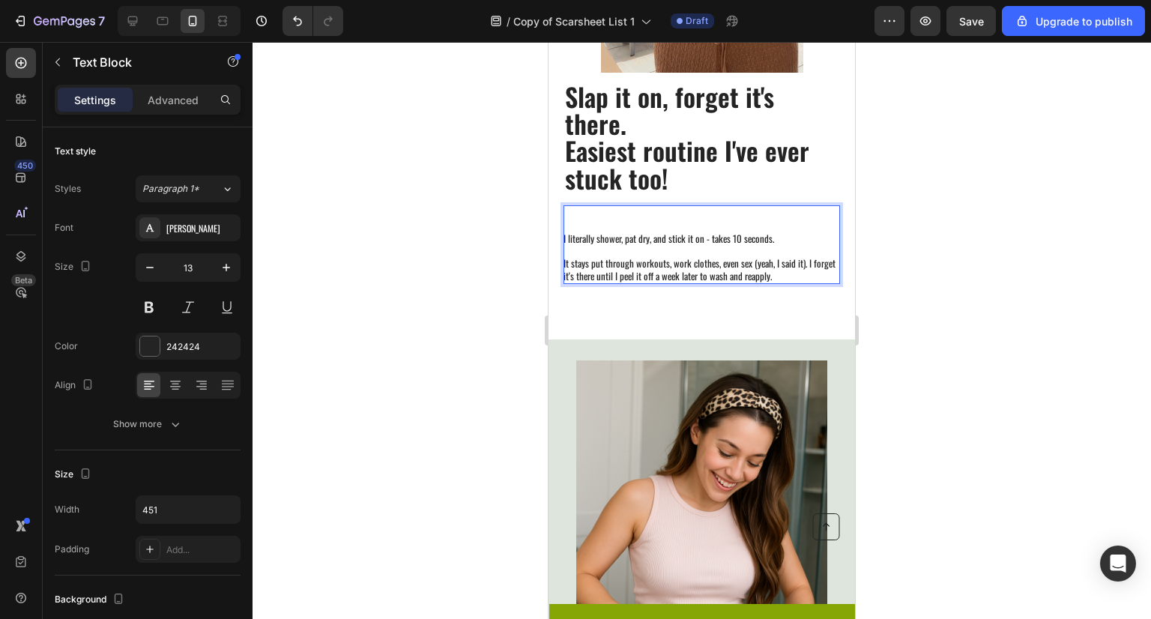
click at [810, 262] on p "It stays put through workouts, work clothes, even sex (yeah, I said it). I forg…" at bounding box center [701, 269] width 275 height 25
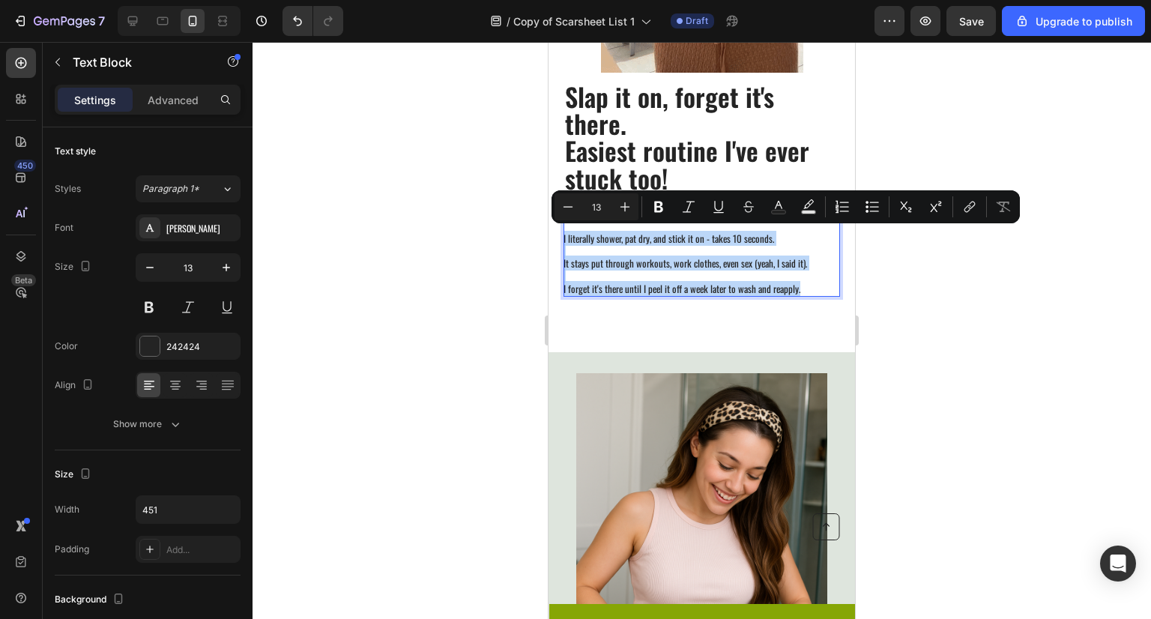
drag, startPoint x: 809, startPoint y: 292, endPoint x: 491, endPoint y: 235, distance: 322.9
click at [632, 211] on icon "Editor contextual toolbar" at bounding box center [625, 206] width 15 height 15
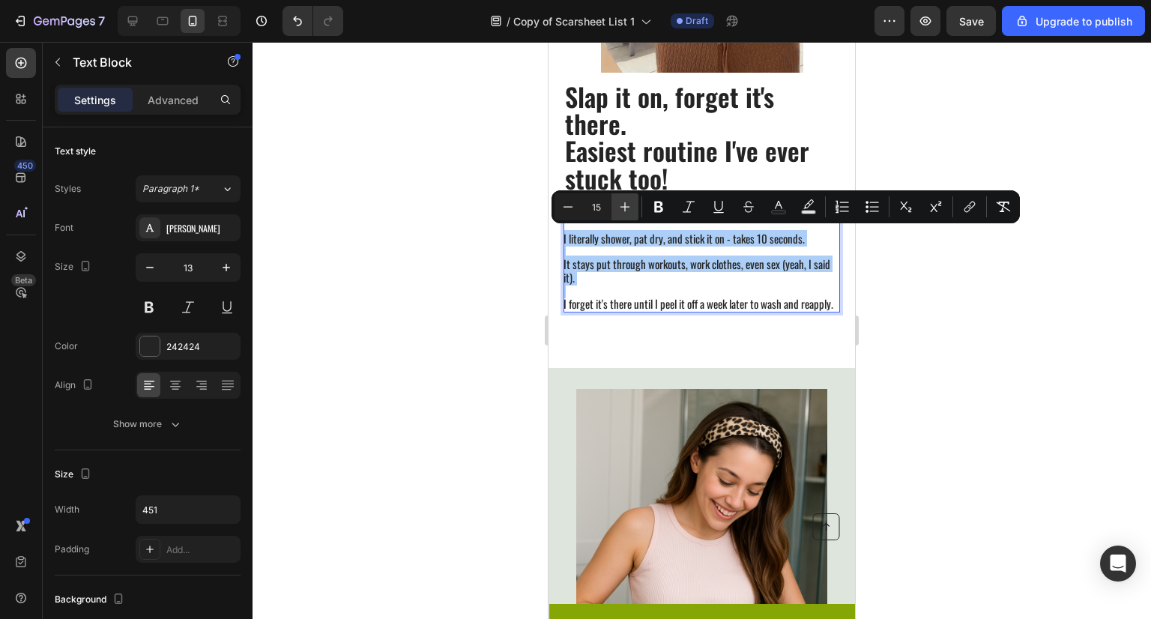
click at [632, 211] on icon "Editor contextual toolbar" at bounding box center [625, 206] width 15 height 15
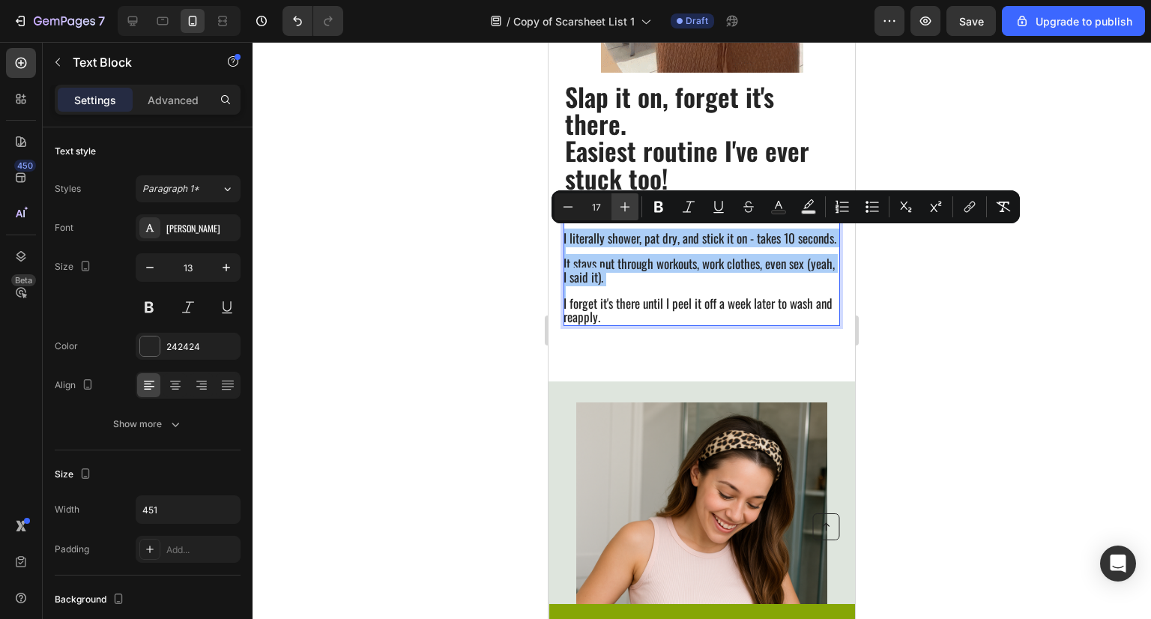
click at [632, 211] on icon "Editor contextual toolbar" at bounding box center [625, 206] width 15 height 15
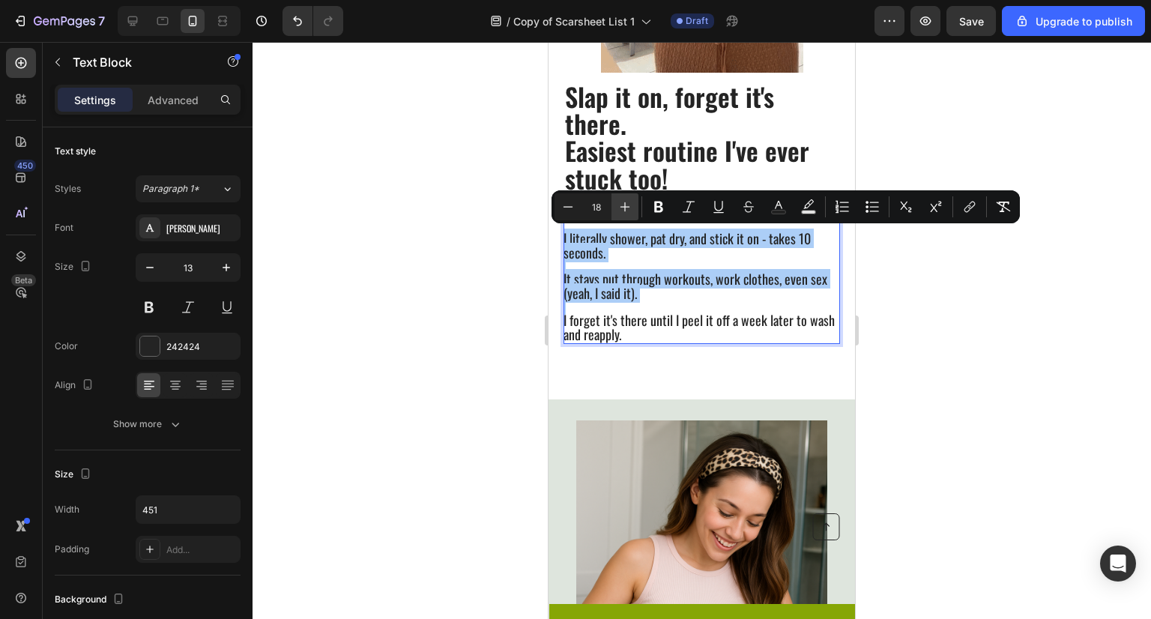
click at [632, 211] on icon "Editor contextual toolbar" at bounding box center [625, 206] width 15 height 15
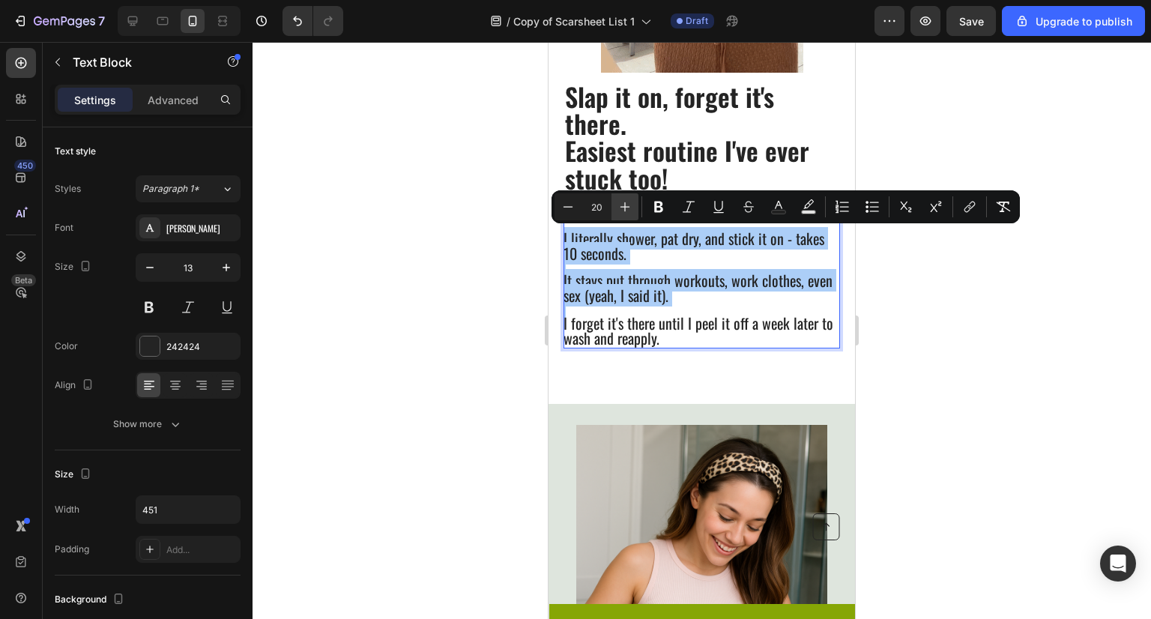
click at [632, 211] on icon "Editor contextual toolbar" at bounding box center [625, 206] width 15 height 15
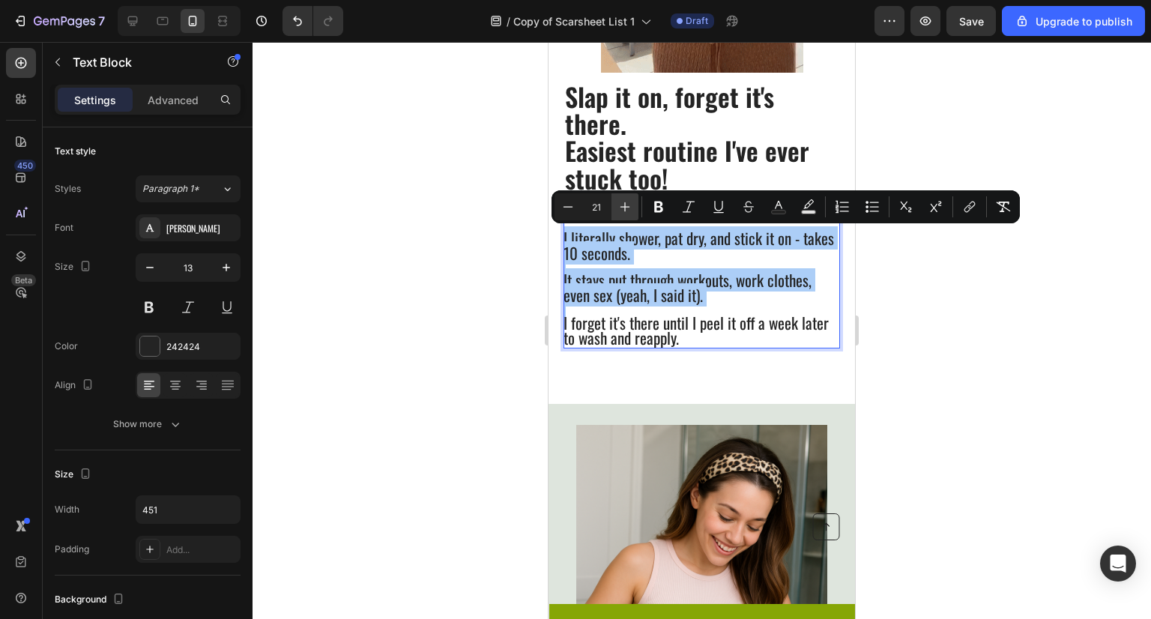
click at [632, 211] on icon "Editor contextual toolbar" at bounding box center [625, 206] width 15 height 15
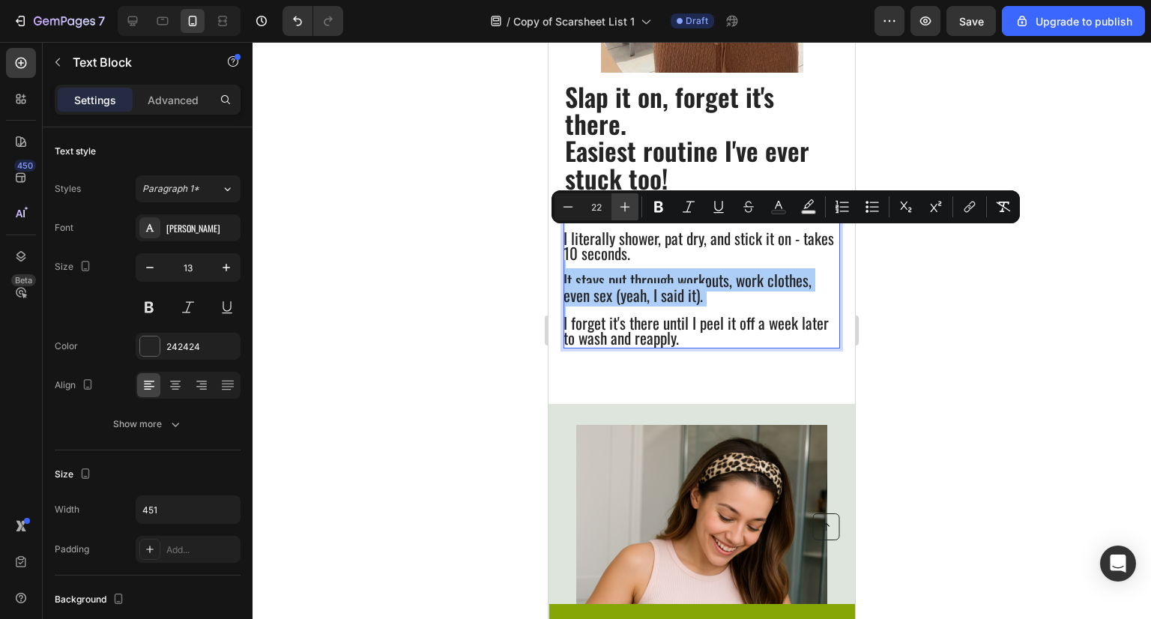
click at [632, 211] on icon "Editor contextual toolbar" at bounding box center [625, 206] width 15 height 15
type input "23"
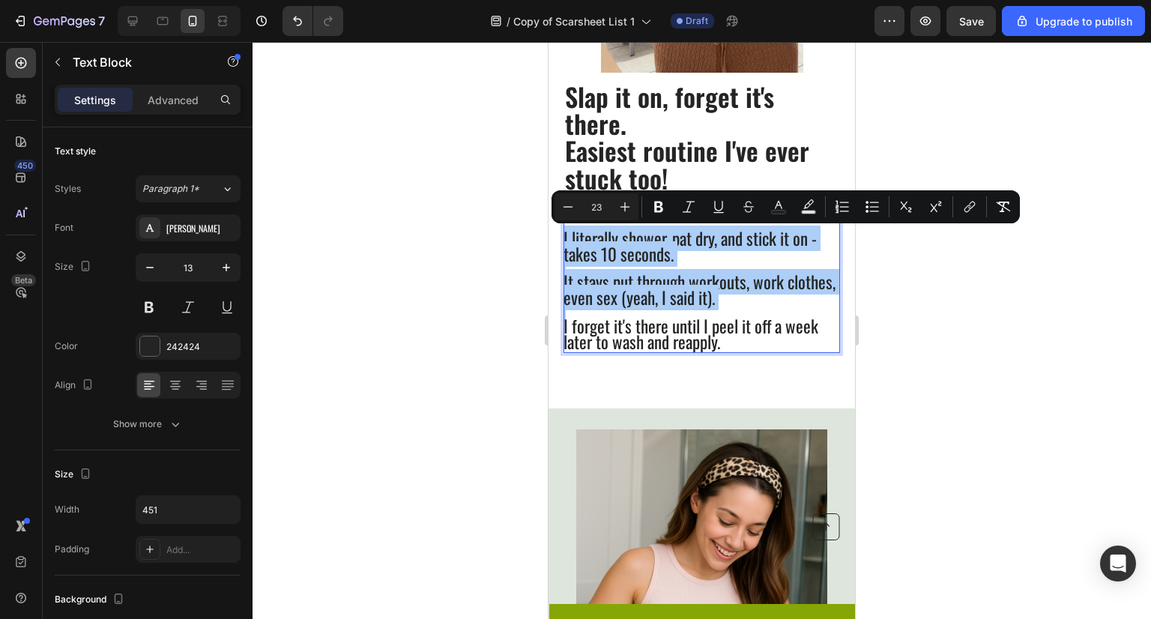
click at [900, 271] on div at bounding box center [702, 330] width 899 height 577
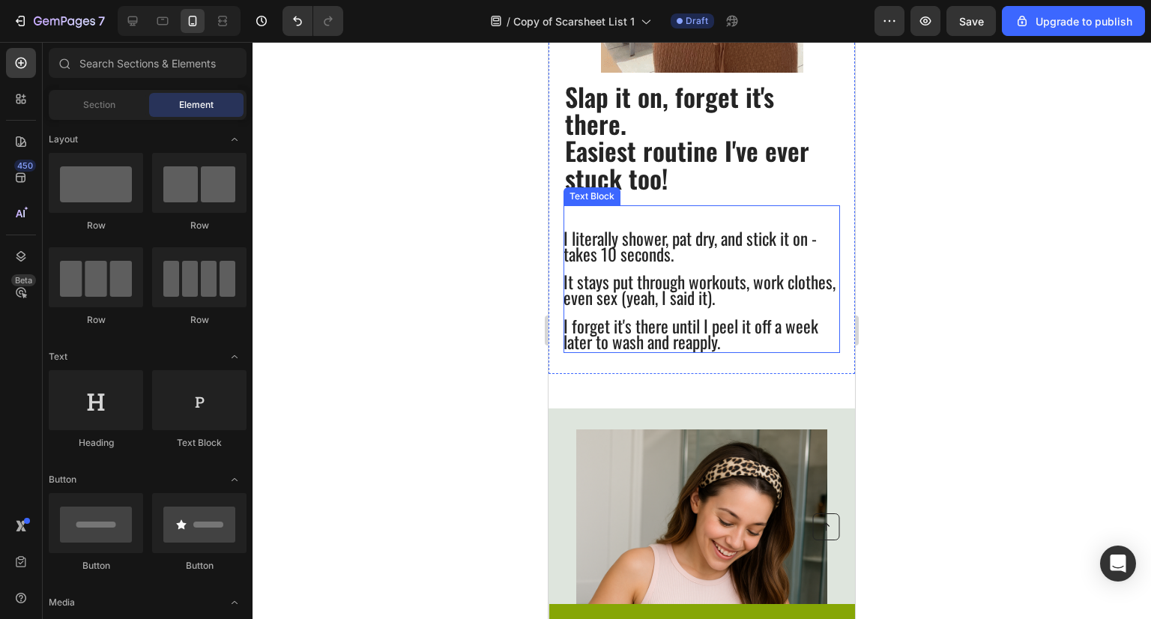
click at [685, 339] on span "I forget it's there until I peel it off a week later to wash and reapply." at bounding box center [691, 333] width 255 height 41
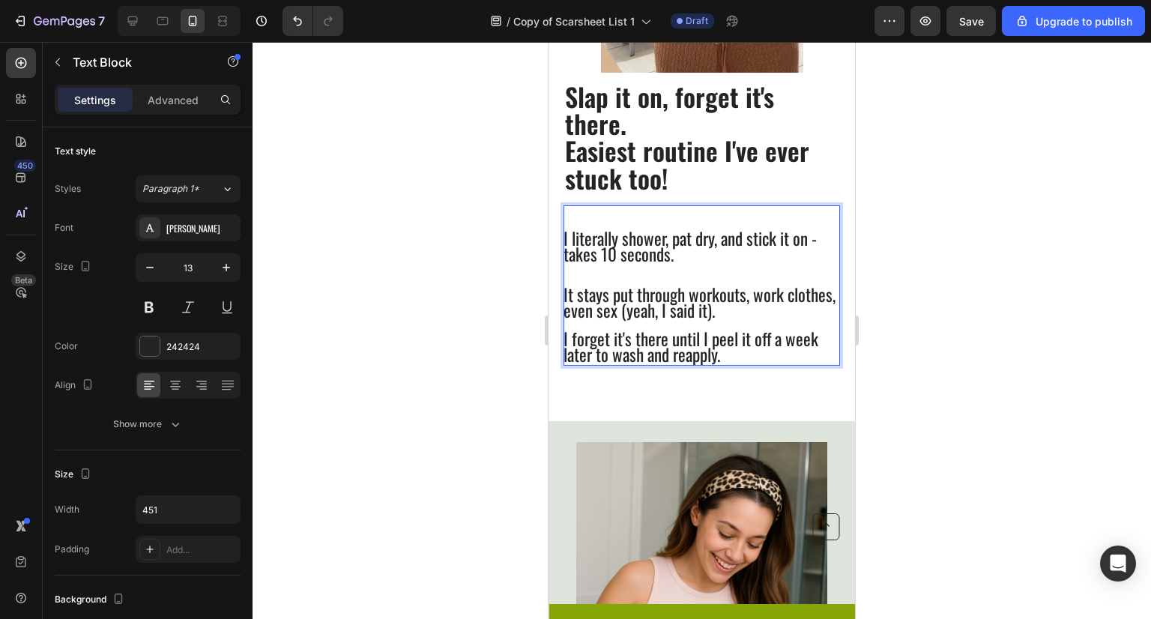
click at [783, 322] on div "I literally shower, pat dry, and stick it on - takes 10 seconds. It stays put t…" at bounding box center [702, 285] width 277 height 160
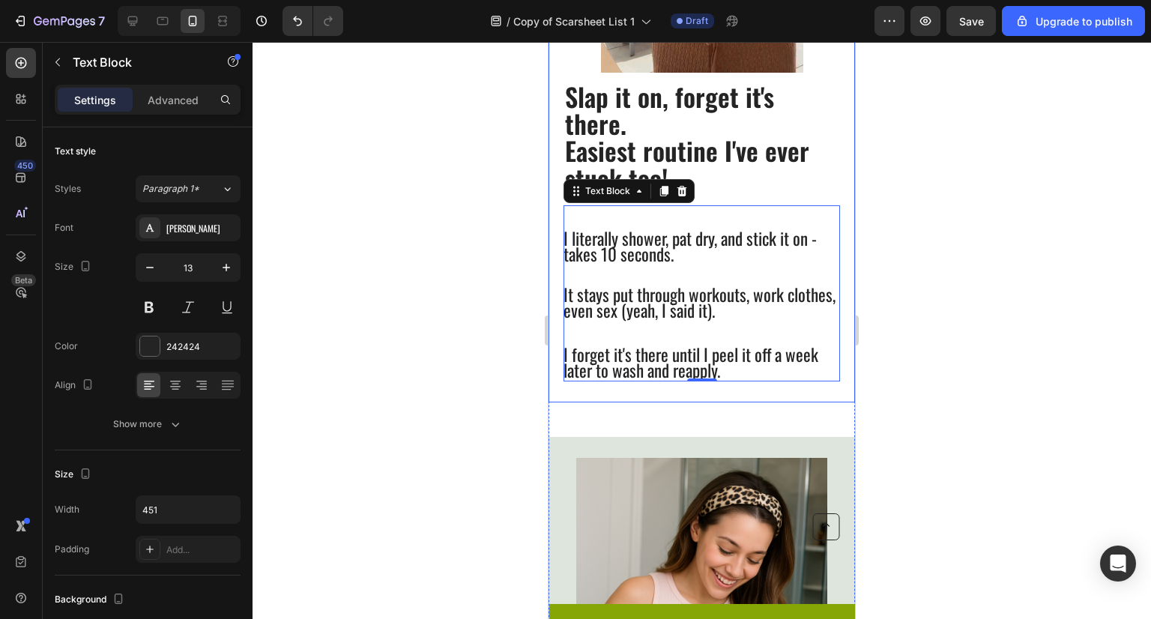
click at [912, 362] on div at bounding box center [702, 330] width 899 height 577
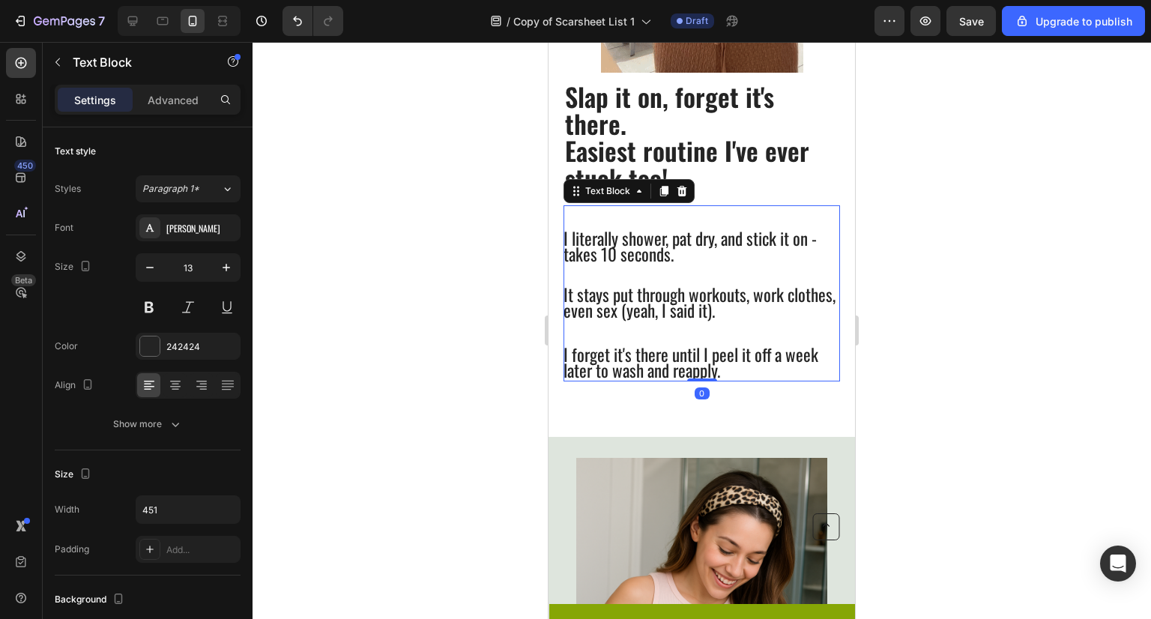
click at [678, 289] on span "It stays put through workouts, work clothes, even sex (yeah, I said it)." at bounding box center [700, 302] width 272 height 41
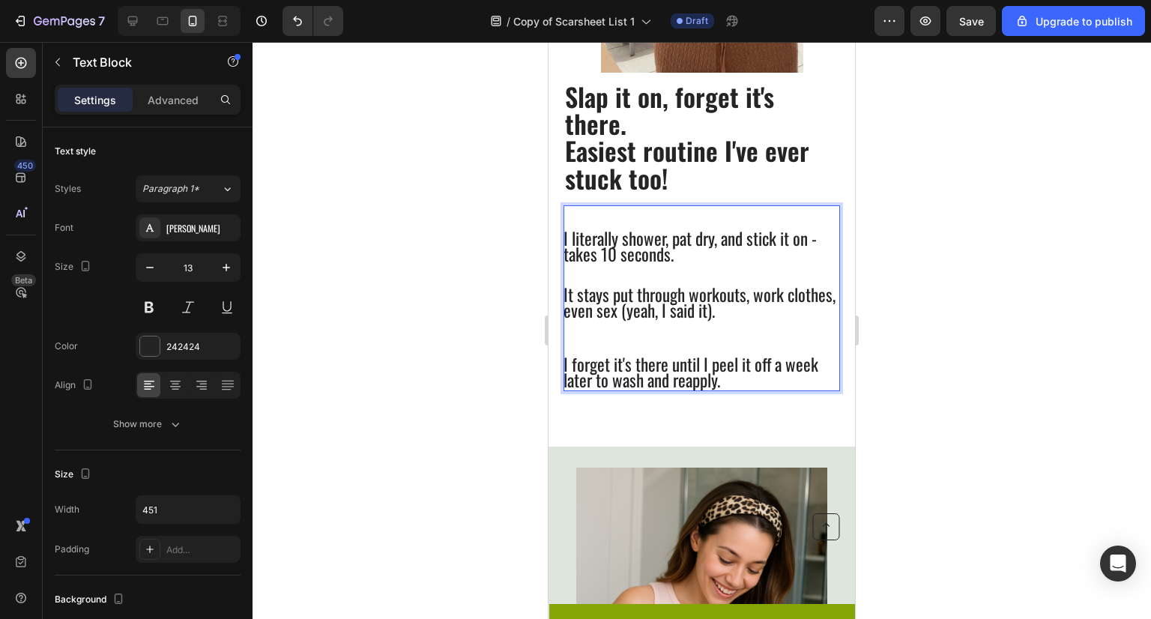
click at [738, 390] on p "I forget it's there until I peel it off a week later to wash and reapply." at bounding box center [701, 373] width 275 height 31
click at [949, 296] on div at bounding box center [702, 330] width 899 height 577
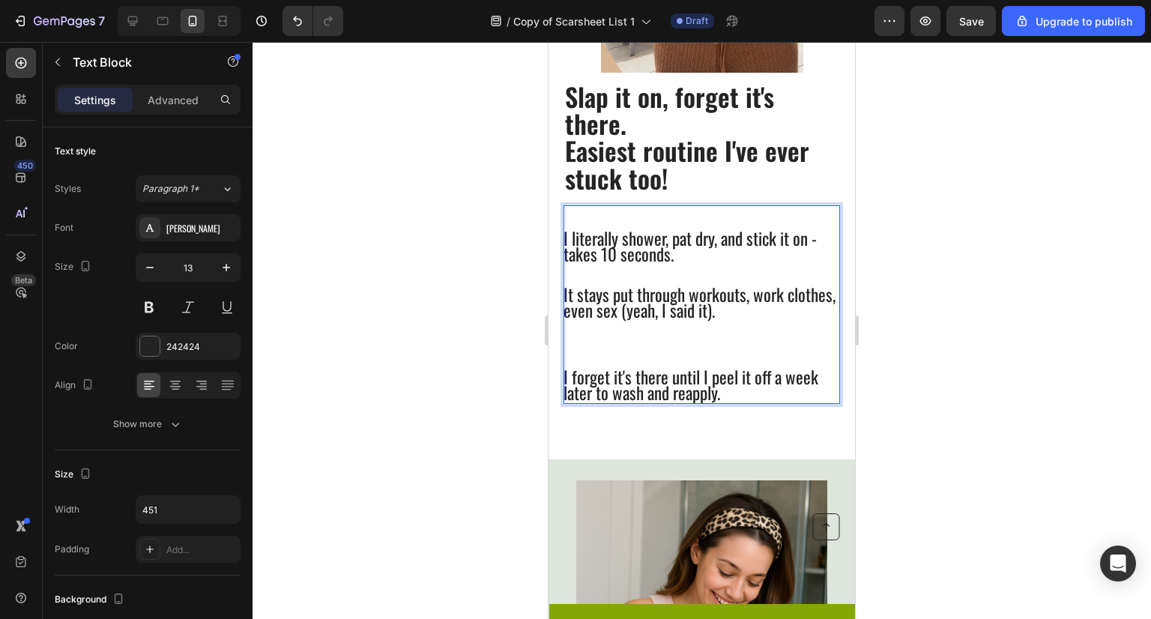
click at [675, 247] on span "I literally shower, pat dry, and stick it on - takes 10 seconds." at bounding box center [690, 246] width 253 height 41
drag, startPoint x: 747, startPoint y: 239, endPoint x: 675, endPoint y: 242, distance: 72.0
click at [675, 242] on span "I literally shower, pat dry, and stick it on - takes 10 seconds." at bounding box center [690, 246] width 253 height 41
click at [717, 264] on p "Rich Text Editor. Editing area: main" at bounding box center [701, 269] width 275 height 13
click at [591, 331] on p "Rich Text Editor. Editing area: main" at bounding box center [701, 339] width 275 height 38
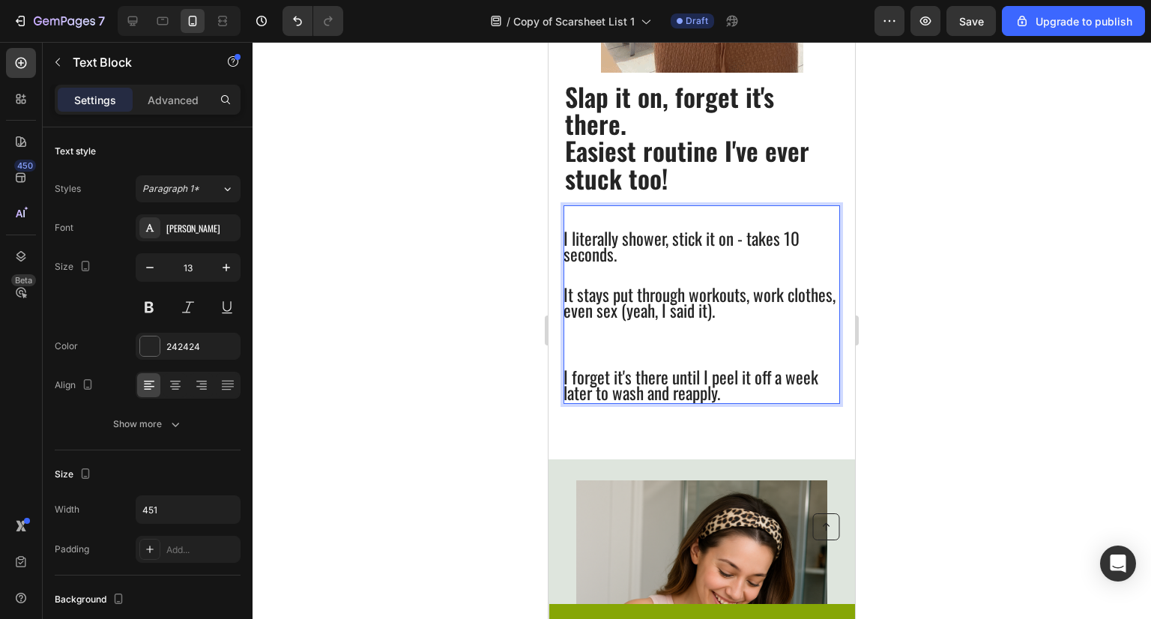
click at [593, 349] on p "⁠⁠⁠⁠⁠⁠⁠" at bounding box center [701, 339] width 275 height 38
click at [577, 363] on p "Rich Text Editor. Editing area: main" at bounding box center [701, 364] width 275 height 13
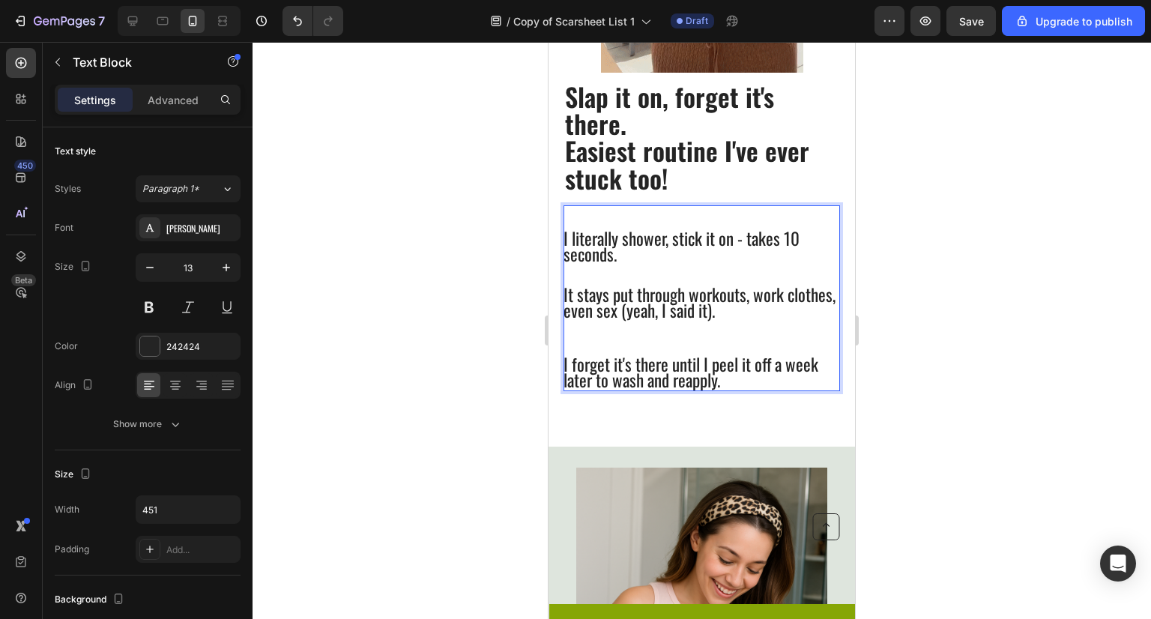
click at [810, 314] on p "It stays put through workouts, work clothes, even sex (yeah, I said it)." at bounding box center [701, 304] width 275 height 31
click at [744, 379] on p "I forget it's there until I peel it off a week later to wash and reapply." at bounding box center [701, 373] width 275 height 31
click at [823, 369] on p "I forget it's there until I peel it off a week later to wash and reapply." at bounding box center [701, 373] width 275 height 31
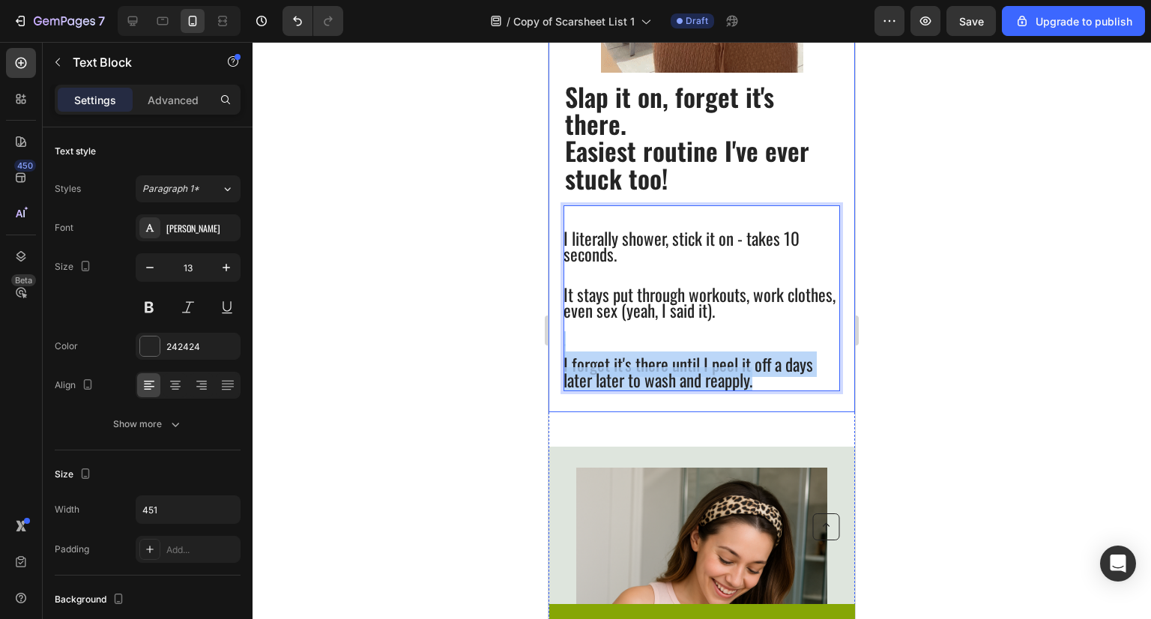
drag, startPoint x: 799, startPoint y: 380, endPoint x: 553, endPoint y: 358, distance: 246.9
click at [553, 358] on div "⁠⁠⁠⁠⁠⁠⁠ Slap it on, forget it's there. Easiest routine I've ever stuck too! Hea…" at bounding box center [702, 51] width 307 height 721
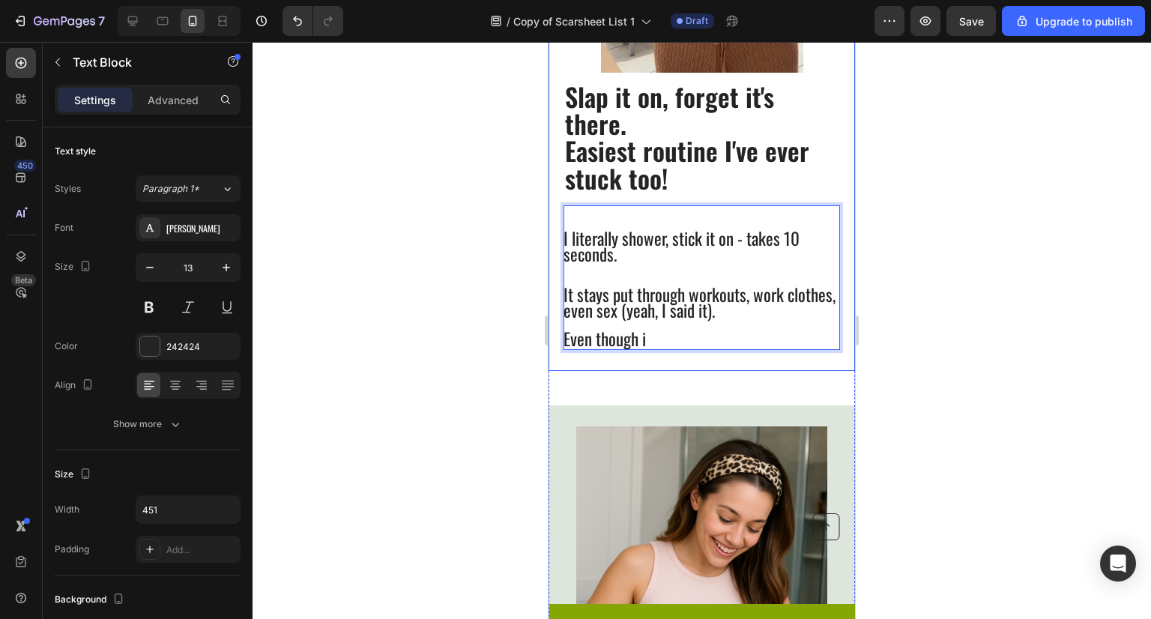
scroll to position [1, 0]
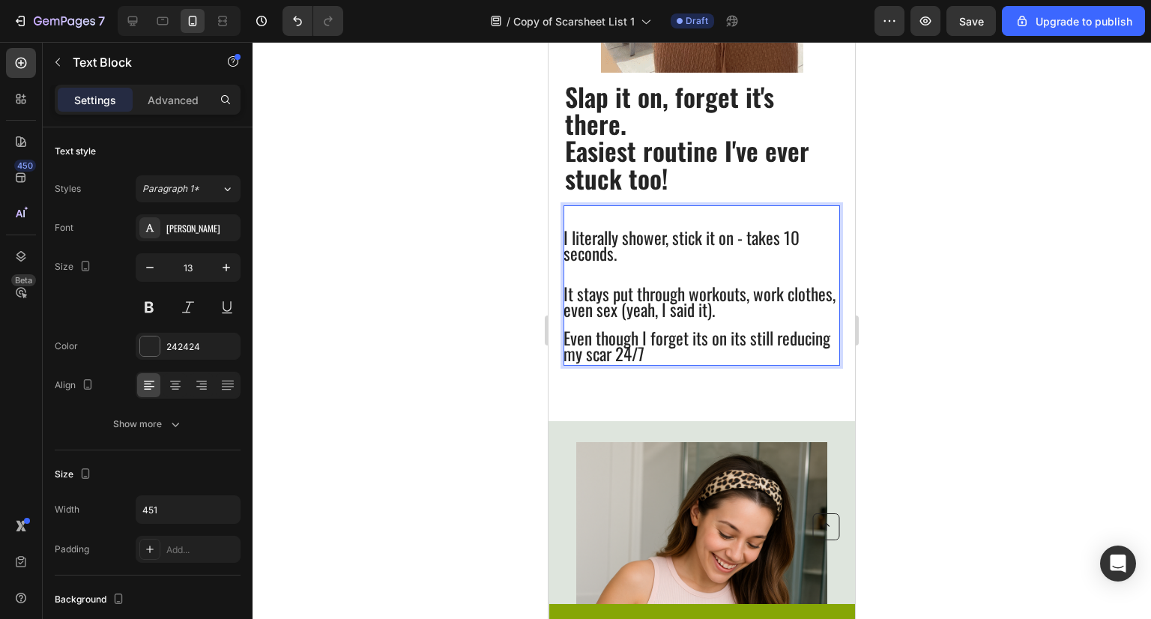
click at [789, 321] on p "Rich Text Editor. Editing area: main" at bounding box center [701, 325] width 275 height 13
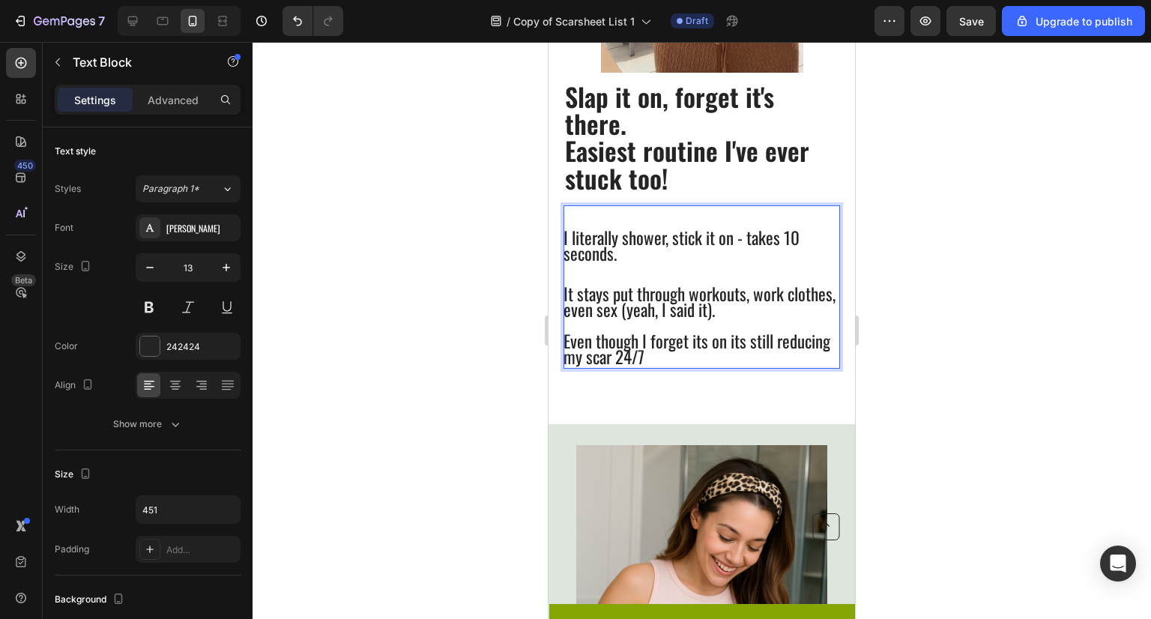
click at [711, 334] on span "Even though I forget its on its still reducing my scar 24/7" at bounding box center [697, 348] width 267 height 41
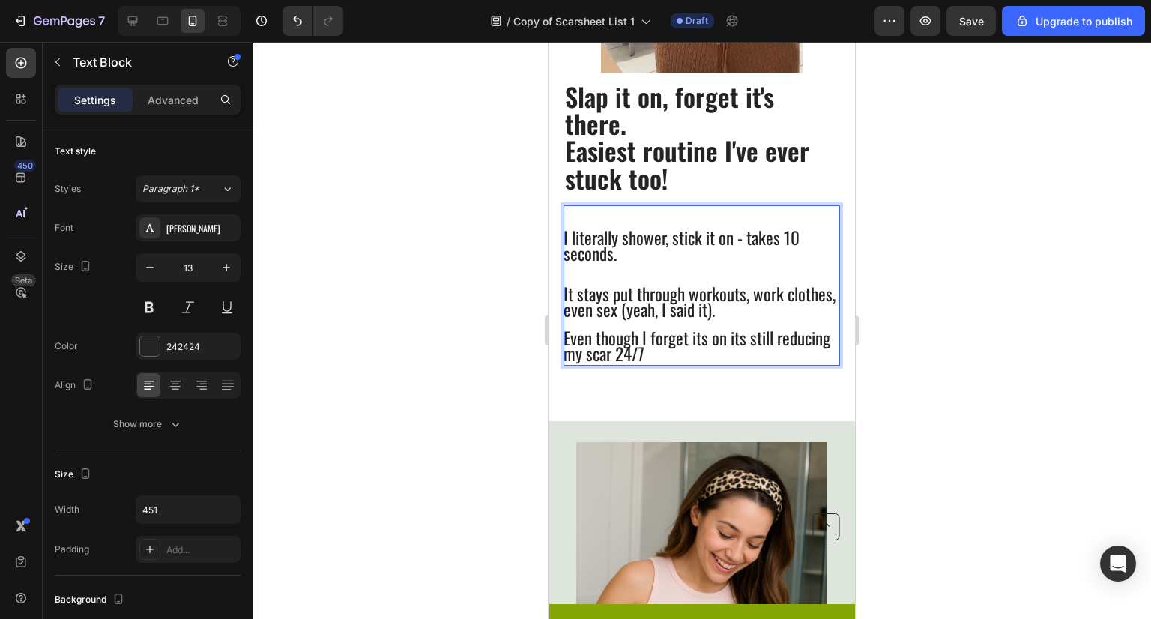
click at [768, 316] on p "It stays put through workouts, work clothes, even sex (yeah, I said it)." at bounding box center [701, 303] width 275 height 31
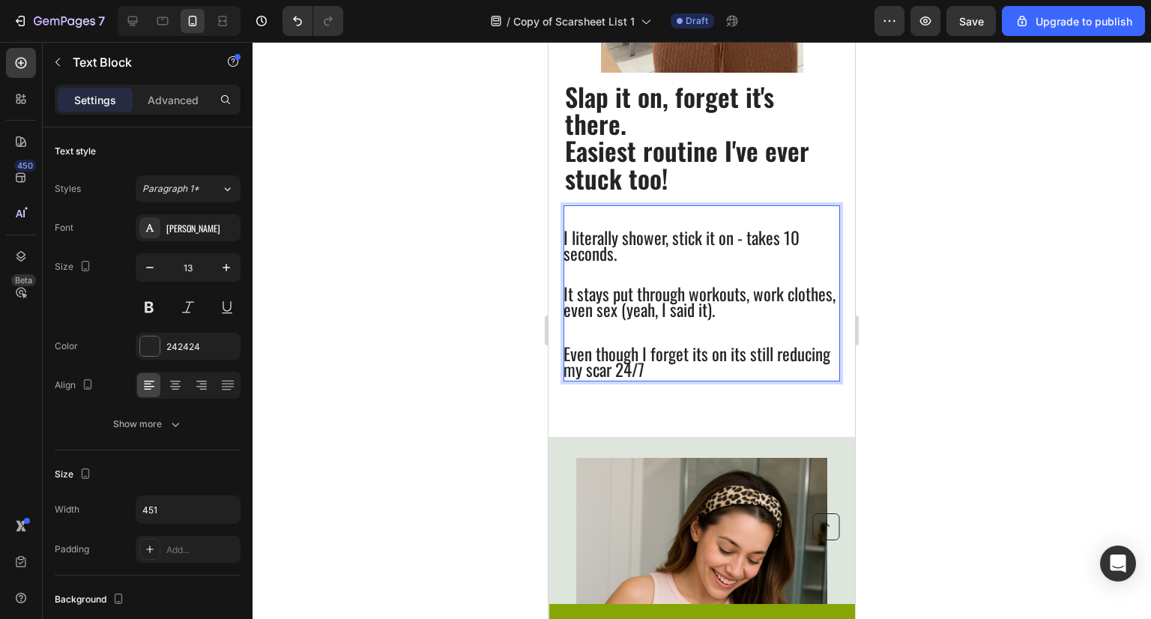
scroll to position [0, 0]
click at [966, 335] on div at bounding box center [702, 330] width 899 height 577
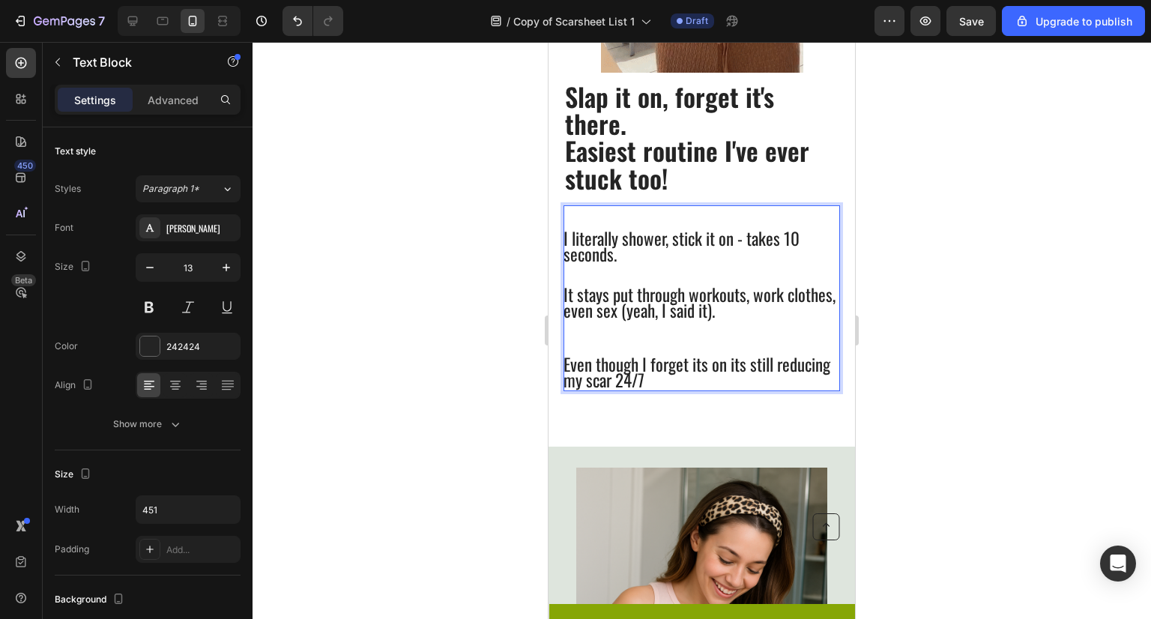
click at [744, 240] on span "I literally shower, stick it on - takes 10 seconds." at bounding box center [682, 246] width 236 height 41
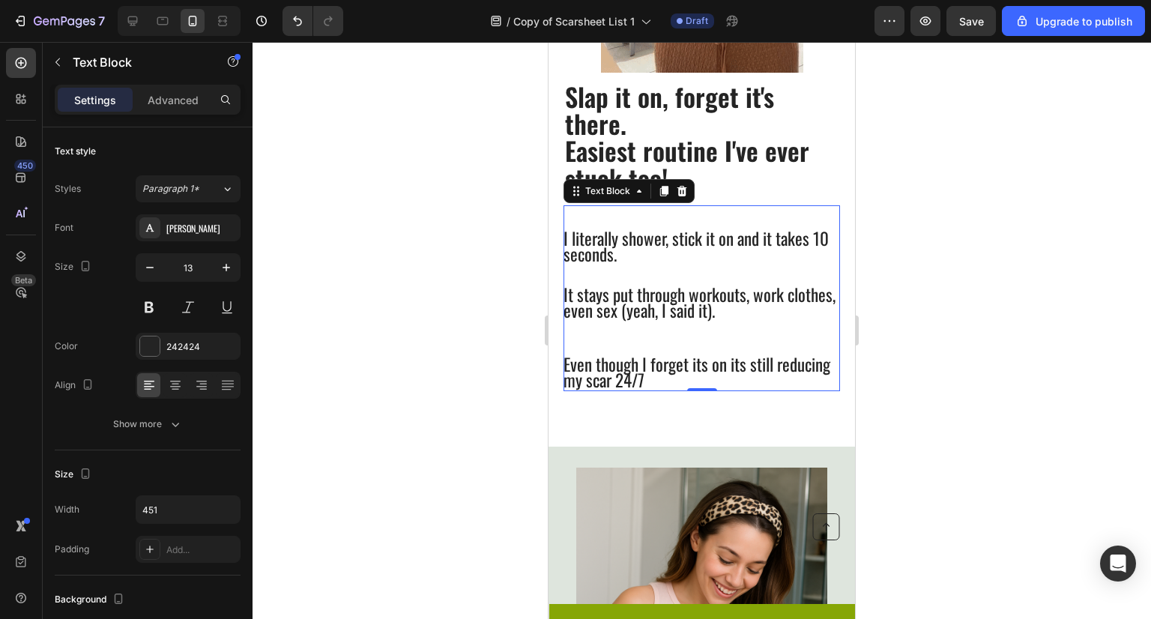
click at [895, 307] on div at bounding box center [702, 330] width 899 height 577
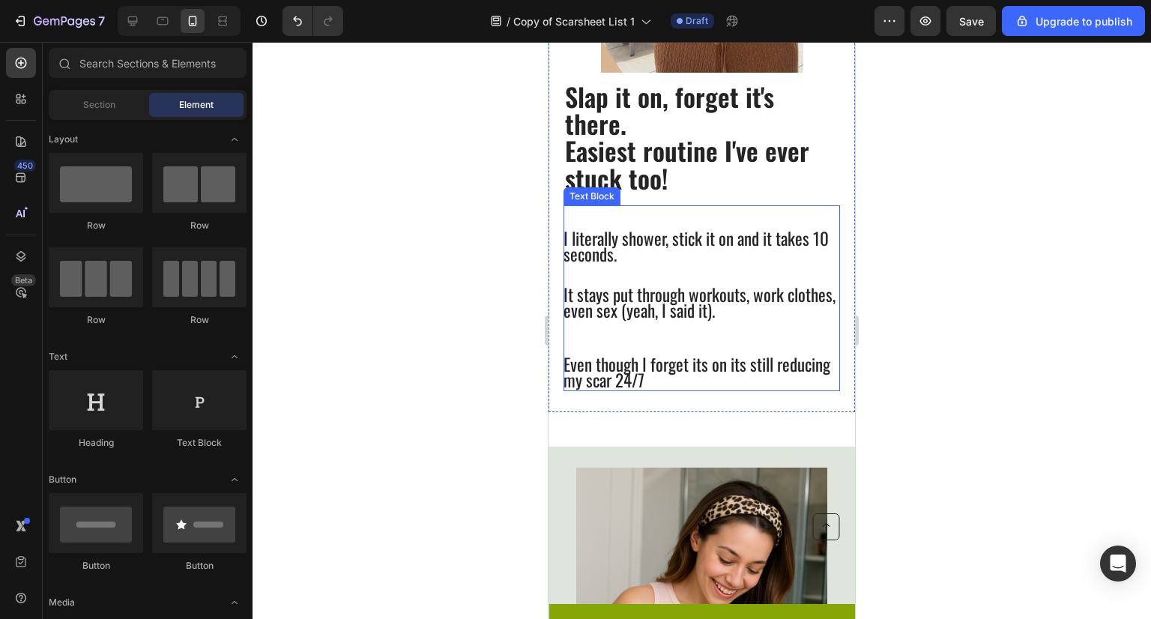
click at [672, 229] on span "I literally shower, stick it on and it takes 10 seconds." at bounding box center [696, 246] width 265 height 41
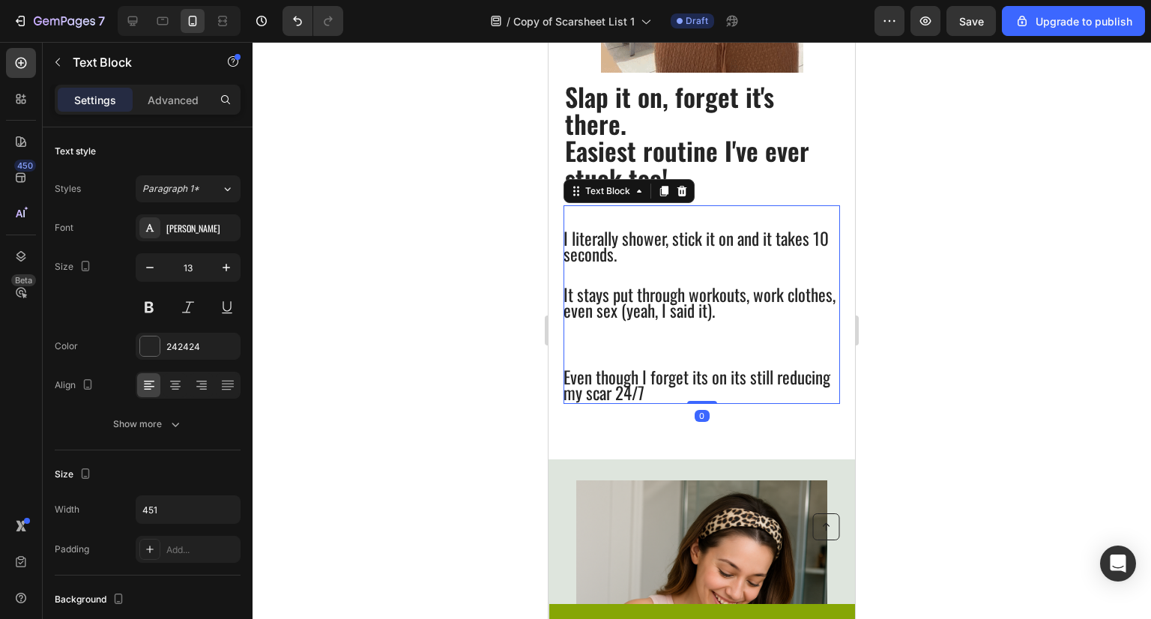
click at [672, 229] on span "I literally shower, stick it on and it takes 10 seconds." at bounding box center [696, 246] width 265 height 41
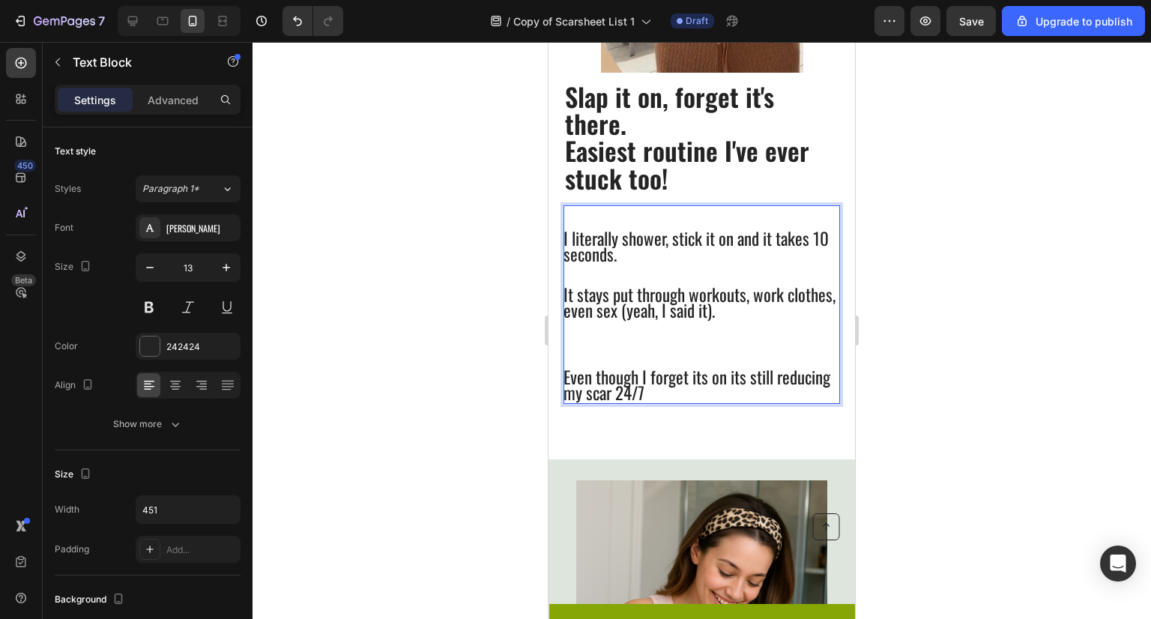
click at [641, 228] on span "I literally shower, stick it on and it takes 10 seconds." at bounding box center [696, 246] width 265 height 41
click at [570, 226] on span "I literally shower, stick it on and it takes 10 seconds." at bounding box center [696, 246] width 265 height 41
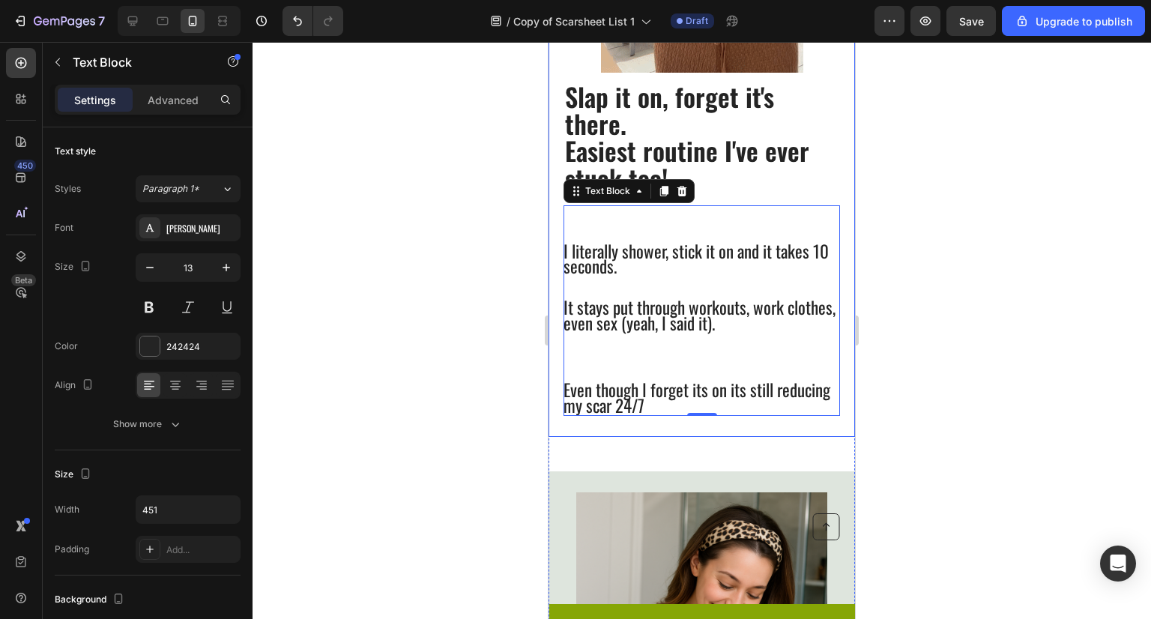
click at [520, 258] on div at bounding box center [702, 330] width 899 height 577
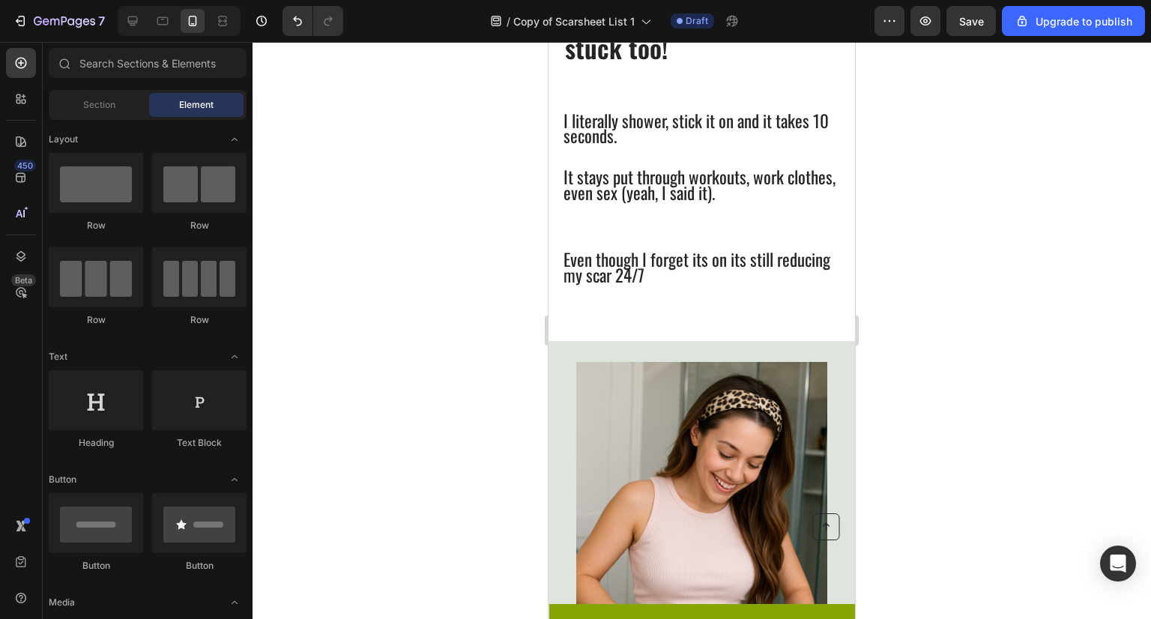
scroll to position [1087, 0]
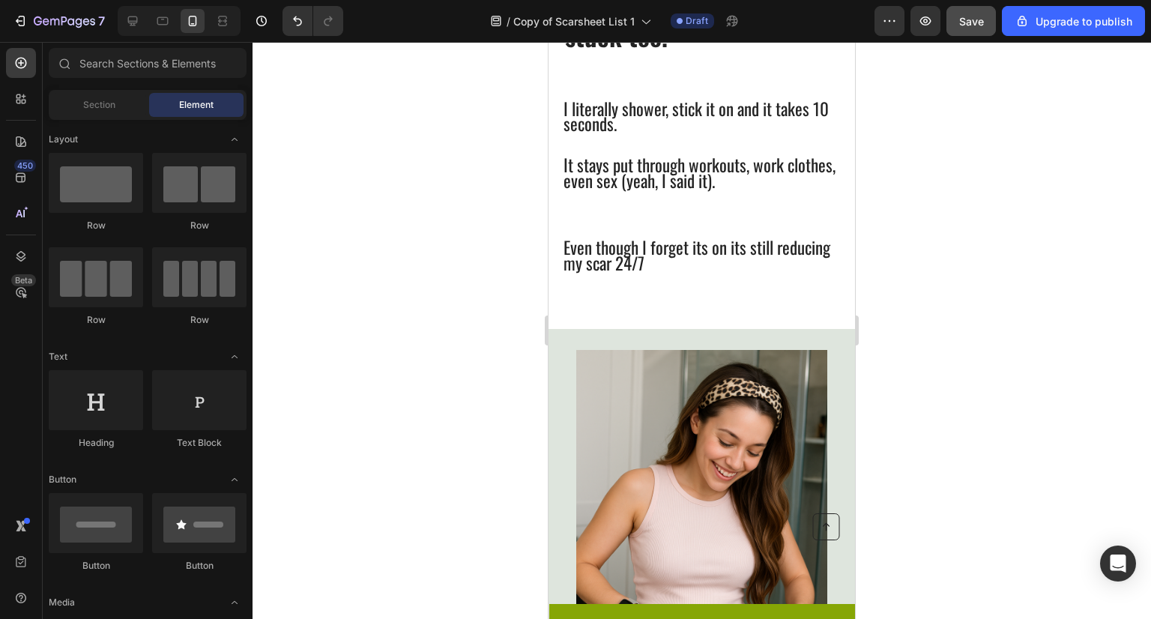
click at [965, 34] on button "Save" at bounding box center [971, 21] width 49 height 30
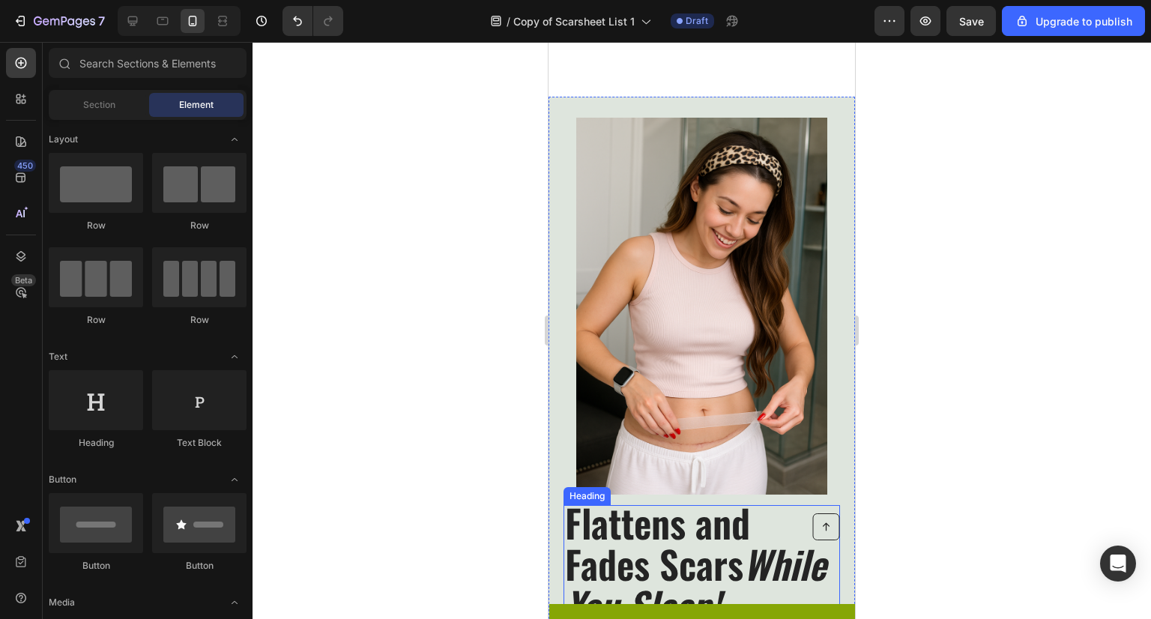
scroll to position [1318, 0]
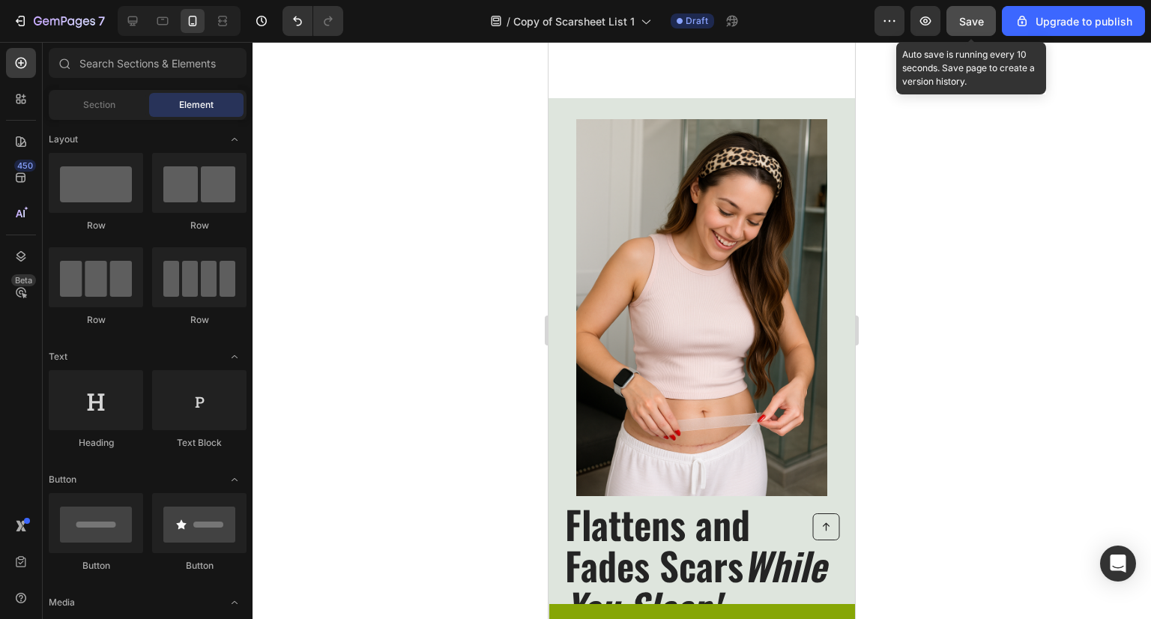
click at [979, 27] on div "Save" at bounding box center [972, 21] width 25 height 16
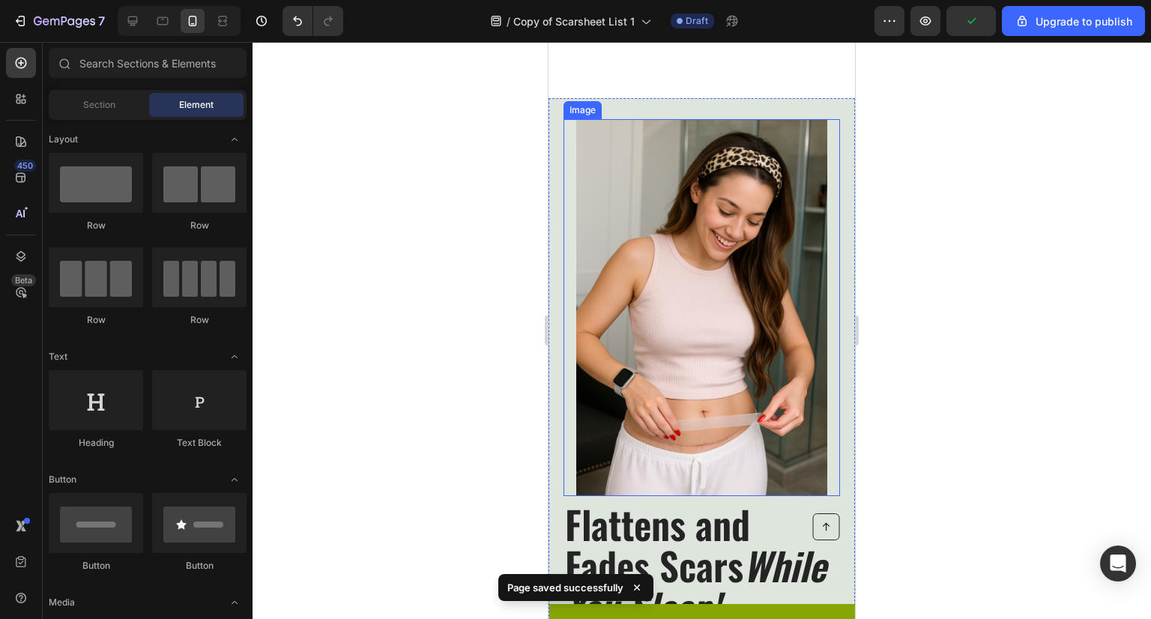
scroll to position [1367, 0]
